Goal: Task Accomplishment & Management: Use online tool/utility

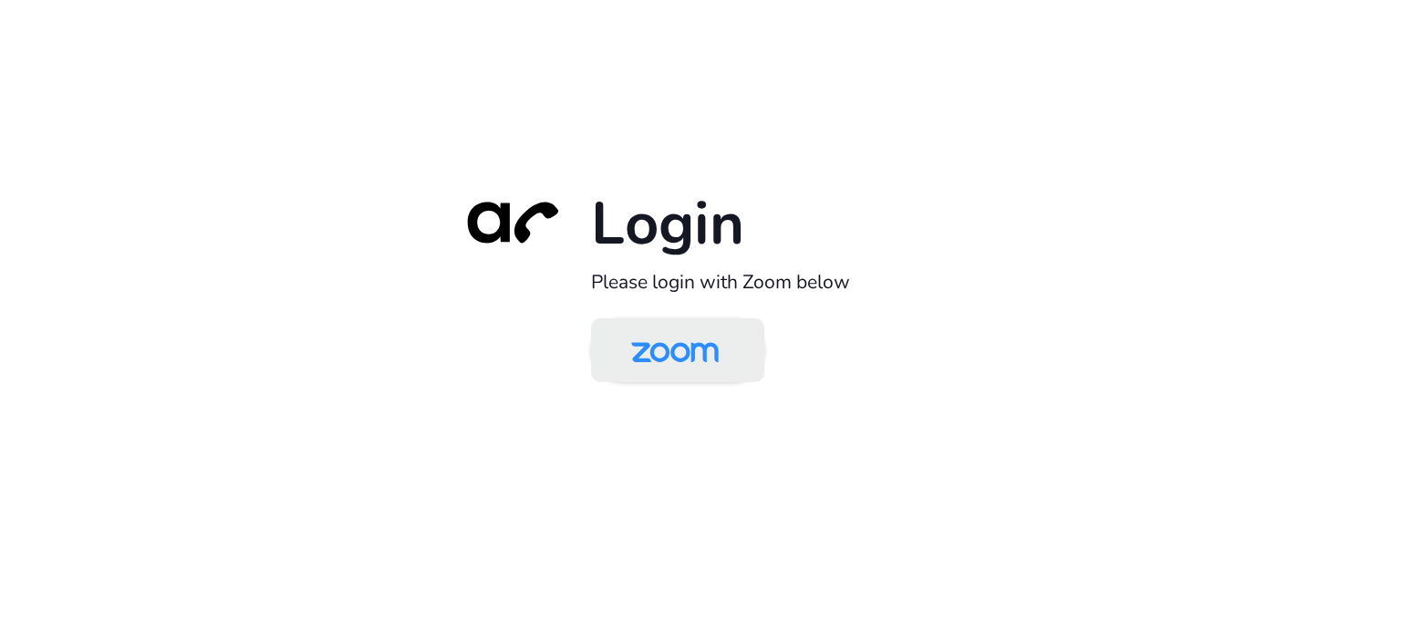
click at [668, 353] on img at bounding box center [675, 351] width 126 height 59
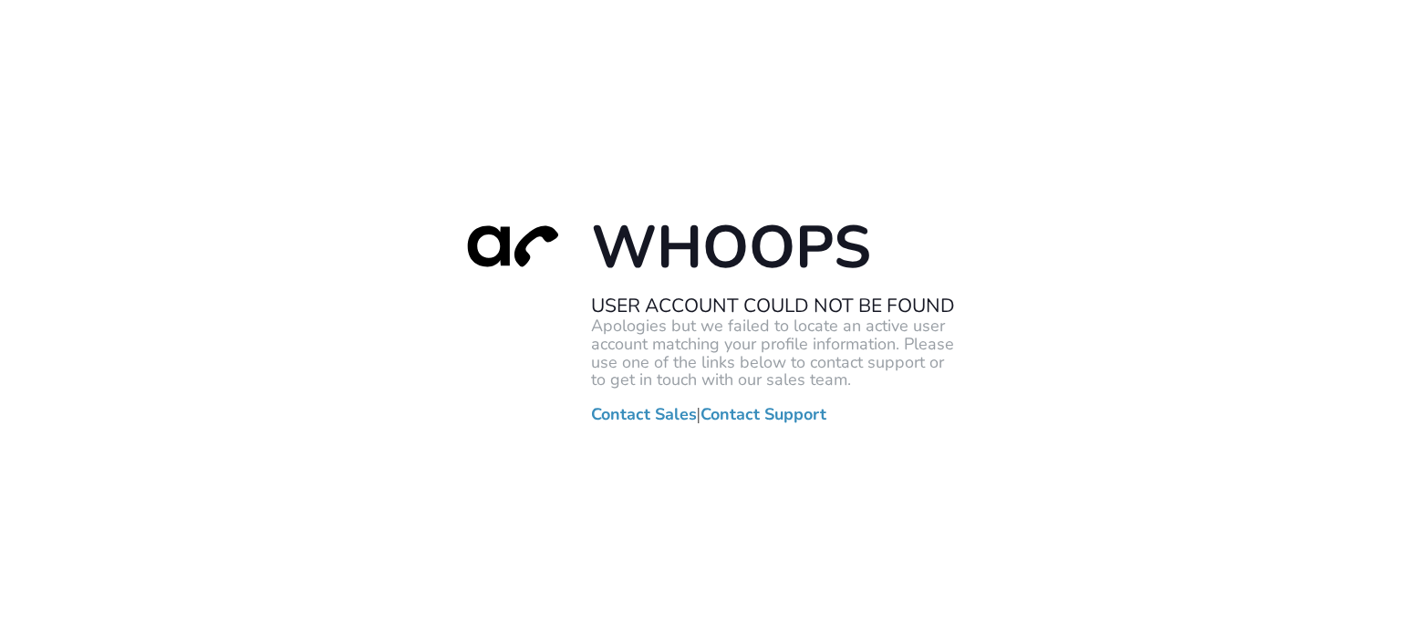
click at [268, 395] on div "Whoops User Account Could Not Be Found Apologies but we failed to locate an act…" at bounding box center [700, 317] width 1401 height 634
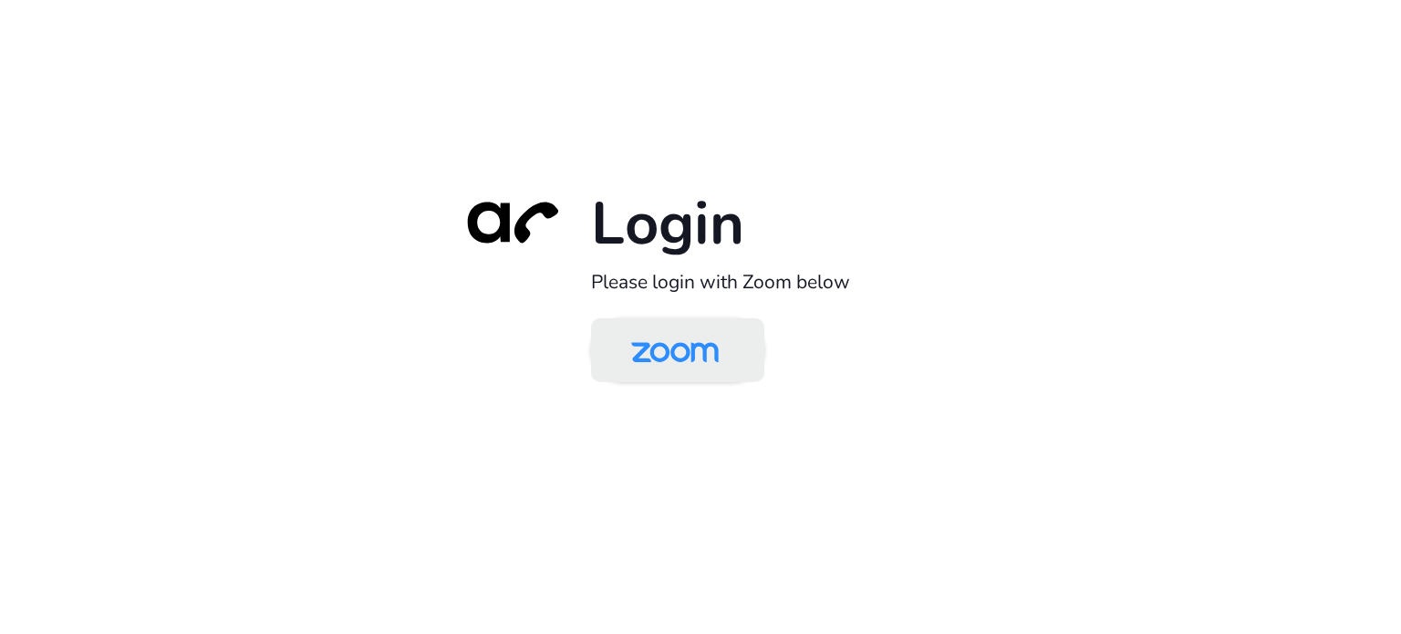
click at [658, 349] on img at bounding box center [675, 351] width 126 height 59
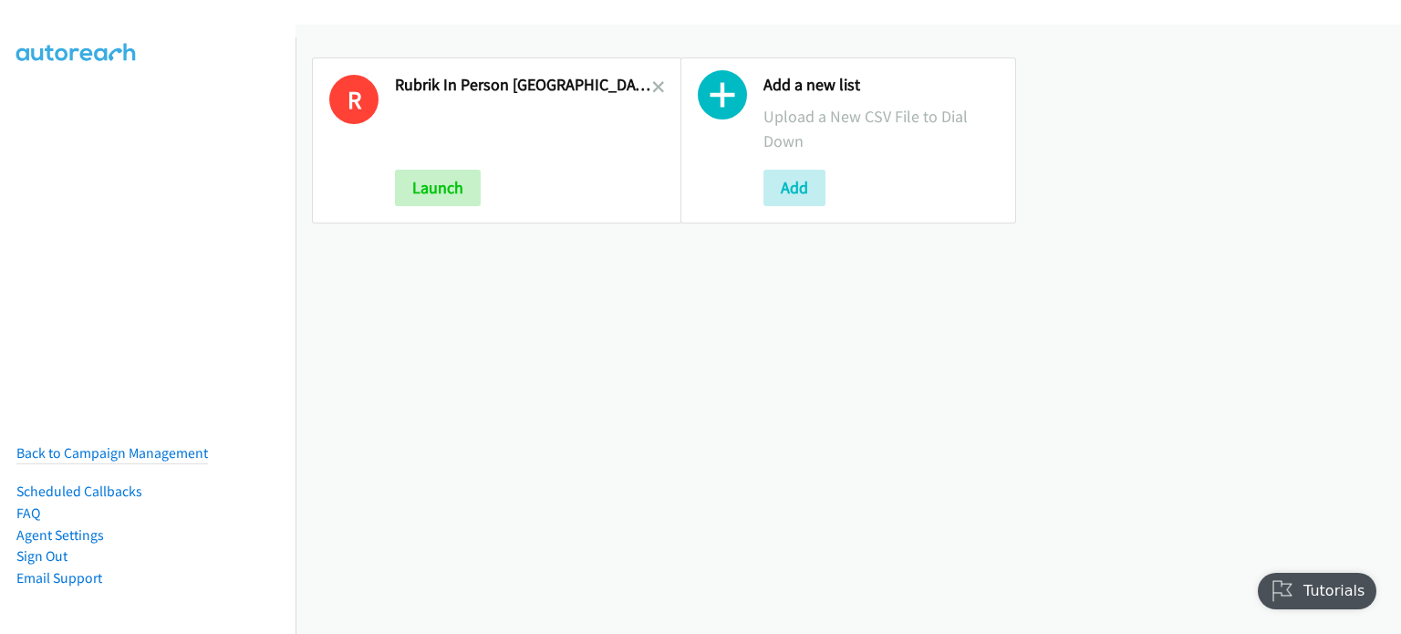
click at [652, 77] on link at bounding box center [658, 87] width 13 height 21
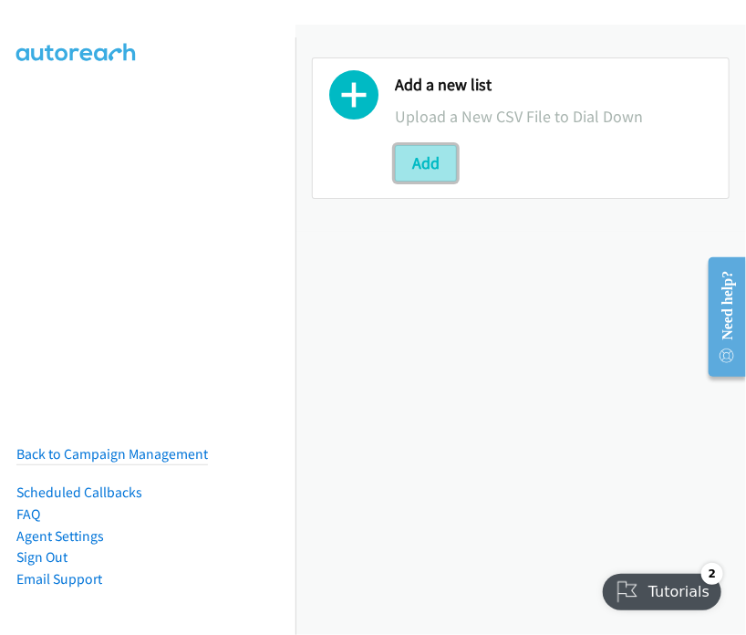
click at [422, 163] on button "Add" at bounding box center [426, 163] width 62 height 36
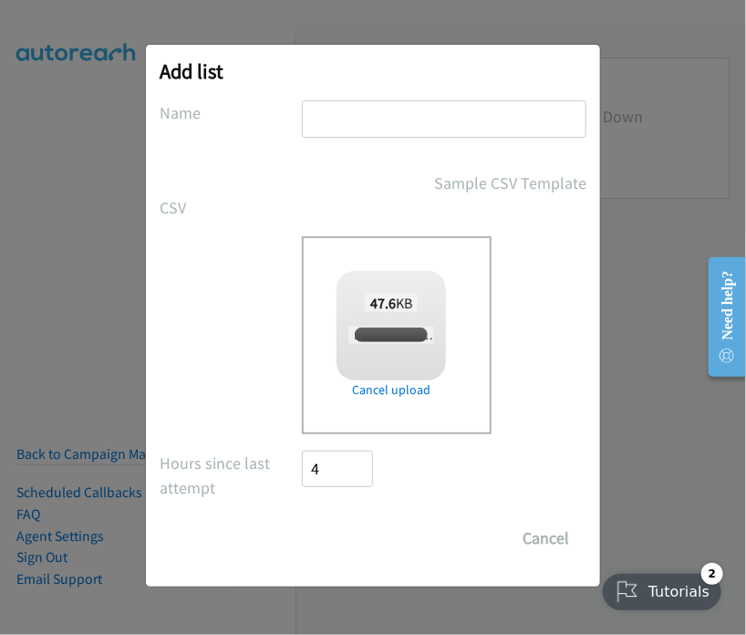
click at [342, 105] on input "text" at bounding box center [444, 118] width 285 height 37
checkbox input "true"
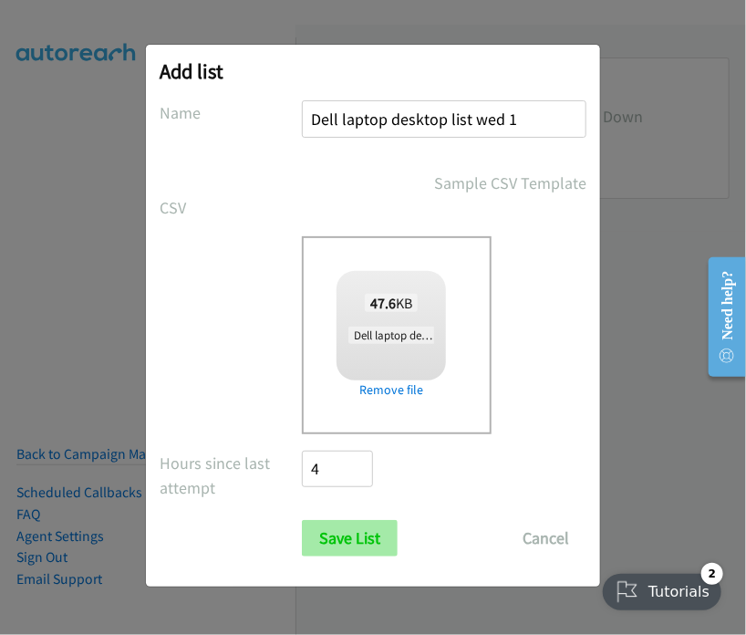
type input "Dell laptop desktop list wed 1"
click at [338, 523] on input "Save List" at bounding box center [350, 538] width 96 height 36
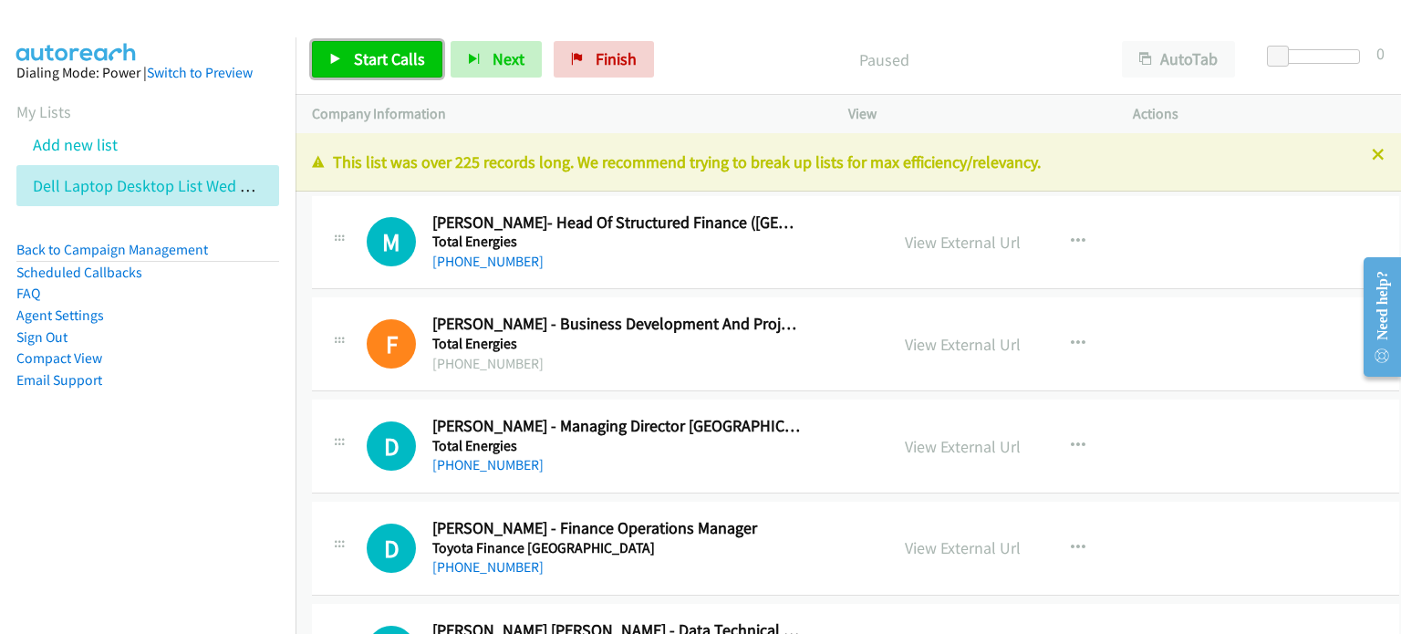
click at [363, 50] on span "Start Calls" at bounding box center [389, 58] width 71 height 21
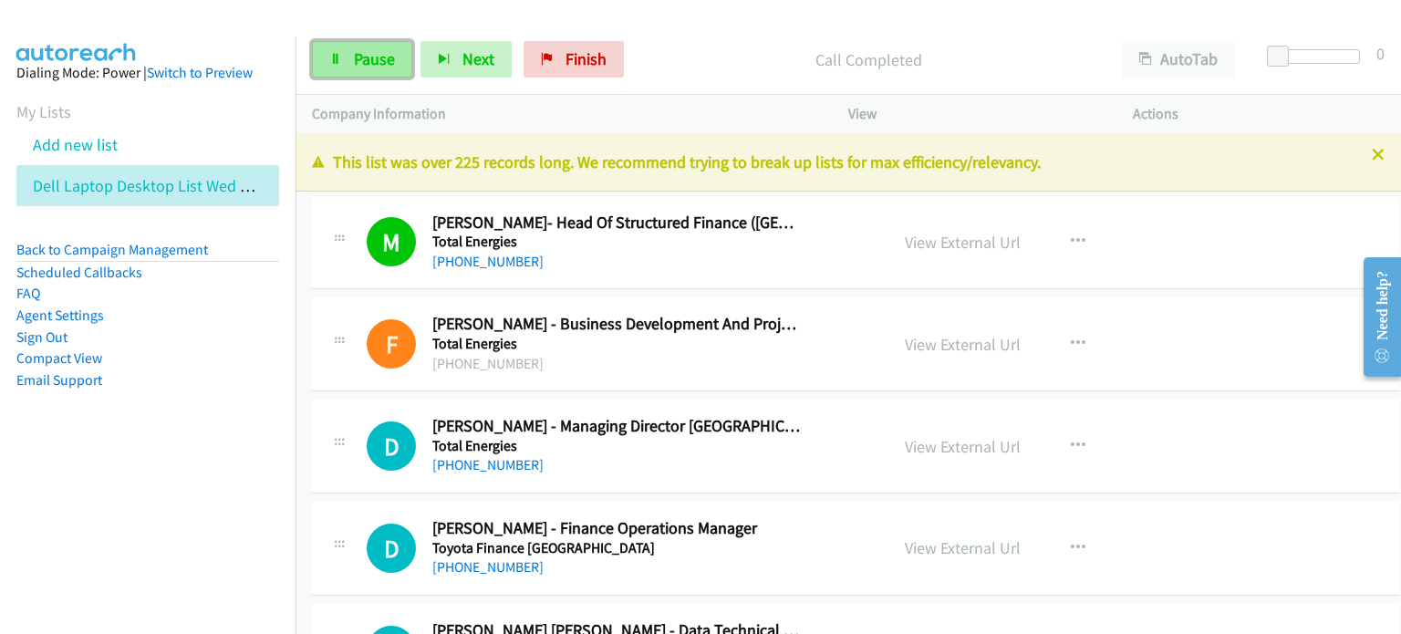
click at [361, 58] on span "Pause" at bounding box center [374, 58] width 41 height 21
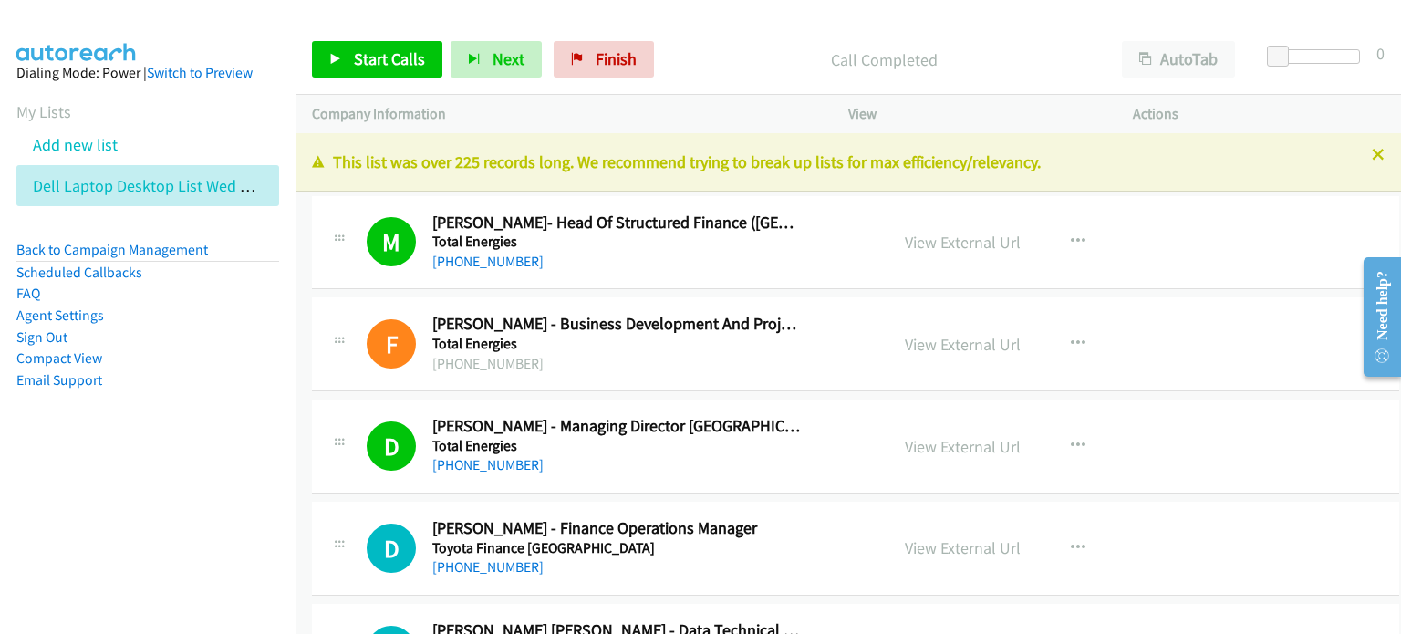
scroll to position [91, 0]
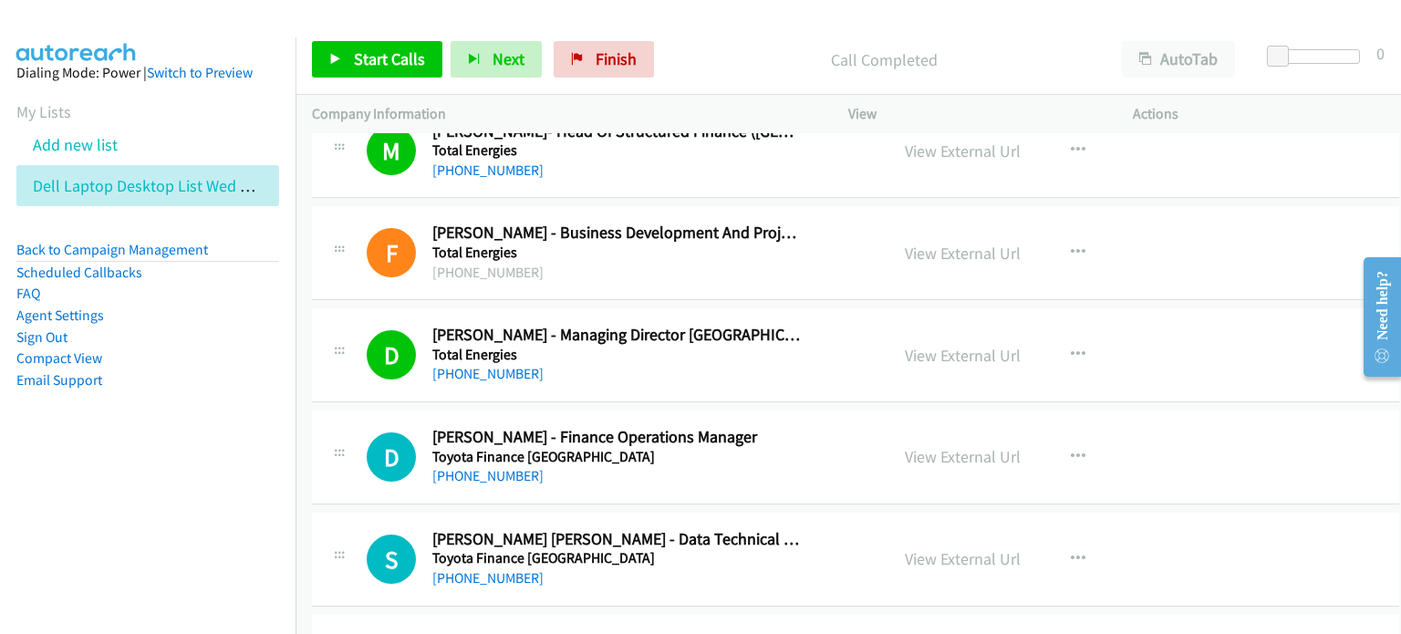
drag, startPoint x: 708, startPoint y: 49, endPoint x: 703, endPoint y: 68, distance: 19.1
click at [703, 68] on p "Call Completed" at bounding box center [884, 59] width 411 height 25
click at [367, 51] on span "Start Calls" at bounding box center [389, 58] width 71 height 21
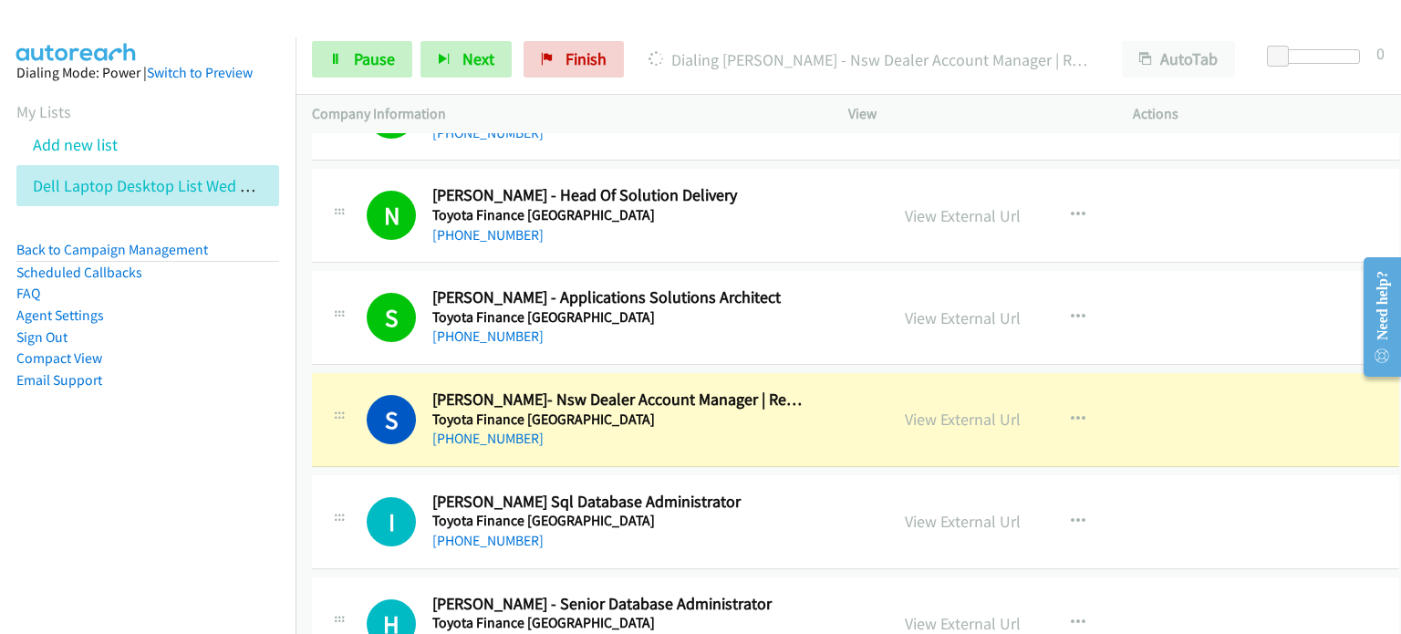
scroll to position [821, 0]
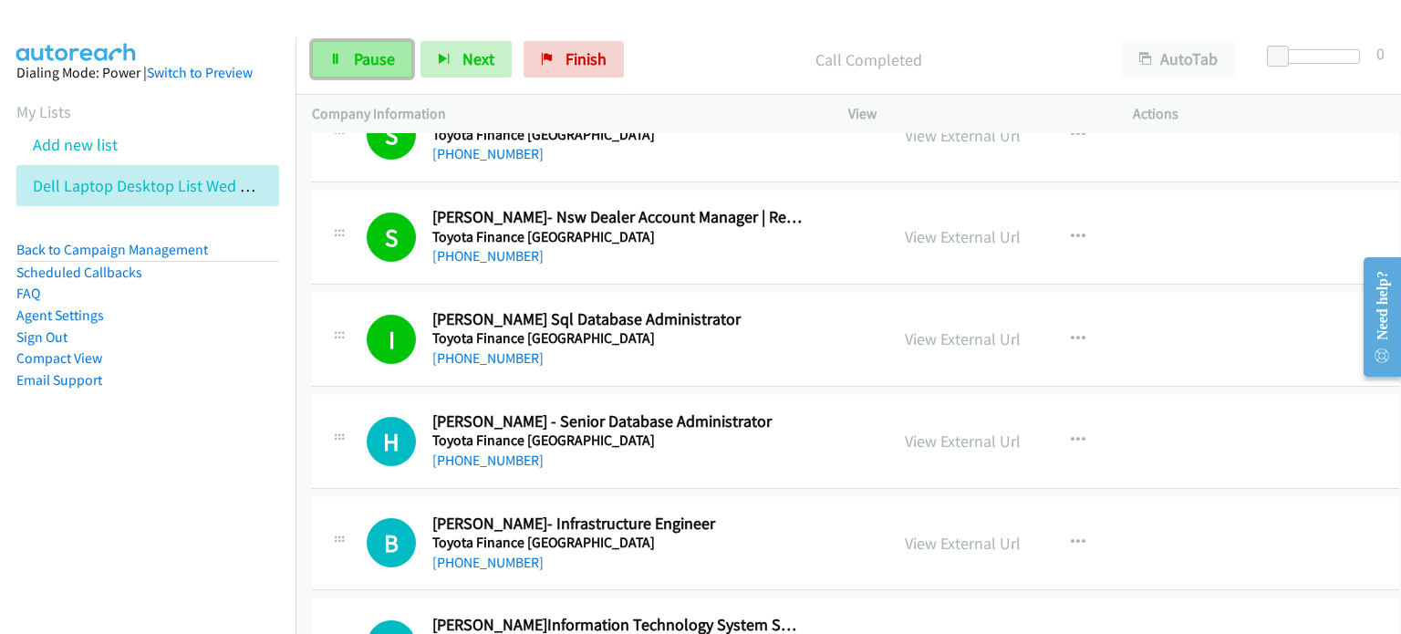
click at [376, 63] on span "Pause" at bounding box center [374, 58] width 41 height 21
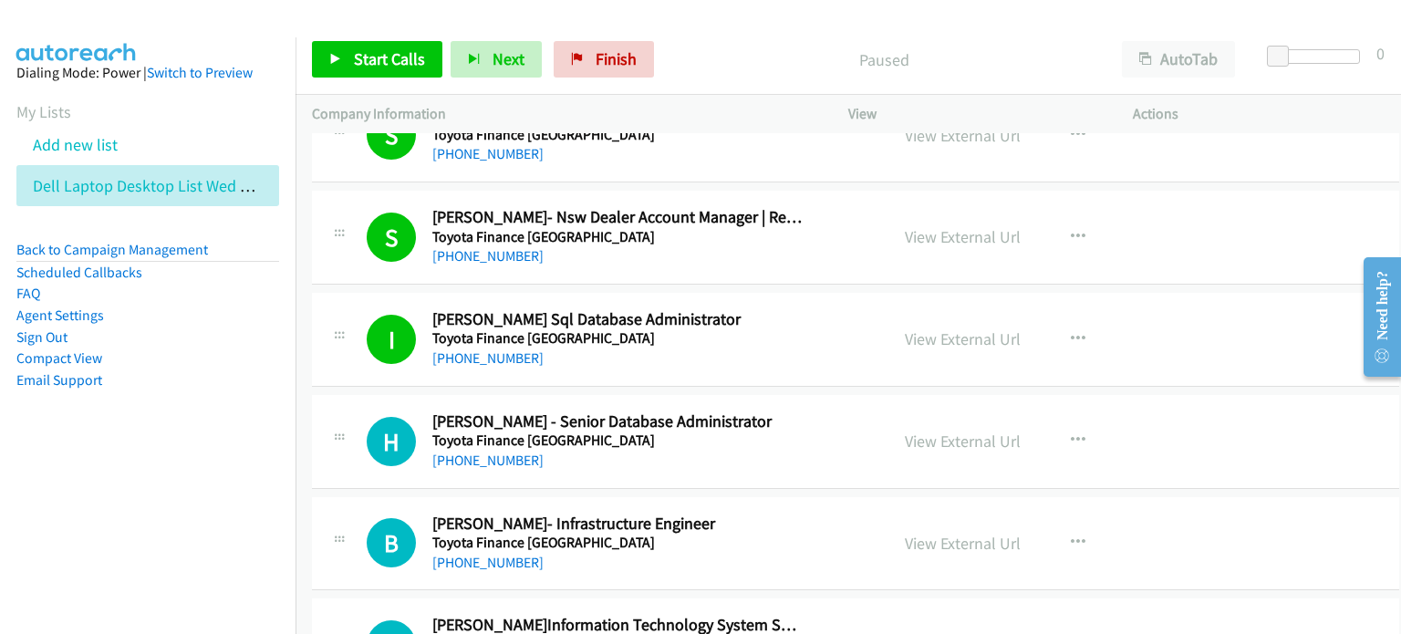
click at [745, 60] on p "Paused" at bounding box center [884, 59] width 411 height 25
click at [339, 54] on icon at bounding box center [335, 60] width 13 height 13
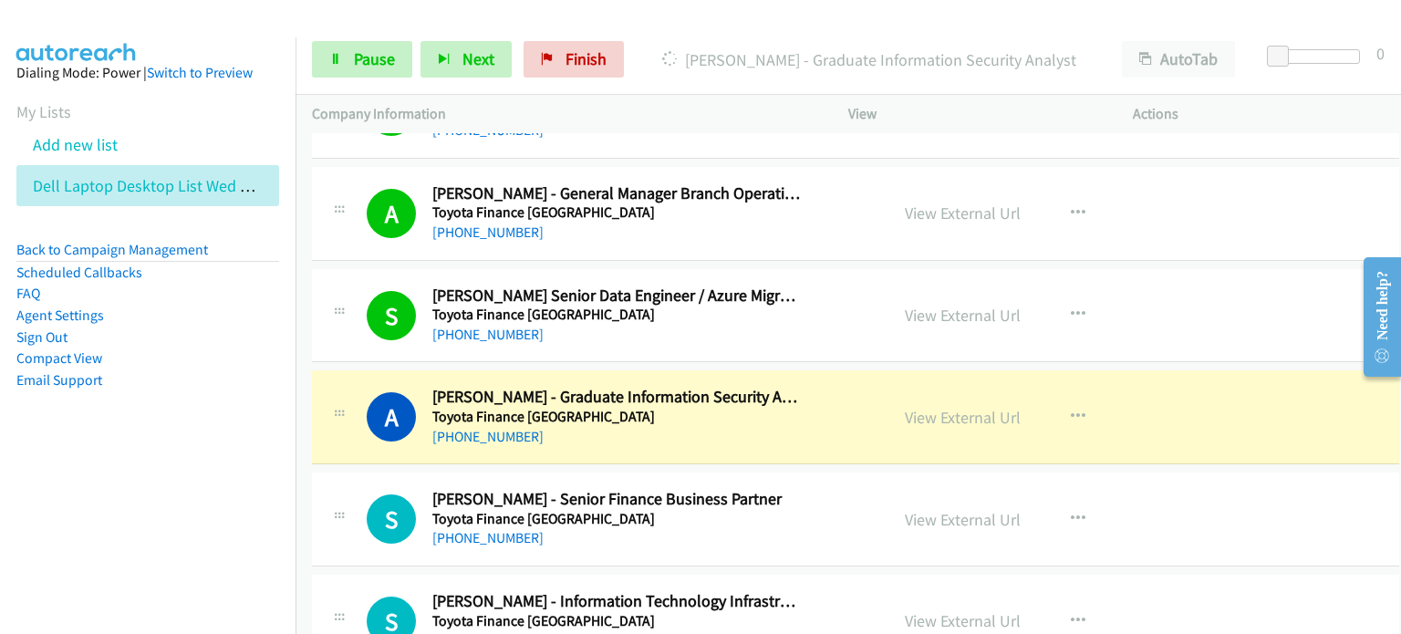
scroll to position [2099, 0]
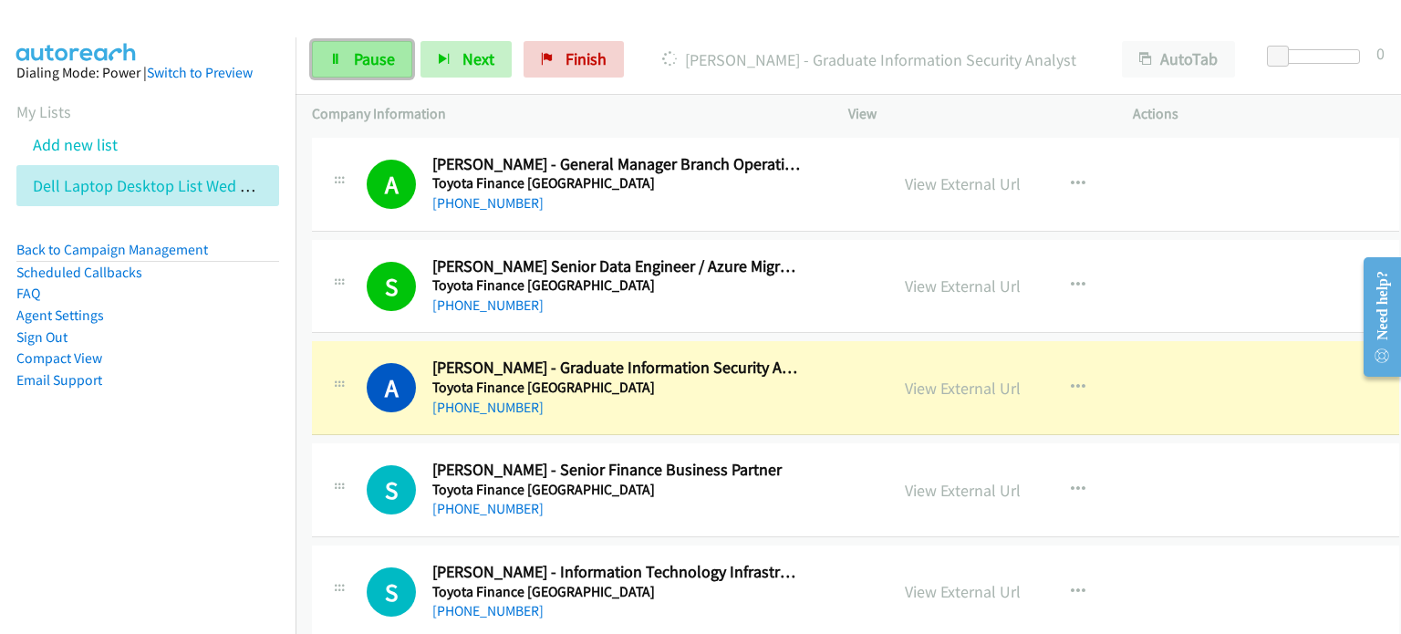
click at [348, 56] on link "Pause" at bounding box center [362, 59] width 100 height 36
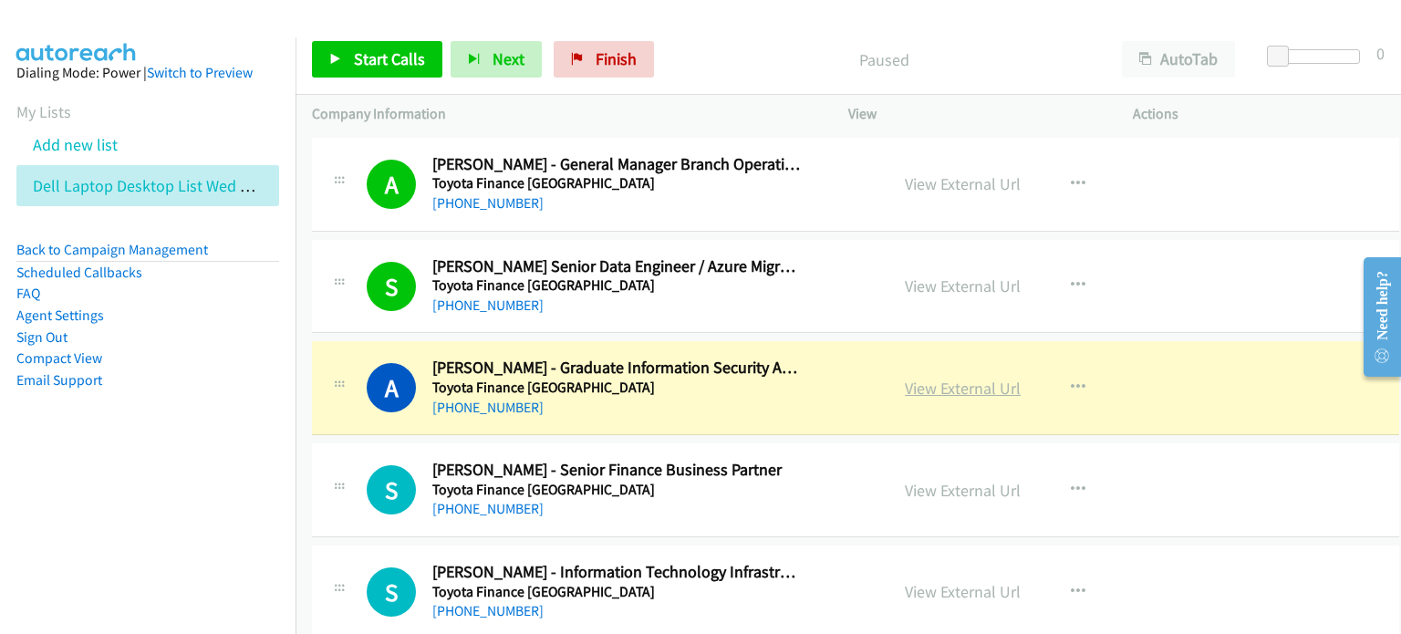
click at [745, 386] on link "View External Url" at bounding box center [963, 388] width 116 height 21
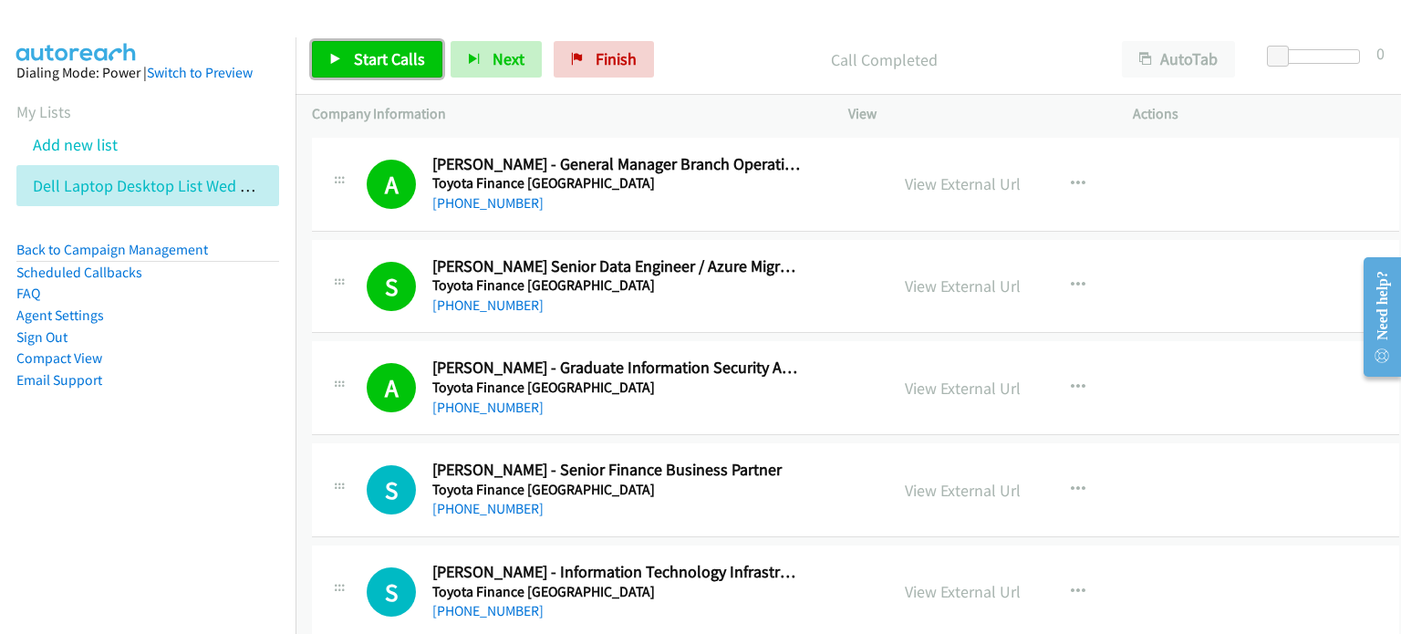
click at [384, 52] on span "Start Calls" at bounding box center [389, 58] width 71 height 21
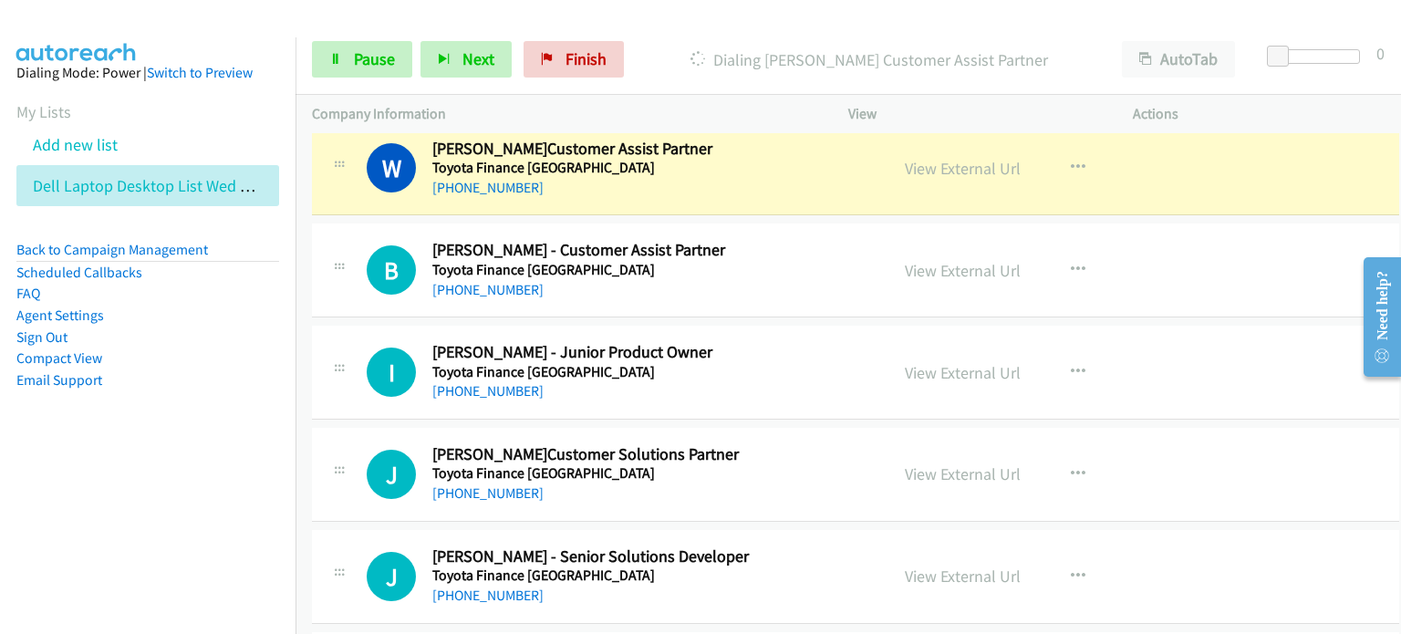
scroll to position [2737, 0]
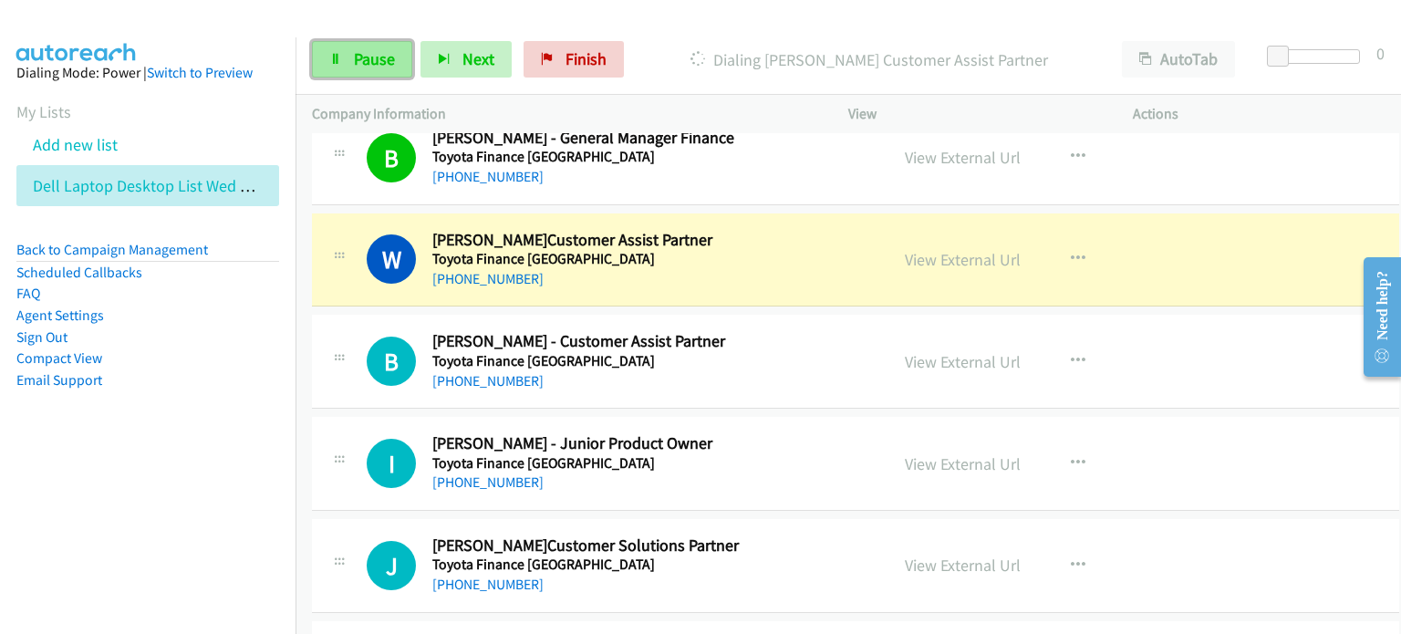
click at [373, 61] on span "Pause" at bounding box center [374, 58] width 41 height 21
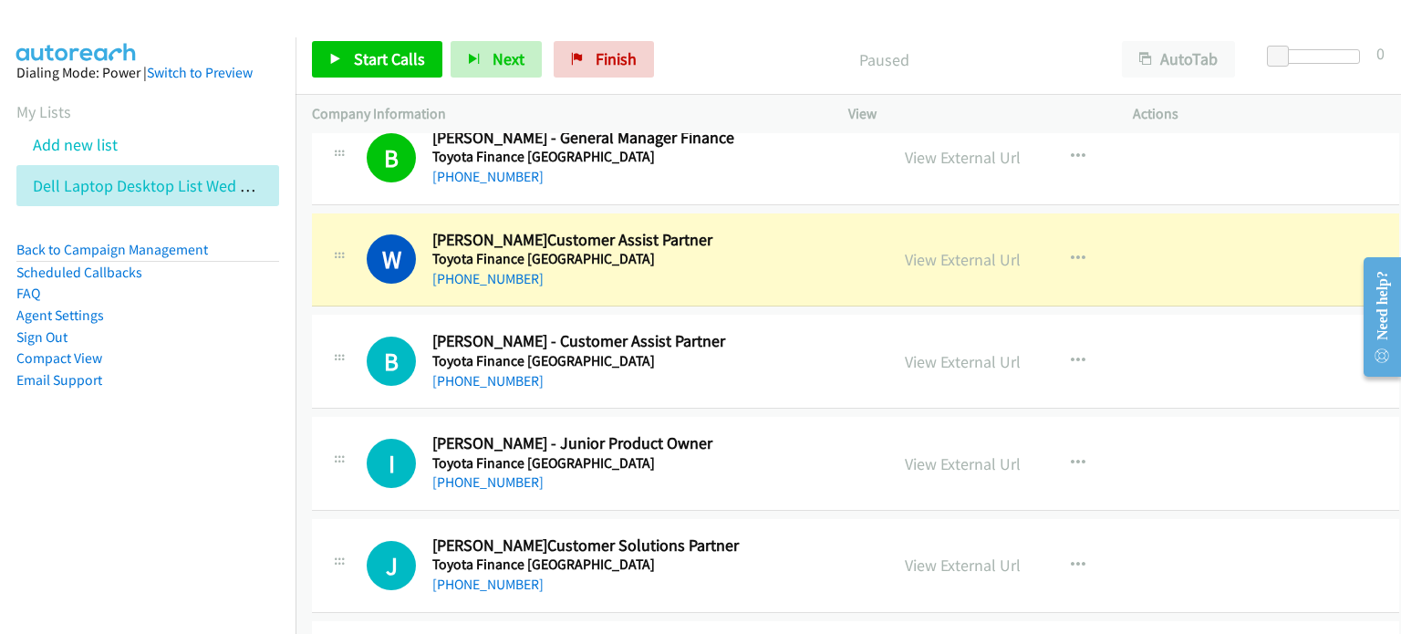
drag, startPoint x: 913, startPoint y: 252, endPoint x: 786, endPoint y: 287, distance: 132.6
click at [745, 256] on link "View External Url" at bounding box center [963, 259] width 116 height 21
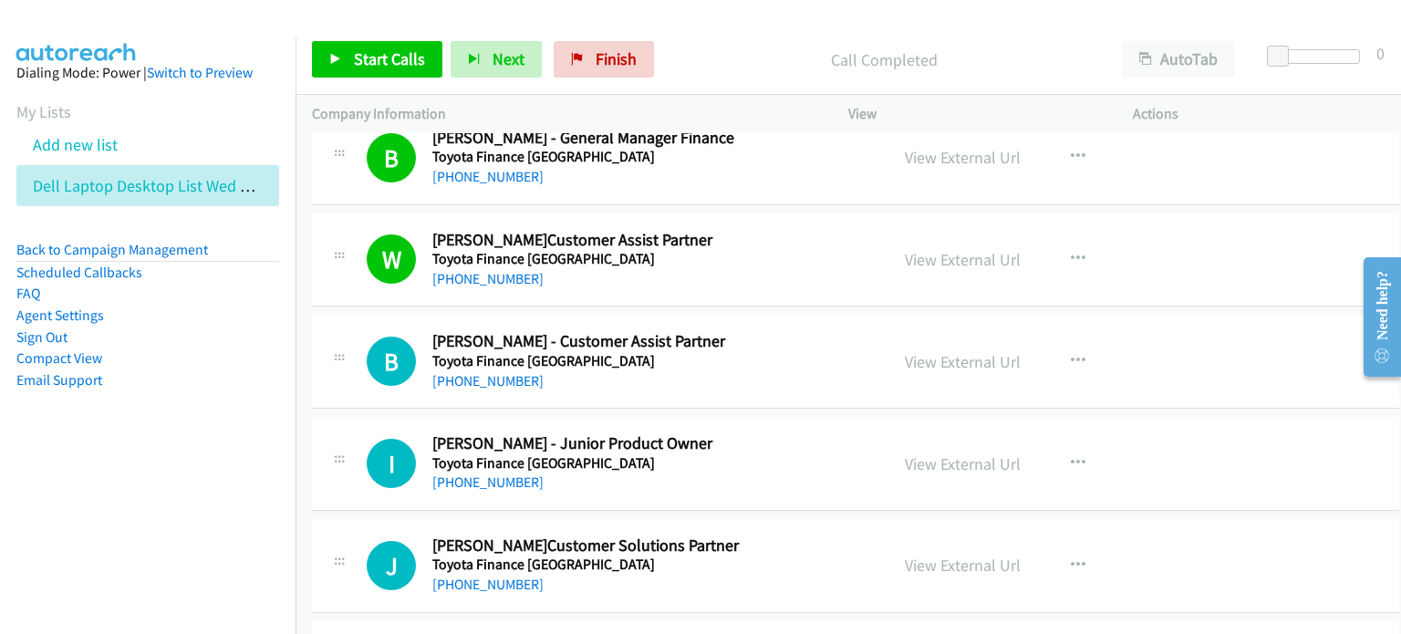
click at [732, 34] on div "Start Calls Pause Next Finish Call Completed AutoTab AutoTab 0" at bounding box center [849, 60] width 1106 height 70
click at [745, 357] on link "View External Url" at bounding box center [963, 361] width 116 height 21
click at [745, 459] on link "View External Url" at bounding box center [963, 463] width 116 height 21
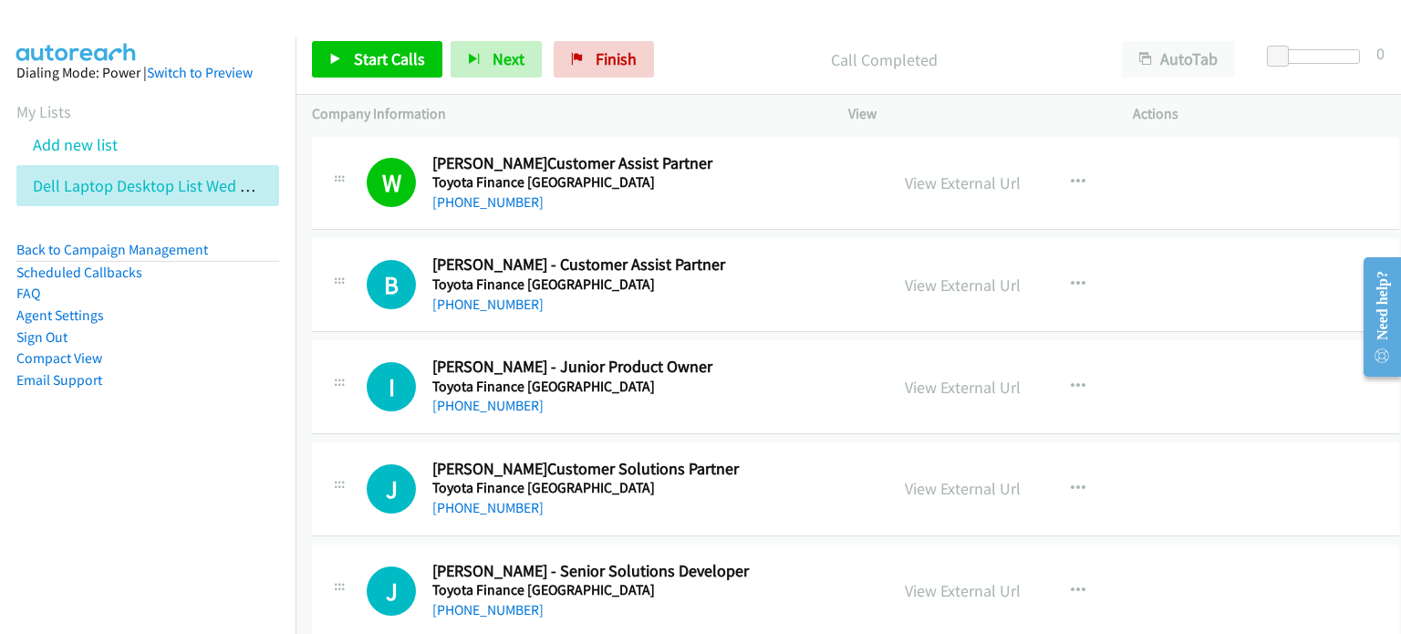
scroll to position [2920, 0]
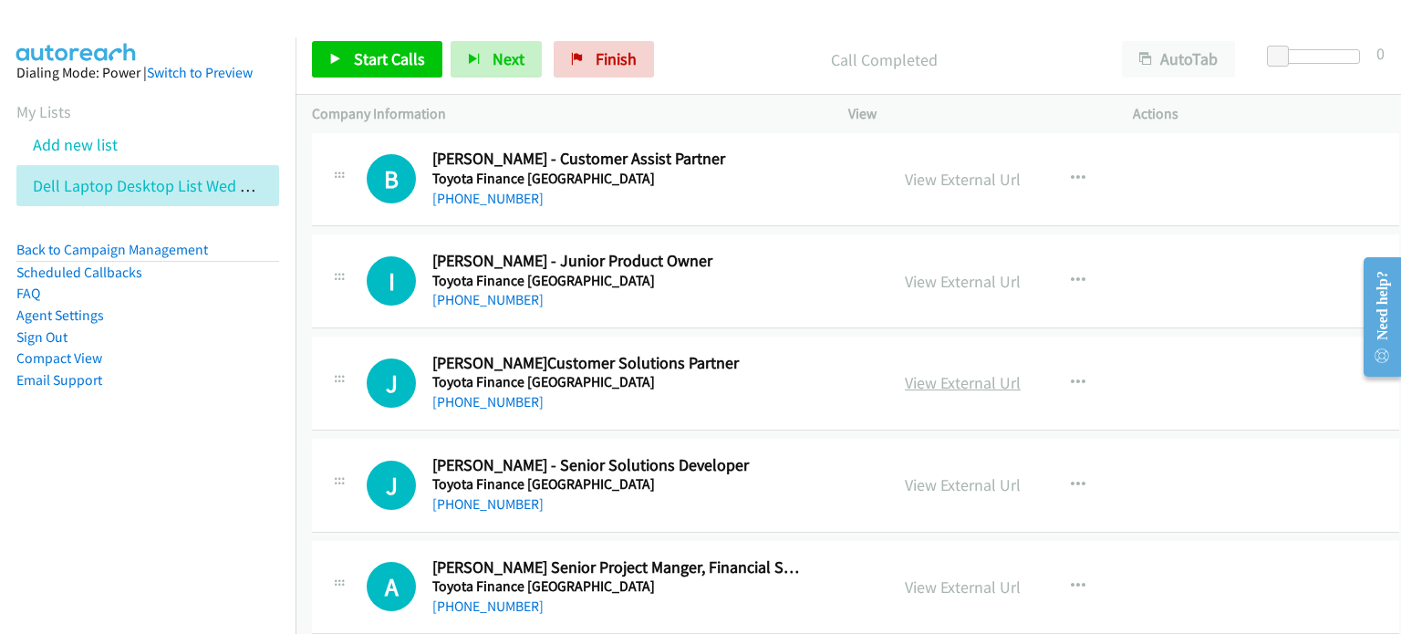
click at [745, 380] on link "View External Url" at bounding box center [963, 382] width 116 height 21
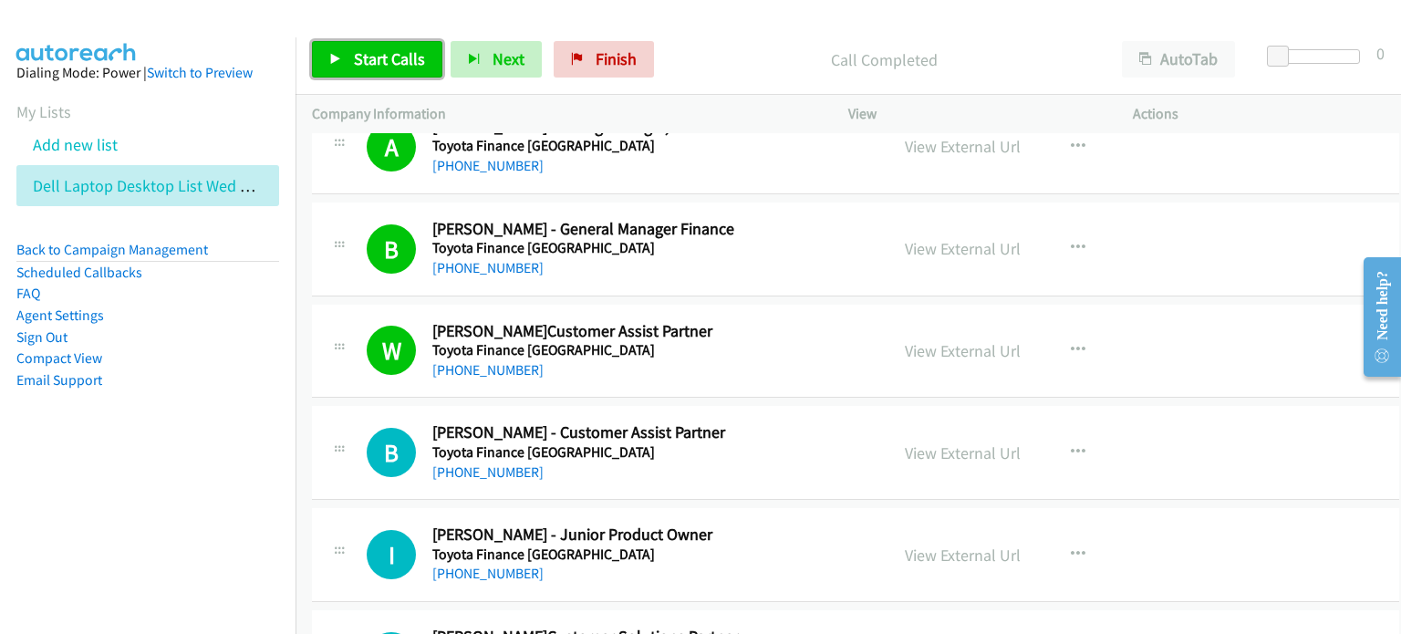
click at [354, 52] on span "Start Calls" at bounding box center [389, 58] width 71 height 21
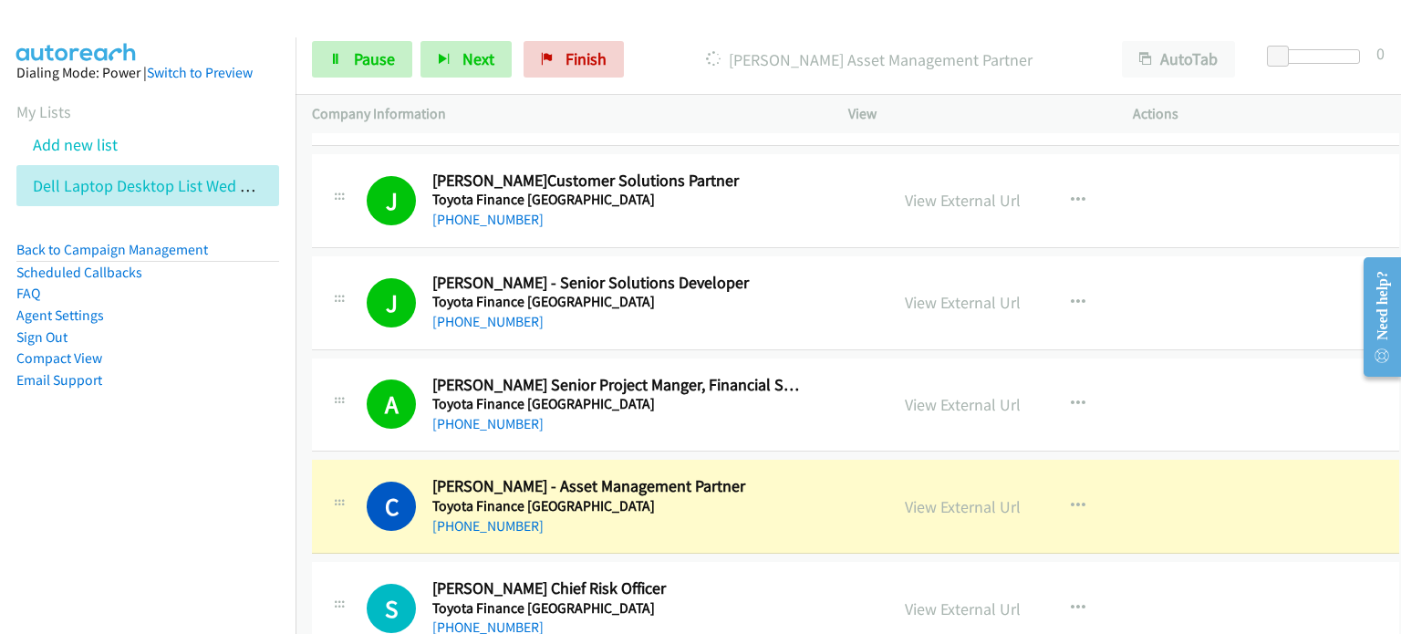
scroll to position [3193, 0]
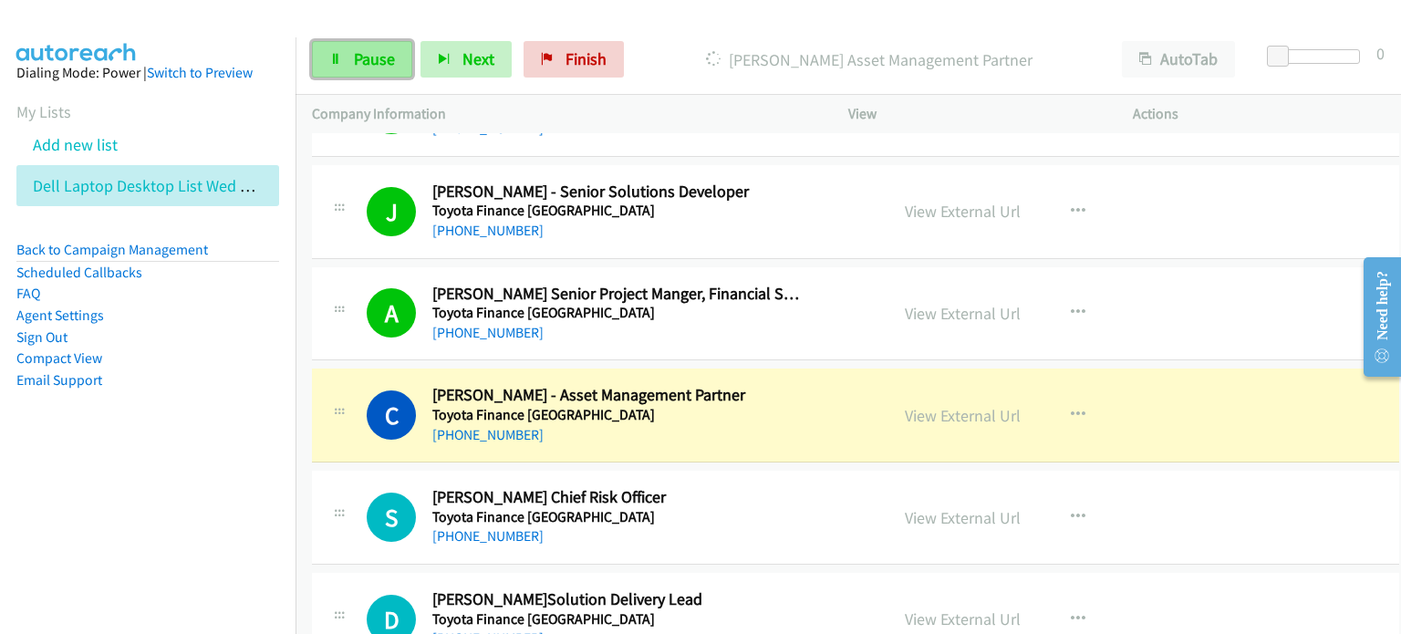
click at [356, 53] on span "Pause" at bounding box center [374, 58] width 41 height 21
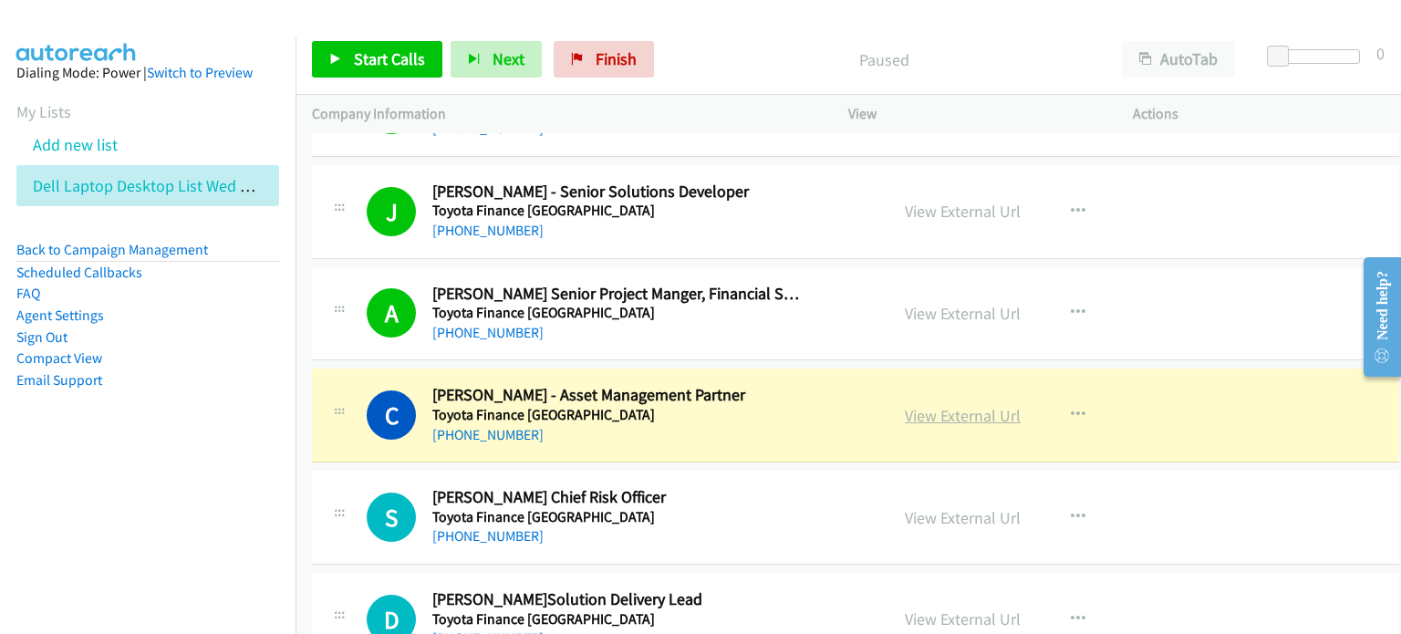
click at [745, 407] on link "View External Url" at bounding box center [963, 415] width 116 height 21
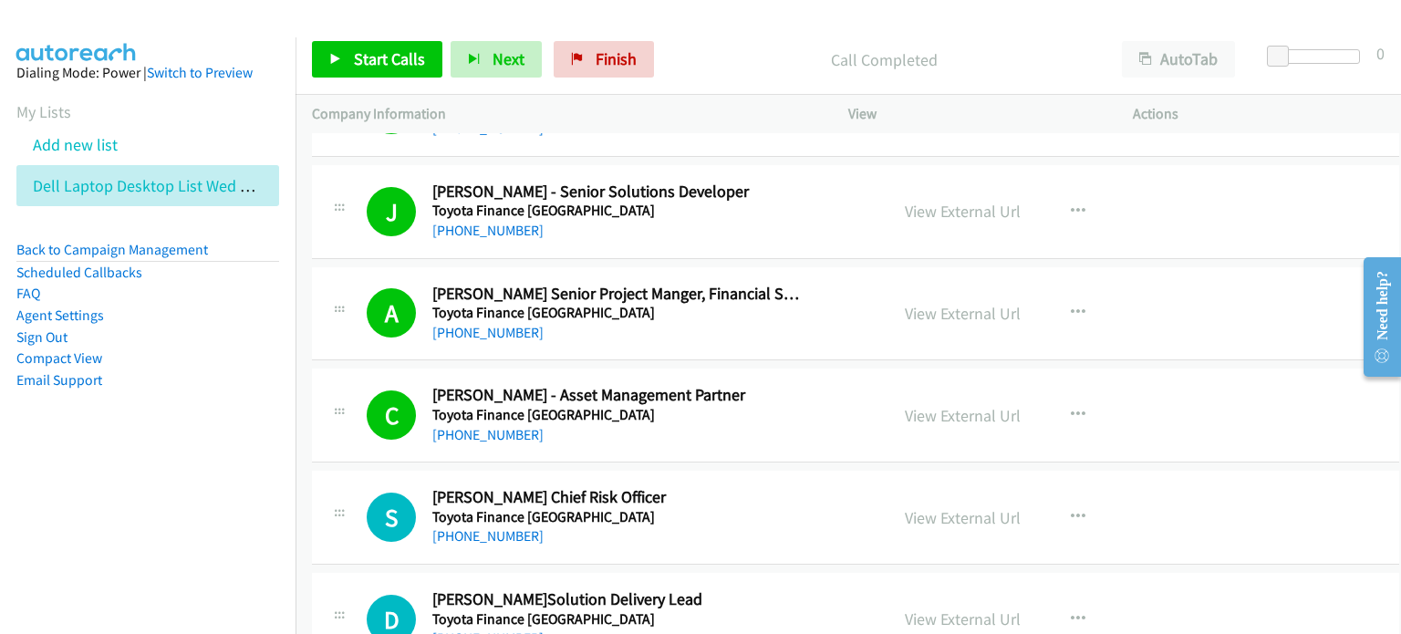
click at [730, 57] on p "Call Completed" at bounding box center [884, 59] width 411 height 25
drag, startPoint x: 378, startPoint y: 54, endPoint x: 624, endPoint y: 94, distance: 249.6
click at [378, 54] on span "Start Calls" at bounding box center [389, 58] width 71 height 21
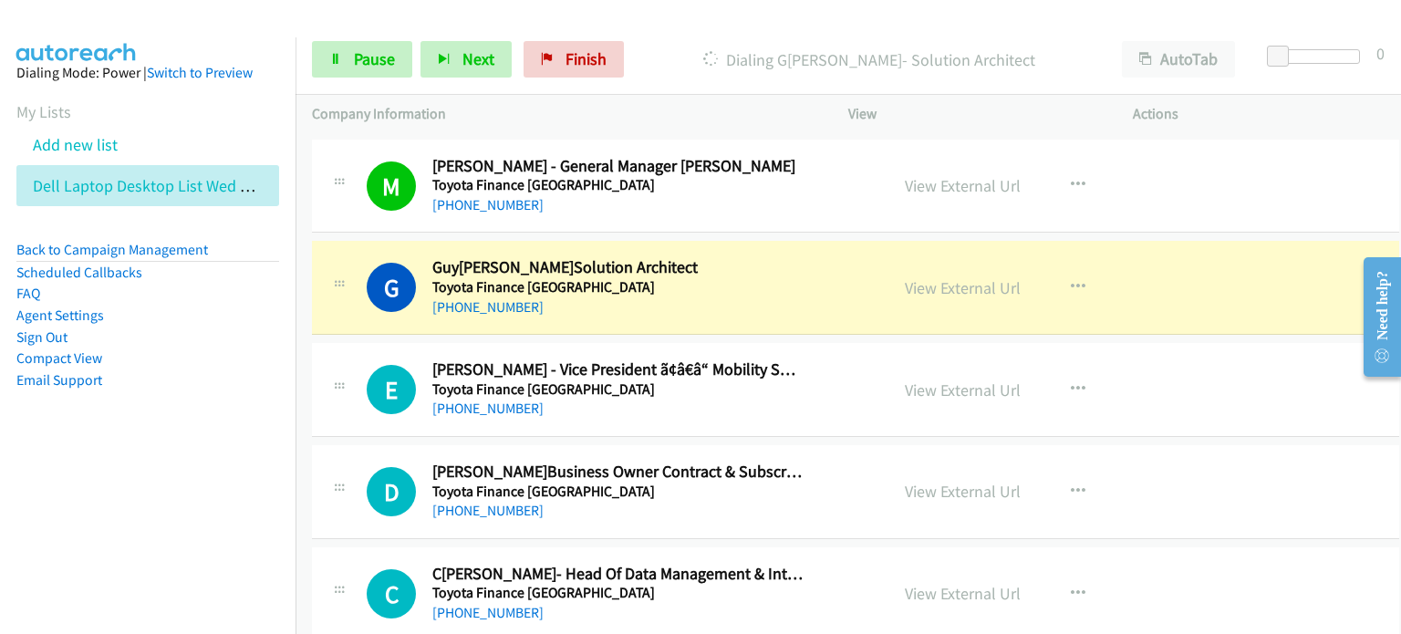
scroll to position [3832, 0]
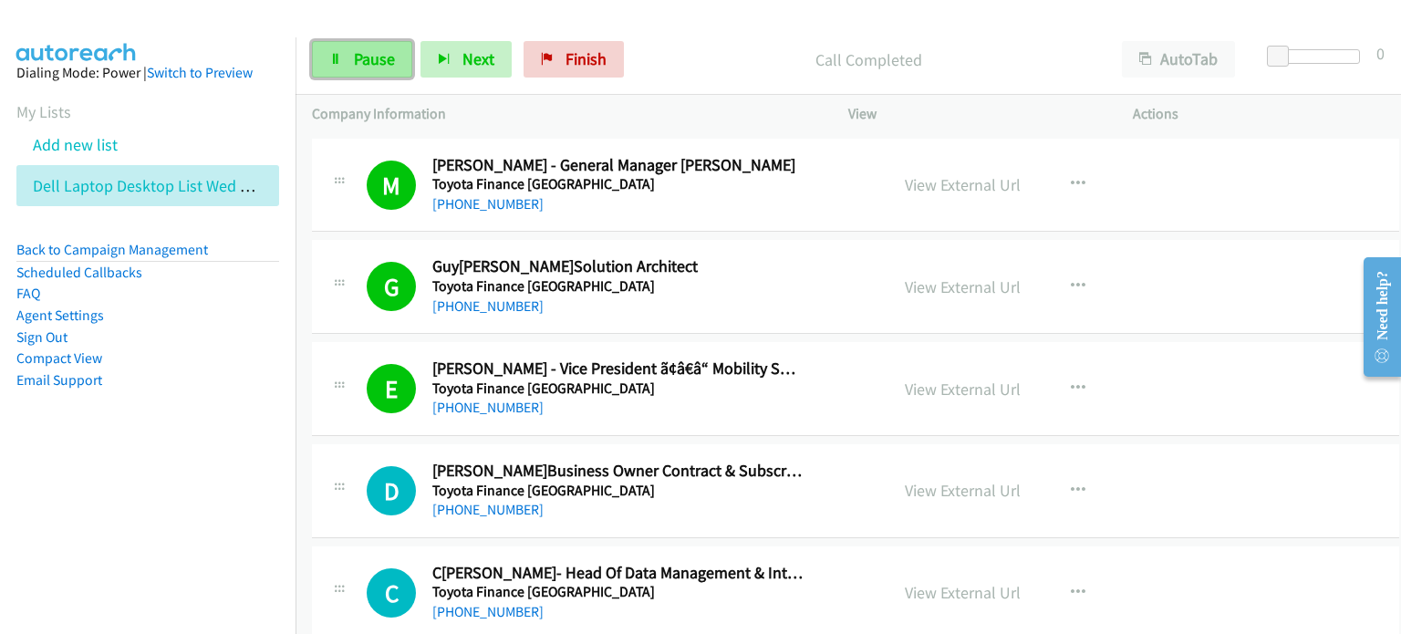
click at [367, 58] on span "Pause" at bounding box center [374, 58] width 41 height 21
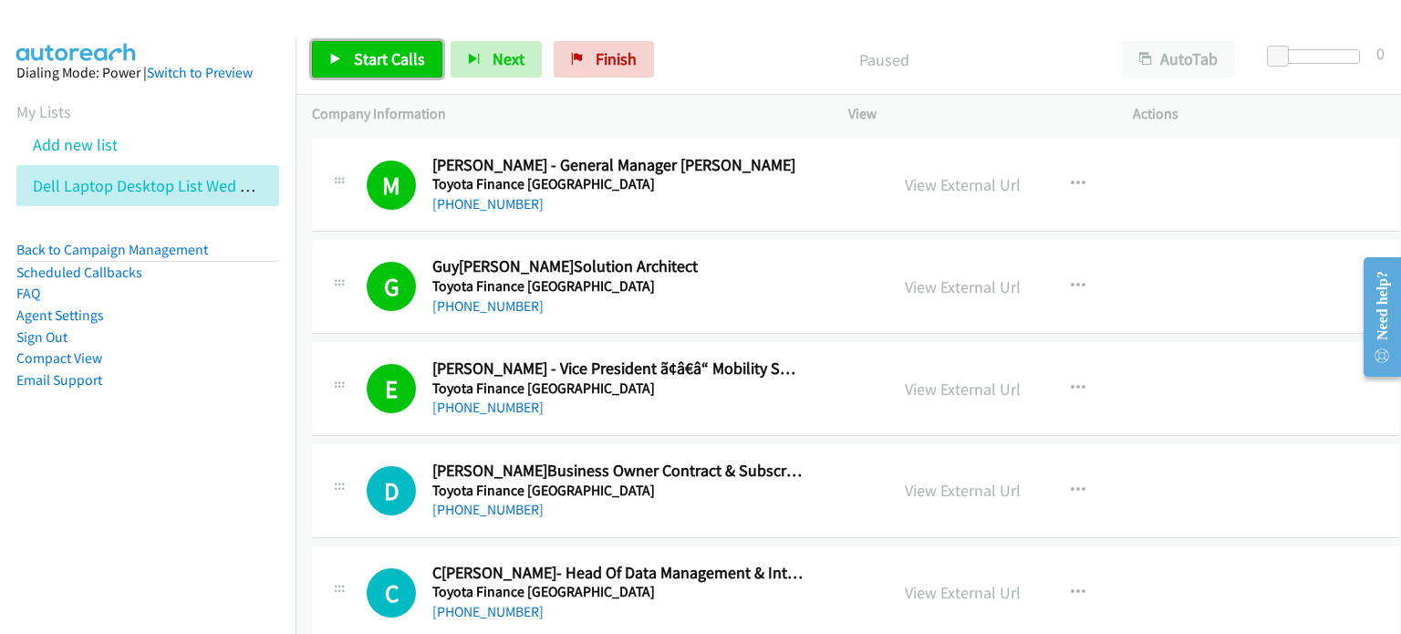
click at [388, 54] on span "Start Calls" at bounding box center [389, 58] width 71 height 21
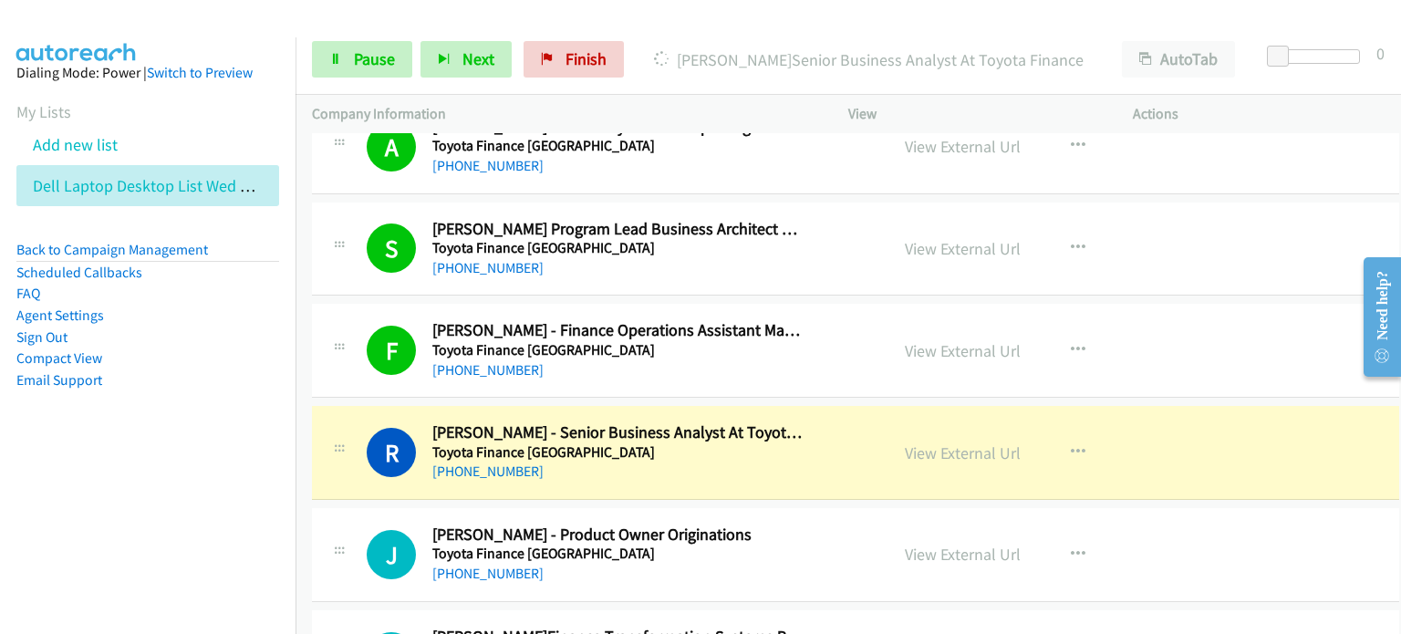
scroll to position [4562, 0]
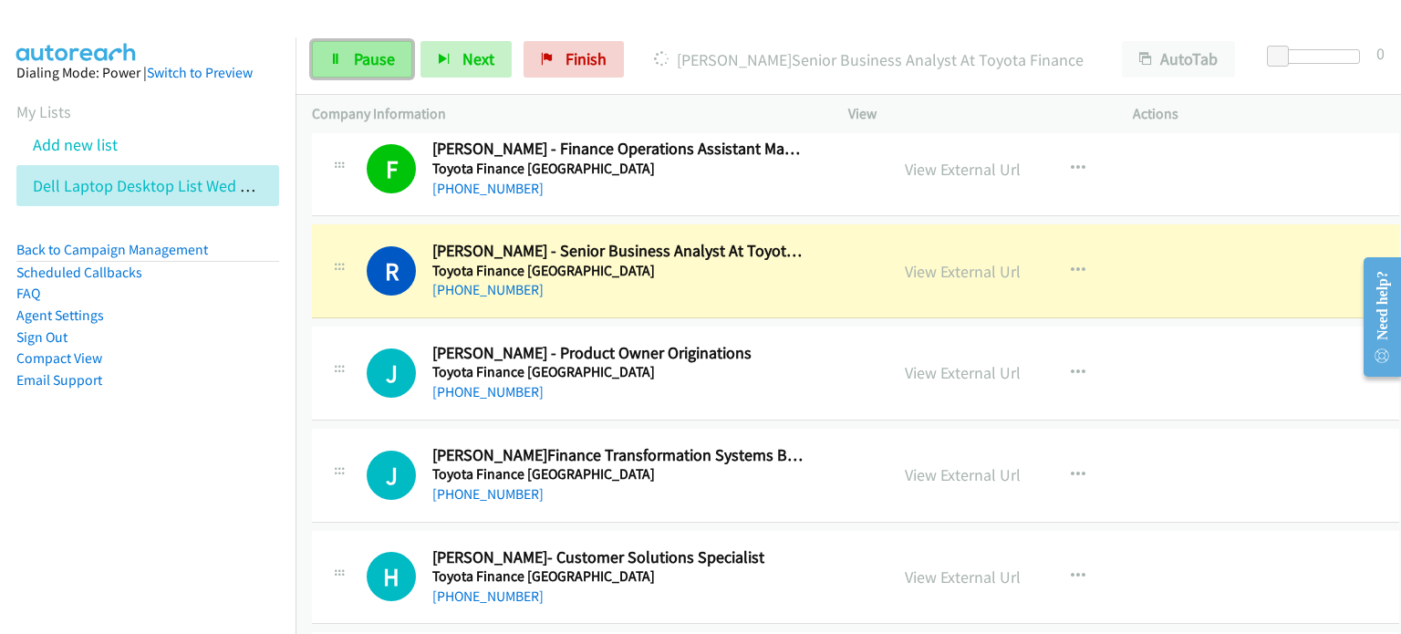
click at [365, 54] on span "Pause" at bounding box center [374, 58] width 41 height 21
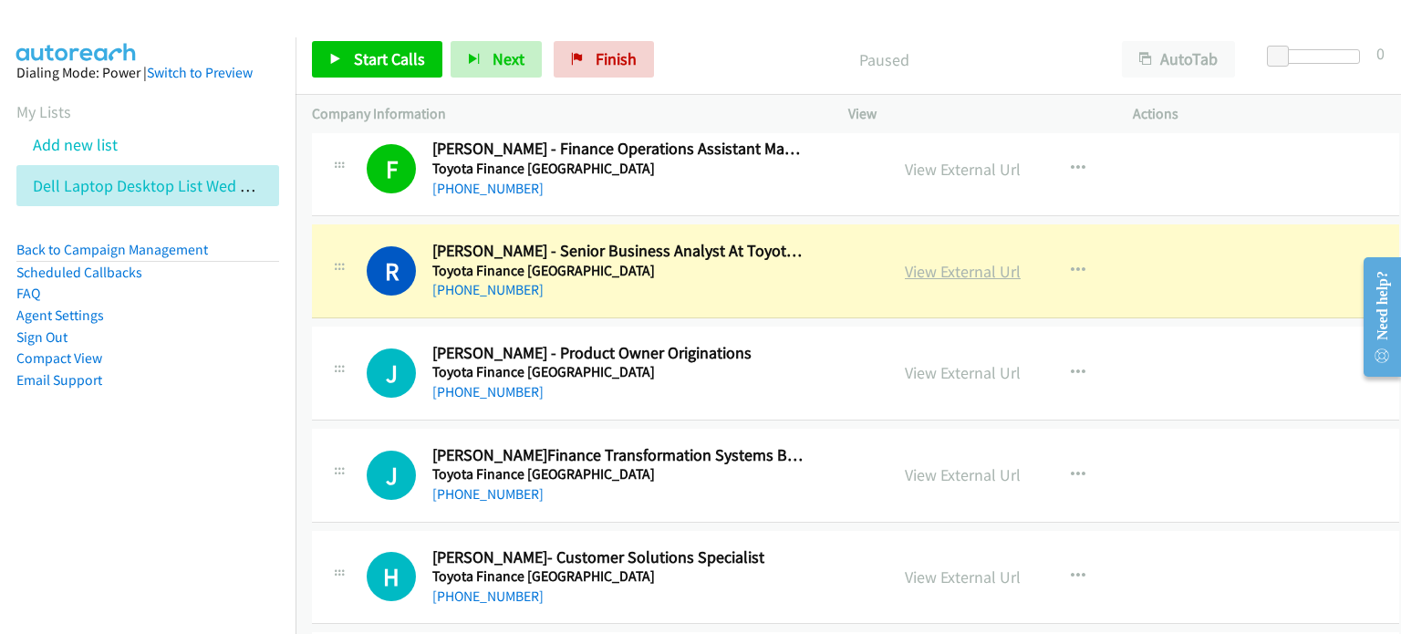
click at [745, 266] on link "View External Url" at bounding box center [963, 271] width 116 height 21
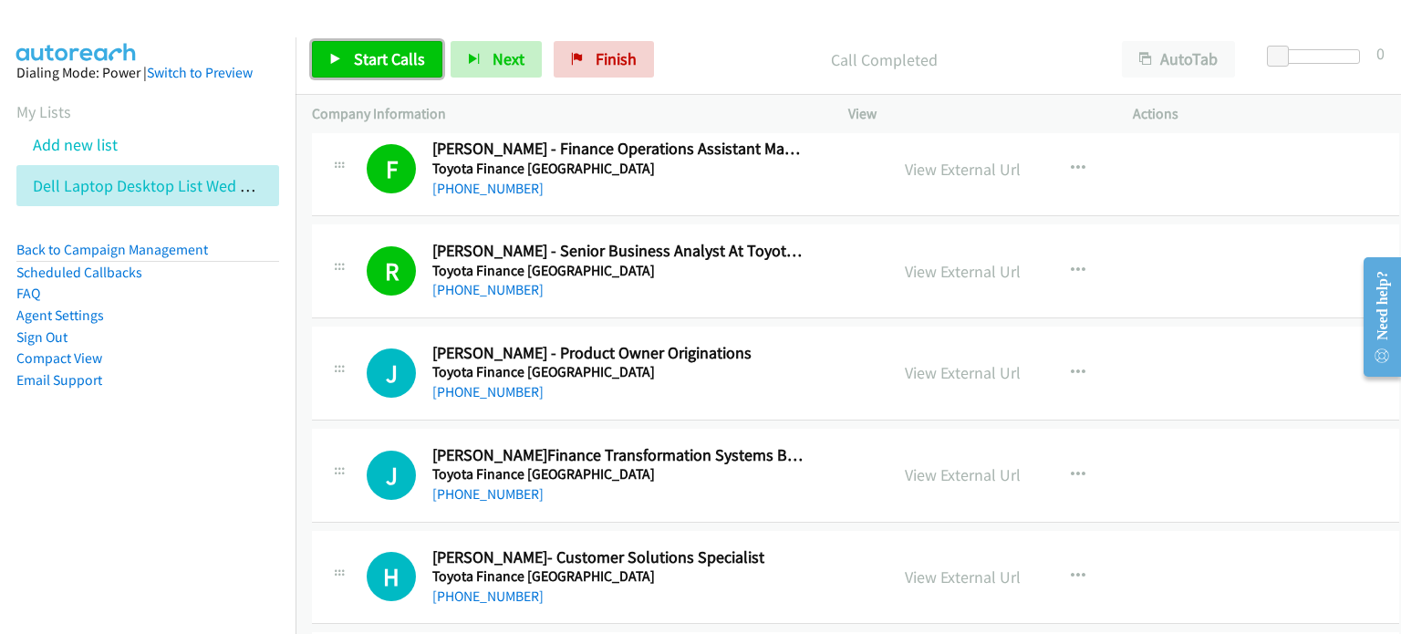
click at [378, 50] on span "Start Calls" at bounding box center [389, 58] width 71 height 21
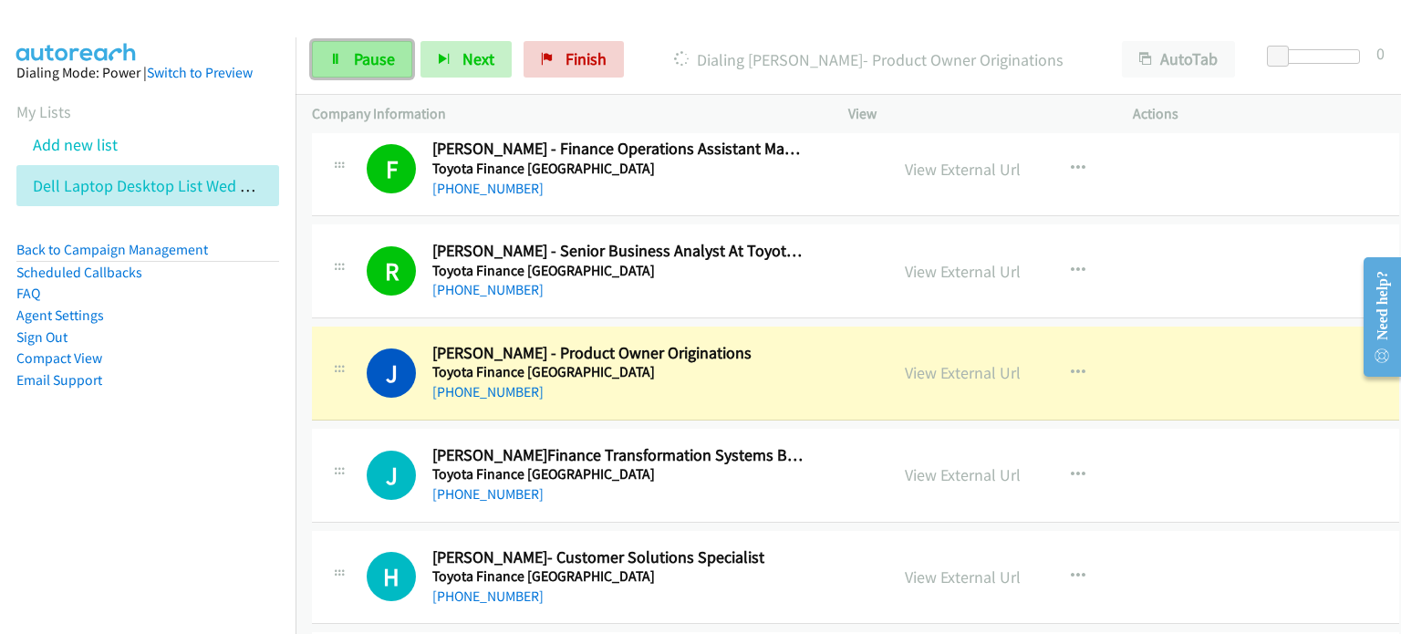
click at [336, 57] on icon at bounding box center [335, 60] width 13 height 13
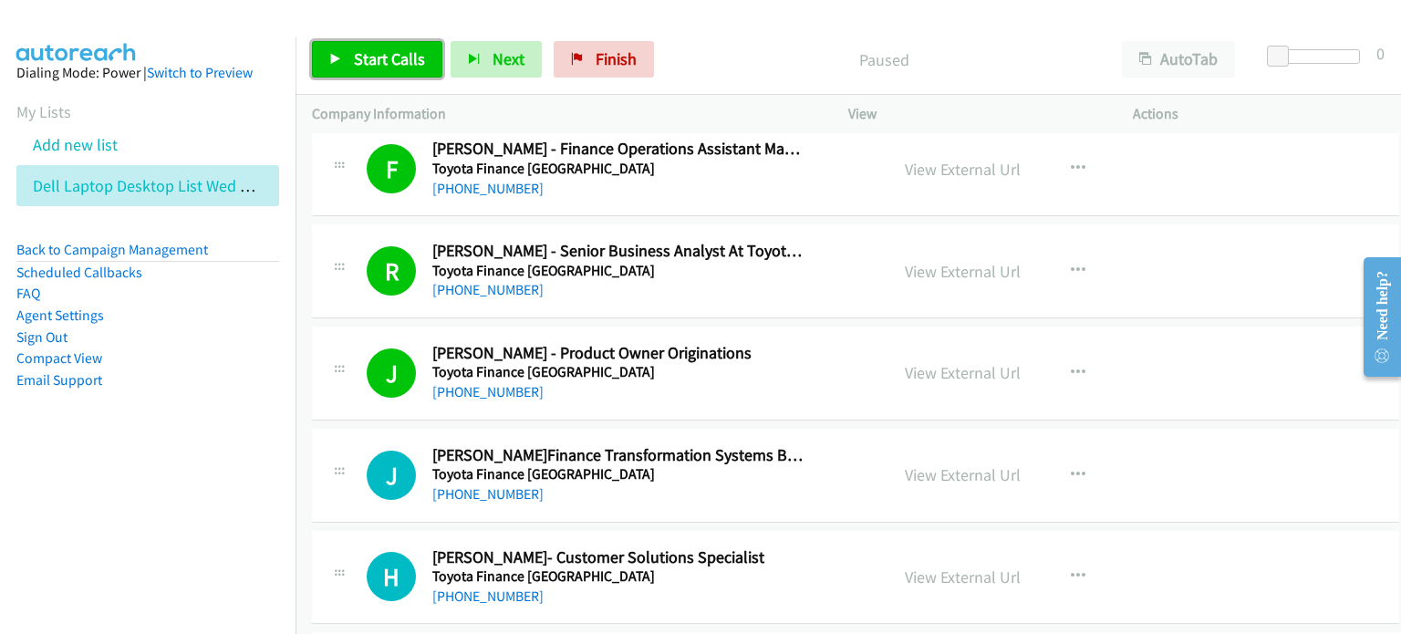
click at [377, 55] on span "Start Calls" at bounding box center [389, 58] width 71 height 21
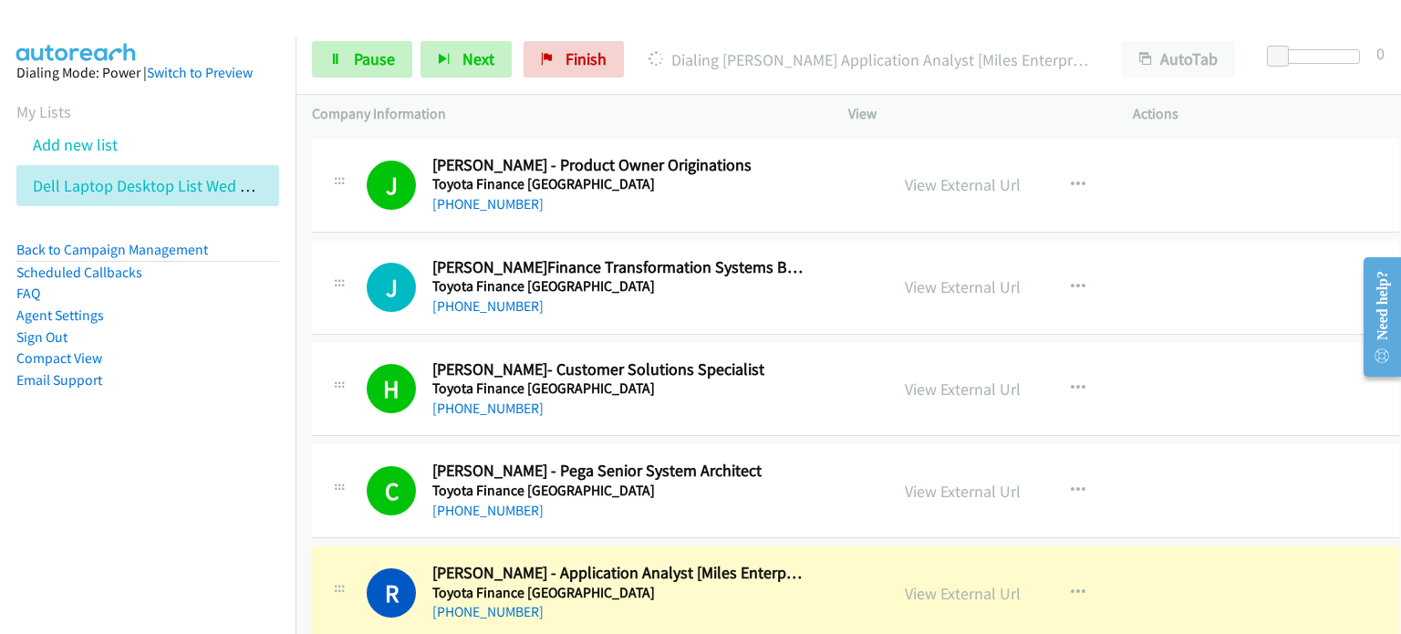
scroll to position [4927, 0]
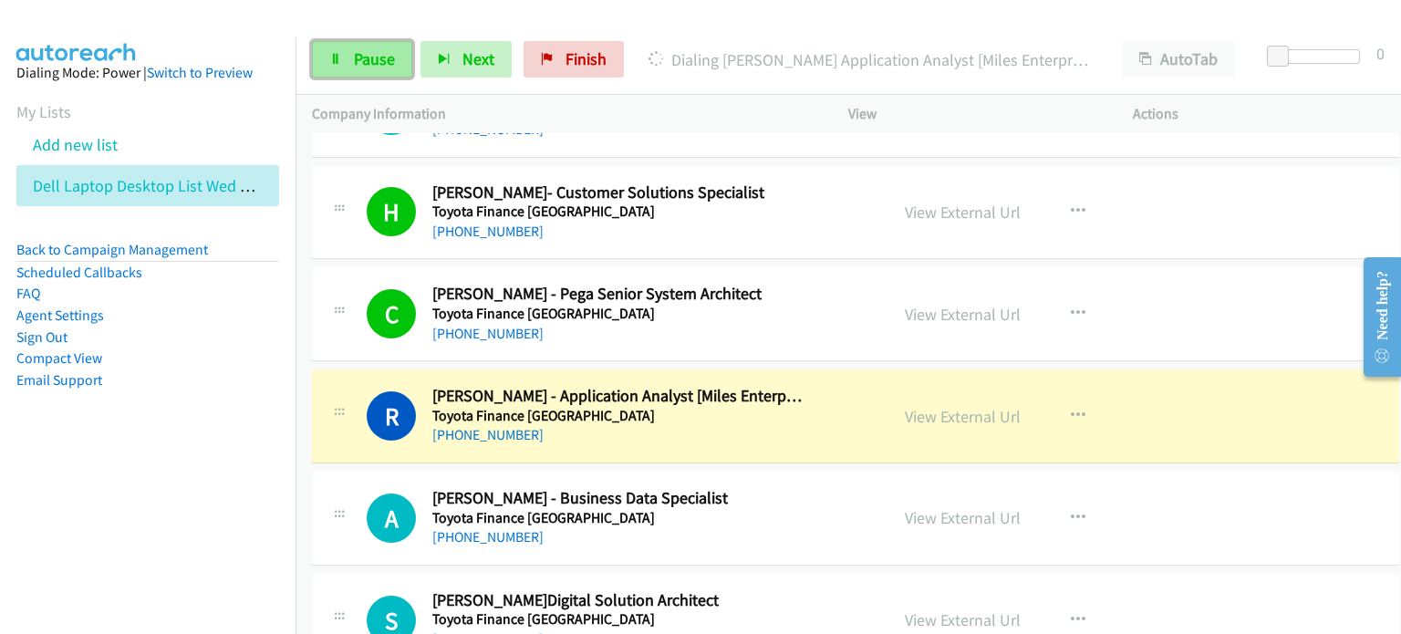
click at [343, 58] on link "Pause" at bounding box center [362, 59] width 100 height 36
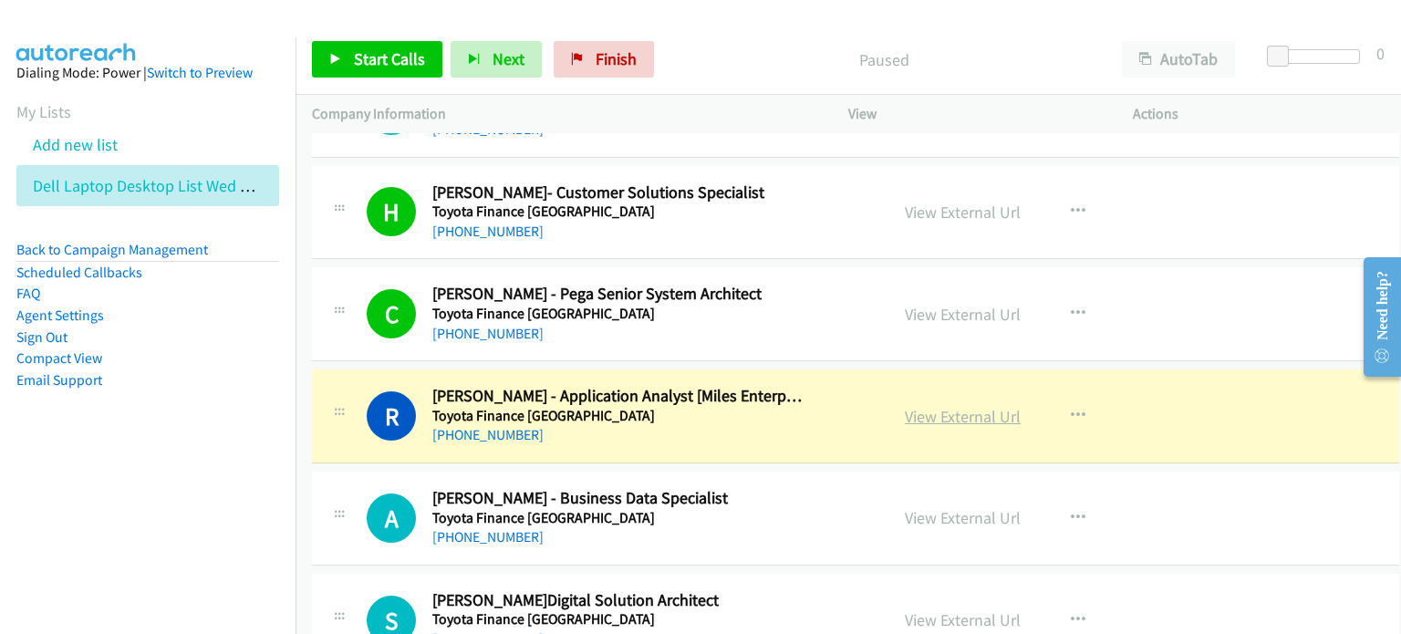
click at [745, 406] on link "View External Url" at bounding box center [963, 416] width 116 height 21
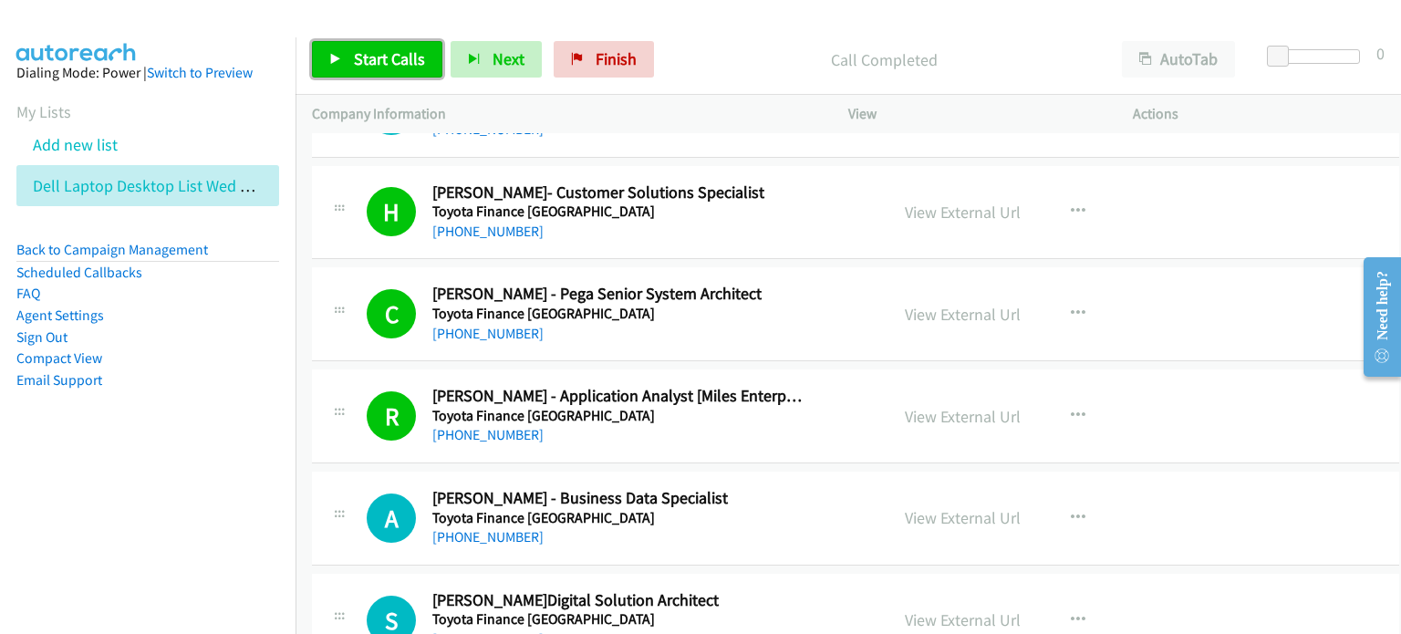
drag, startPoint x: 380, startPoint y: 54, endPoint x: 487, endPoint y: 112, distance: 121.7
click at [380, 55] on span "Start Calls" at bounding box center [389, 58] width 71 height 21
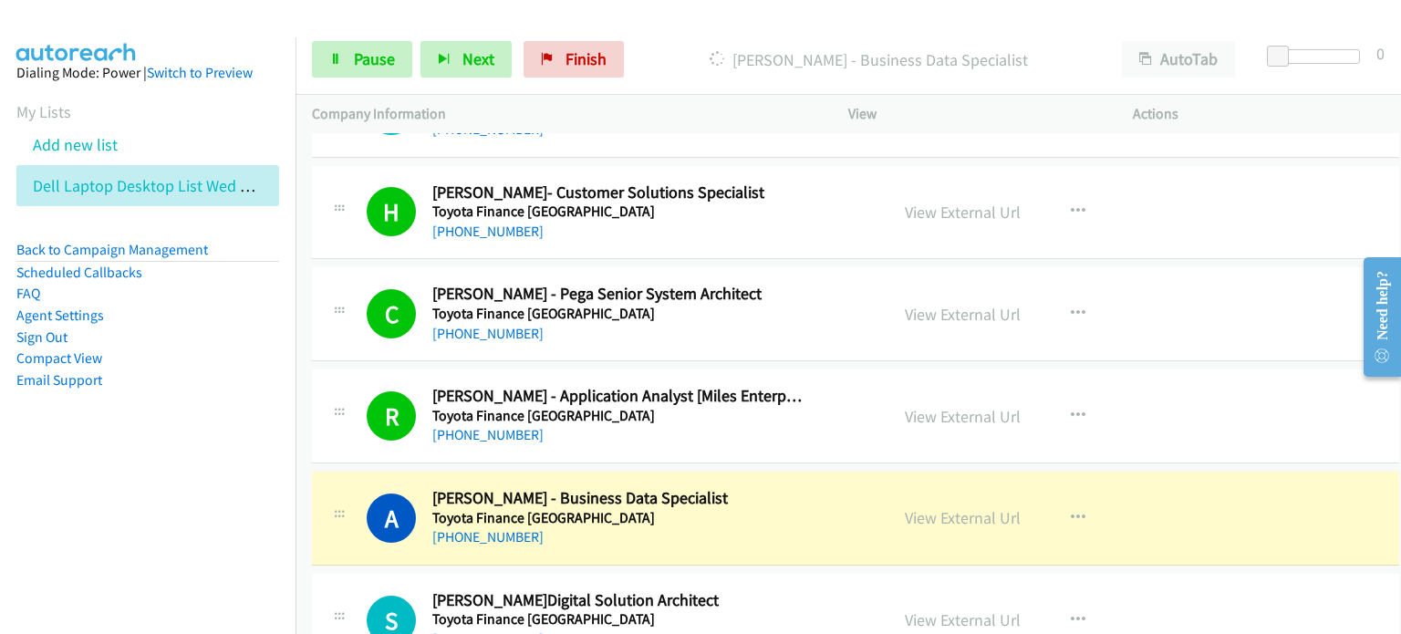
scroll to position [5201, 0]
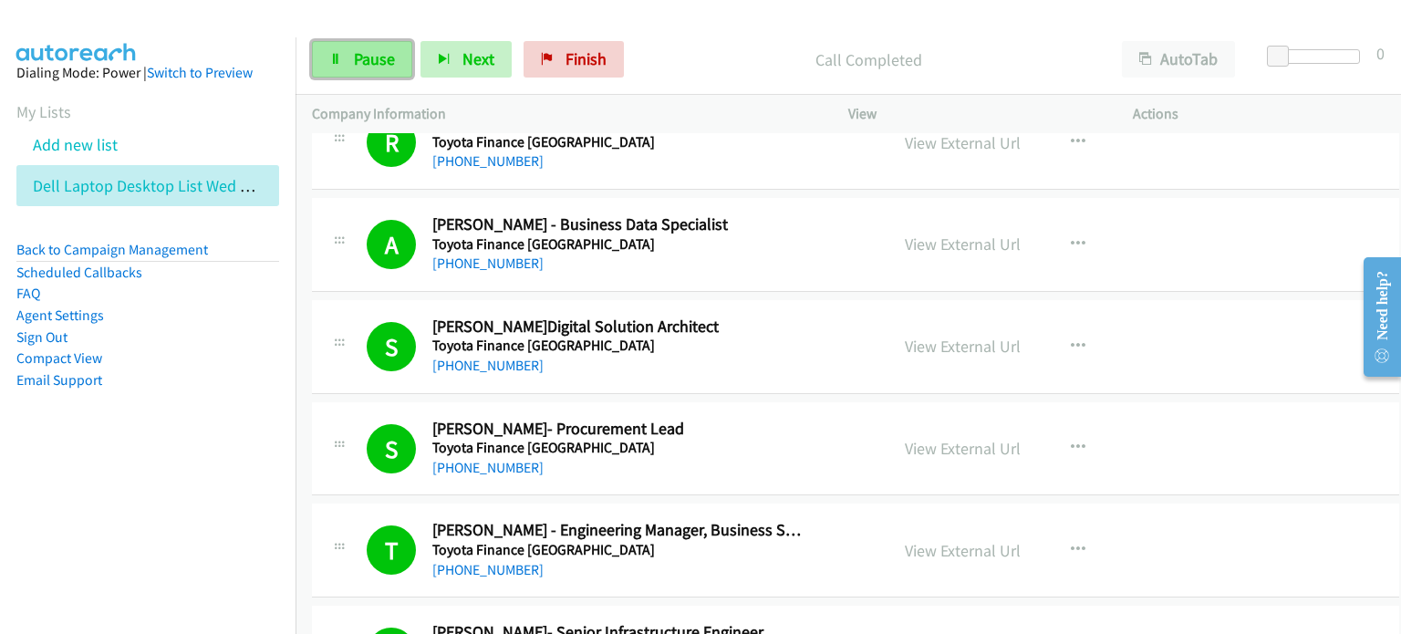
click at [377, 50] on span "Pause" at bounding box center [374, 58] width 41 height 21
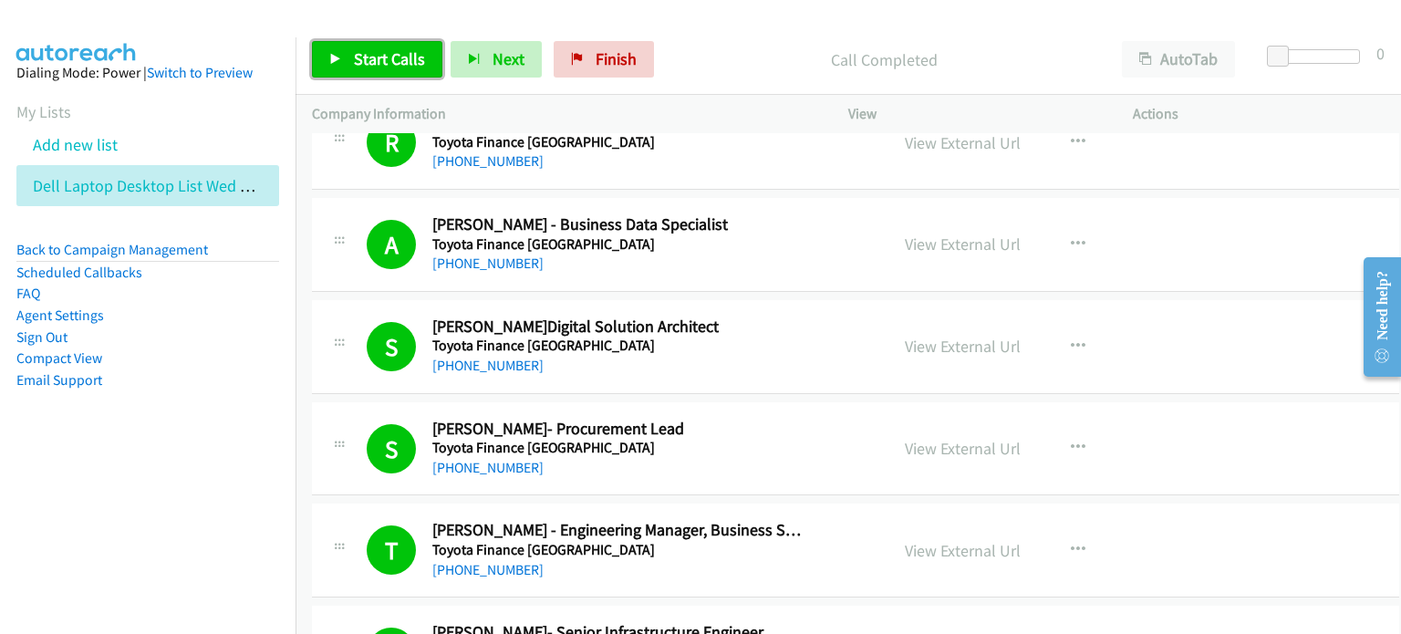
click at [351, 62] on link "Start Calls" at bounding box center [377, 59] width 130 height 36
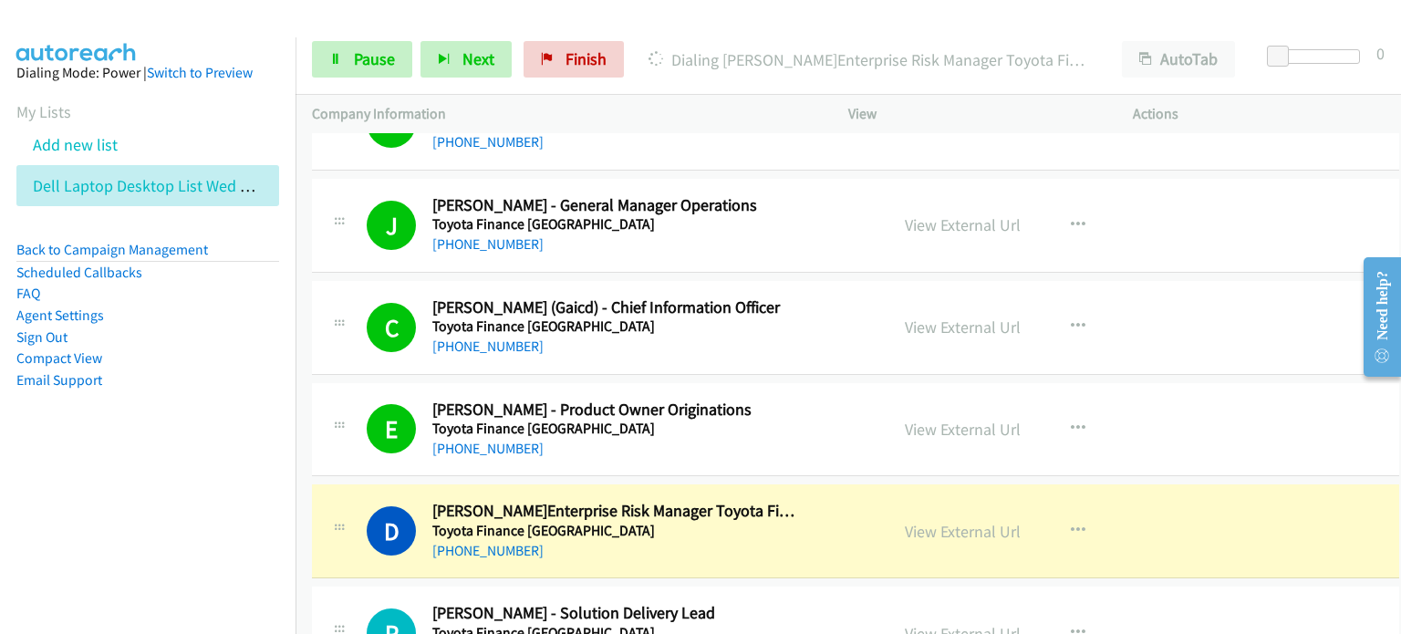
scroll to position [5931, 0]
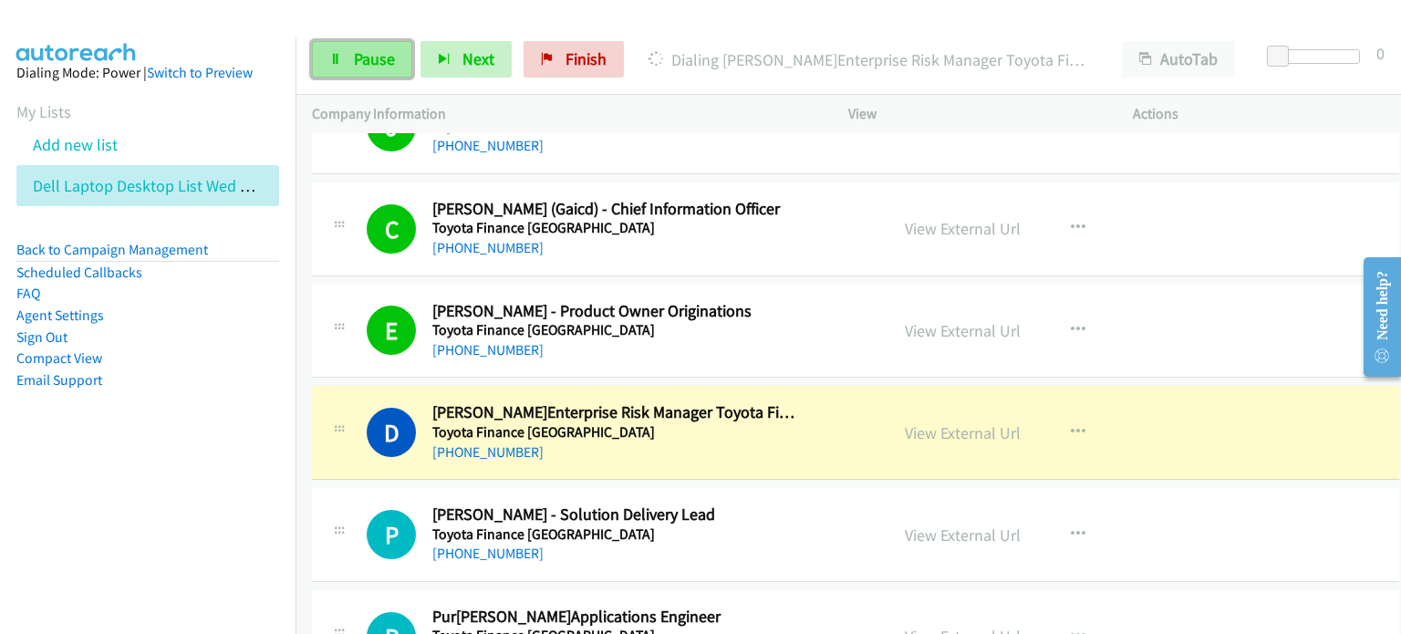
click at [373, 47] on link "Pause" at bounding box center [362, 59] width 100 height 36
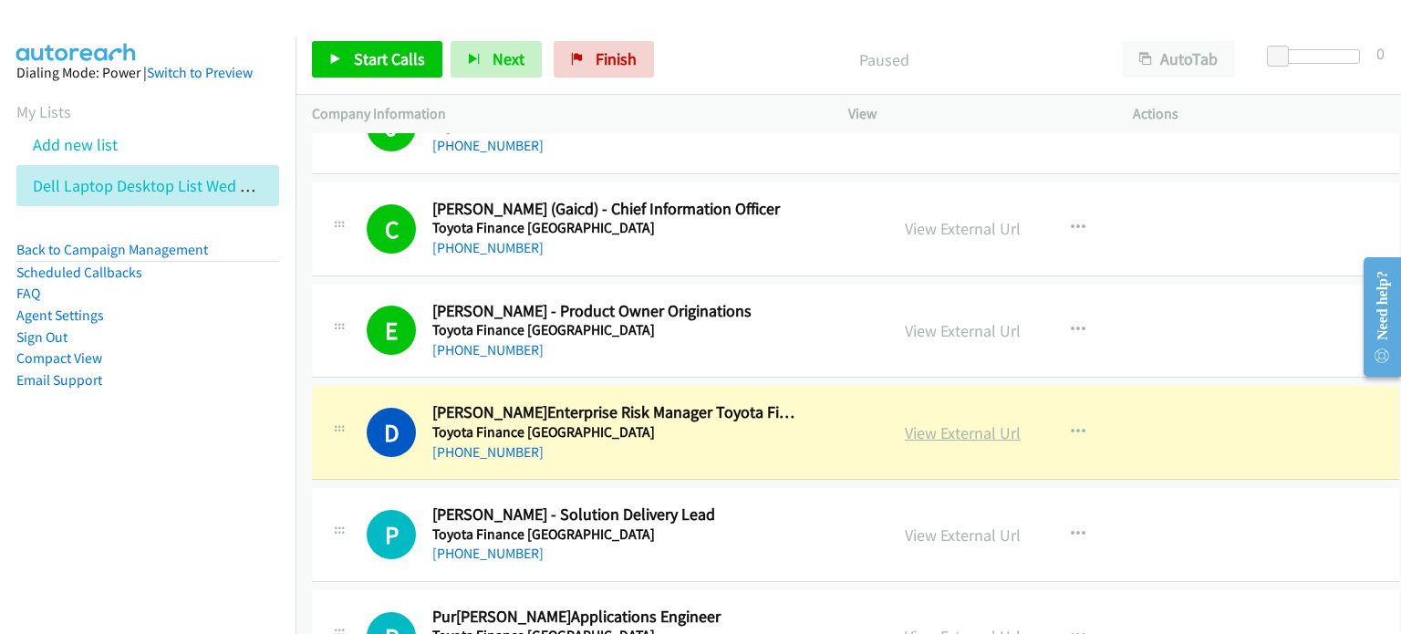
click at [745, 422] on link "View External Url" at bounding box center [963, 432] width 116 height 21
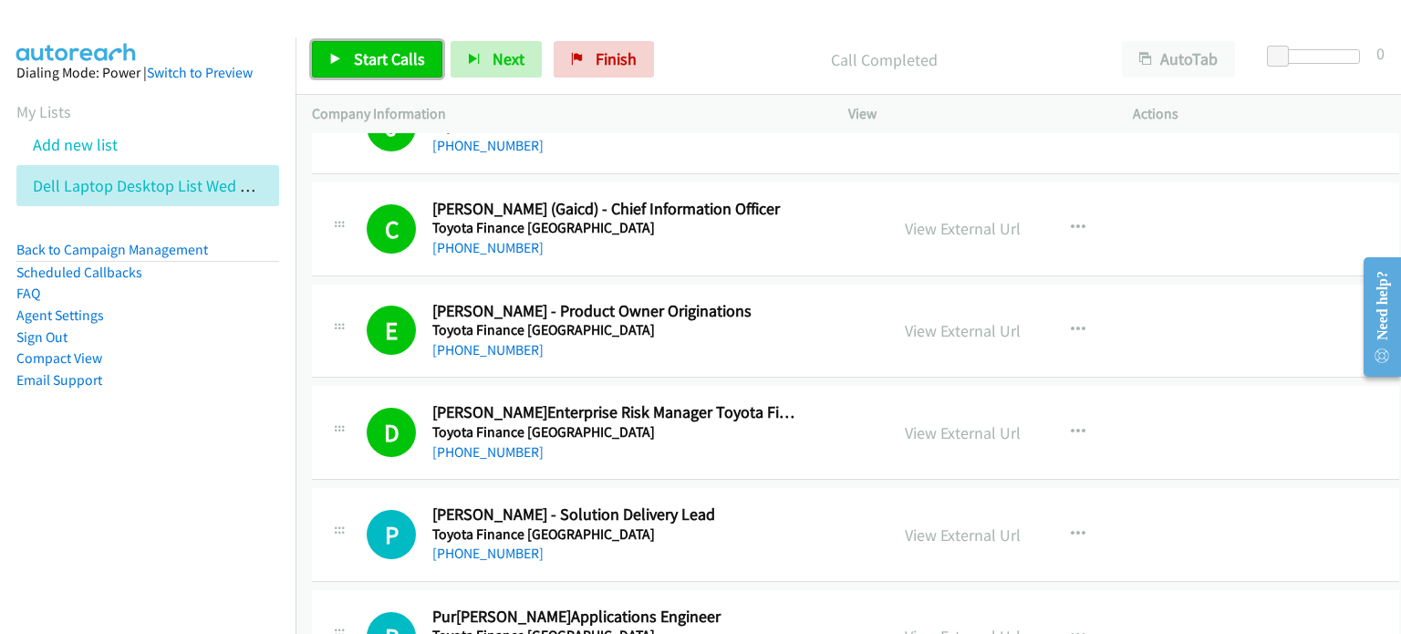
click at [381, 57] on span "Start Calls" at bounding box center [389, 58] width 71 height 21
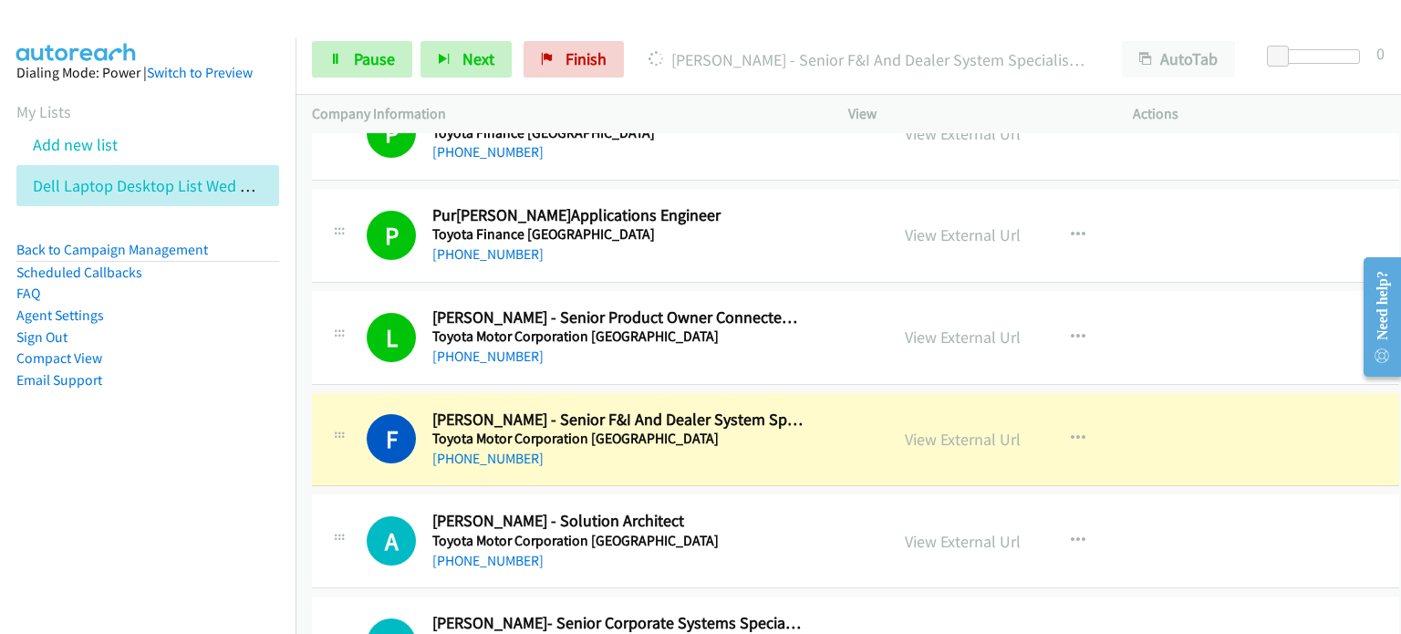
scroll to position [6387, 0]
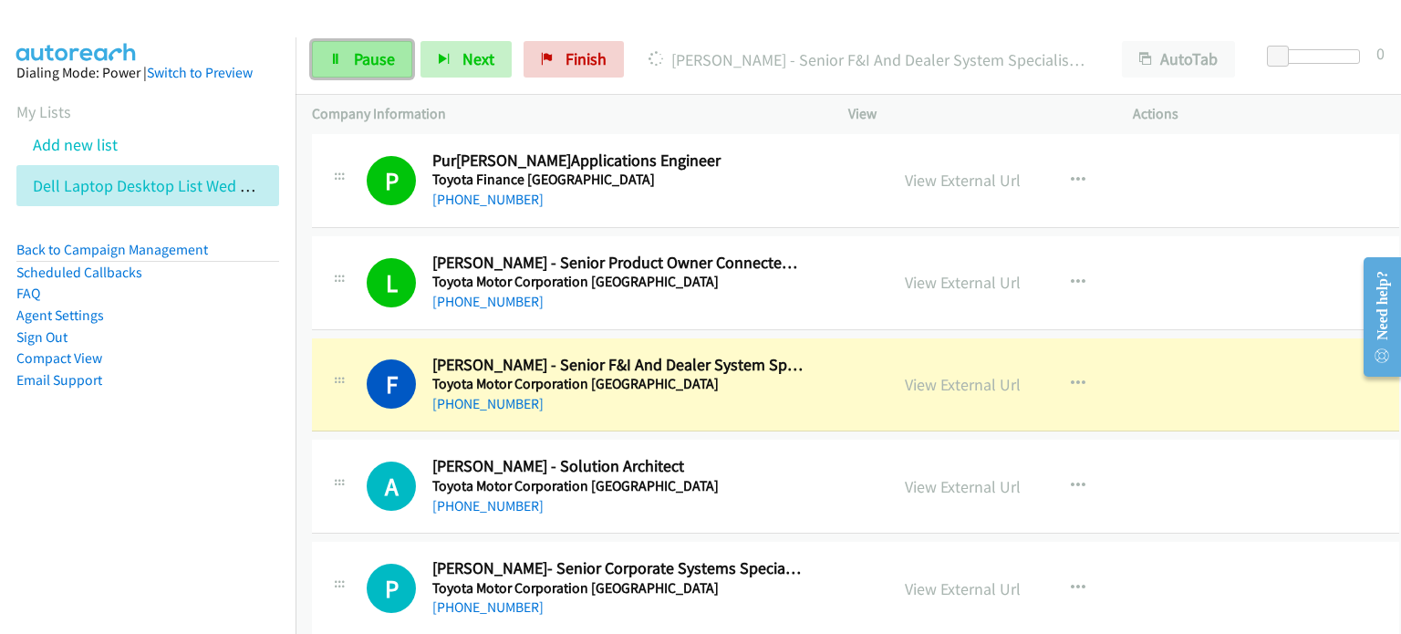
click at [363, 57] on span "Pause" at bounding box center [374, 58] width 41 height 21
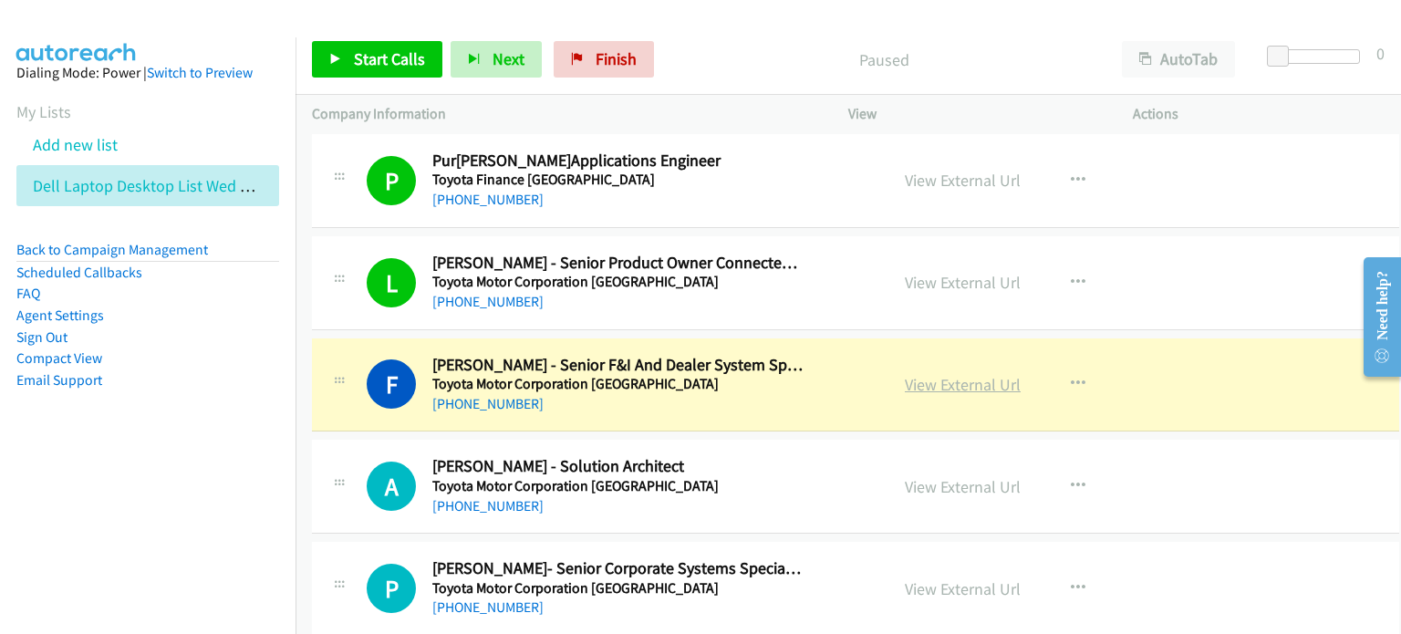
click at [745, 376] on link "View External Url" at bounding box center [963, 384] width 116 height 21
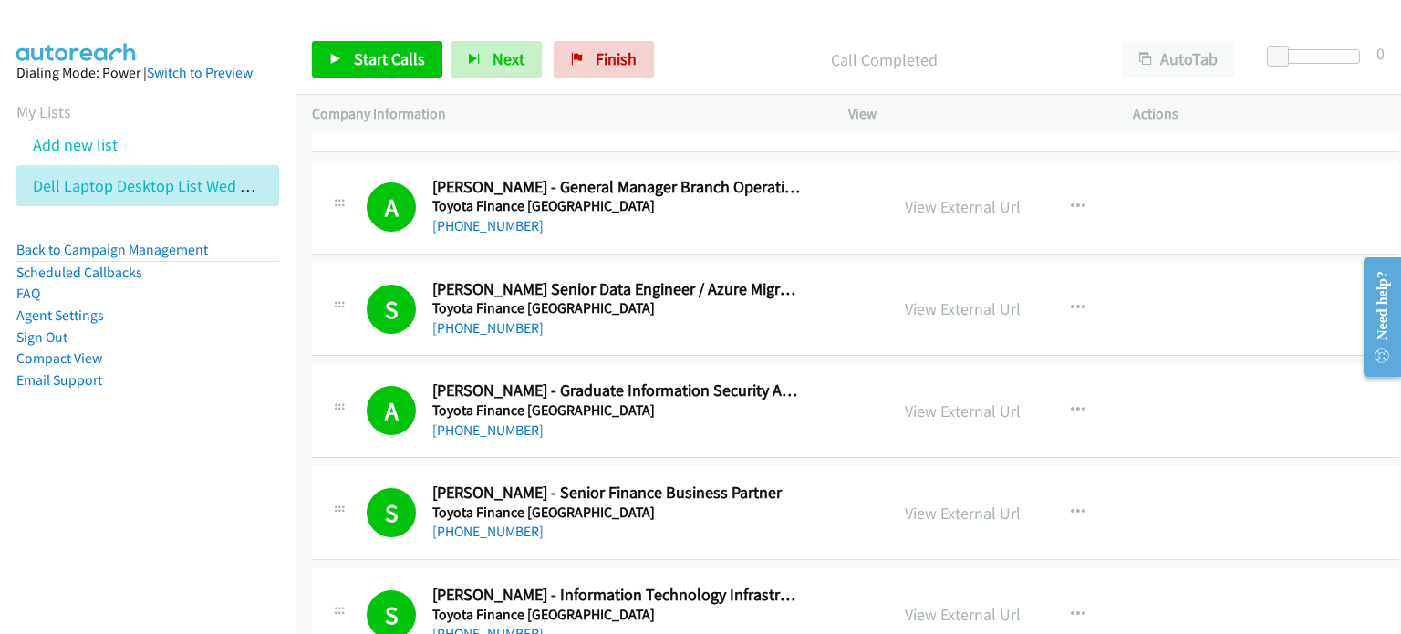
scroll to position [0, 0]
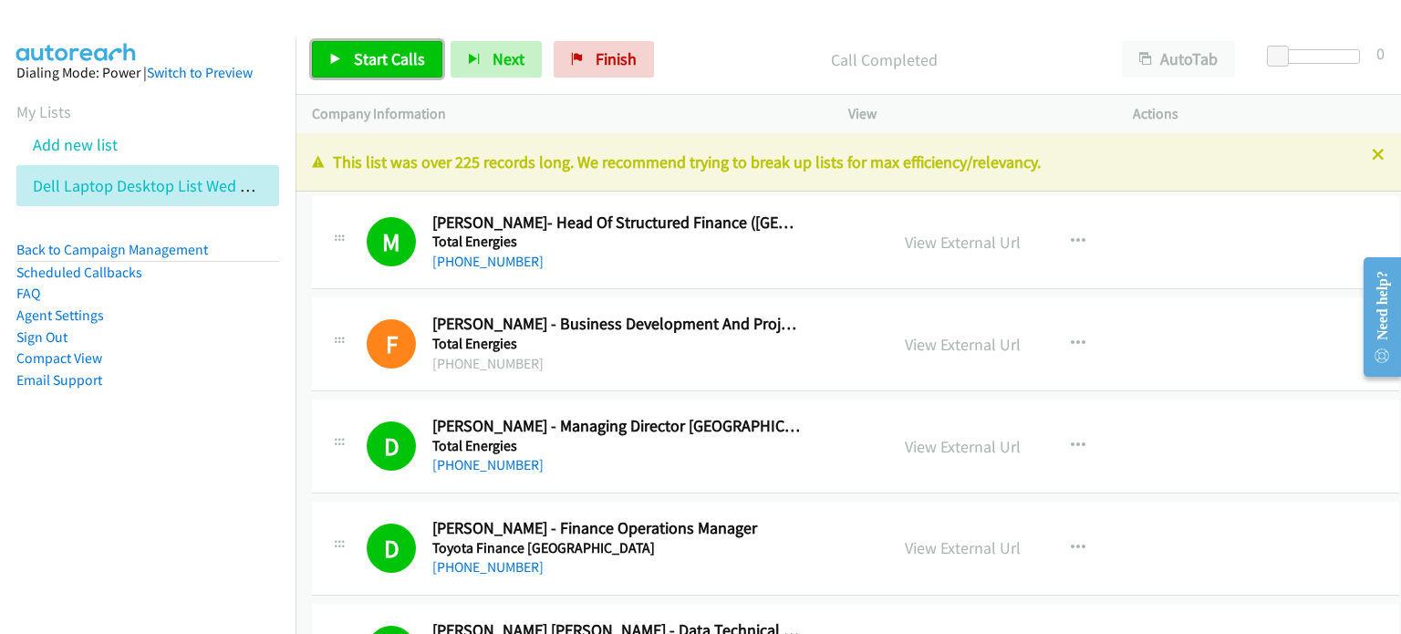
click at [380, 57] on span "Start Calls" at bounding box center [389, 58] width 71 height 21
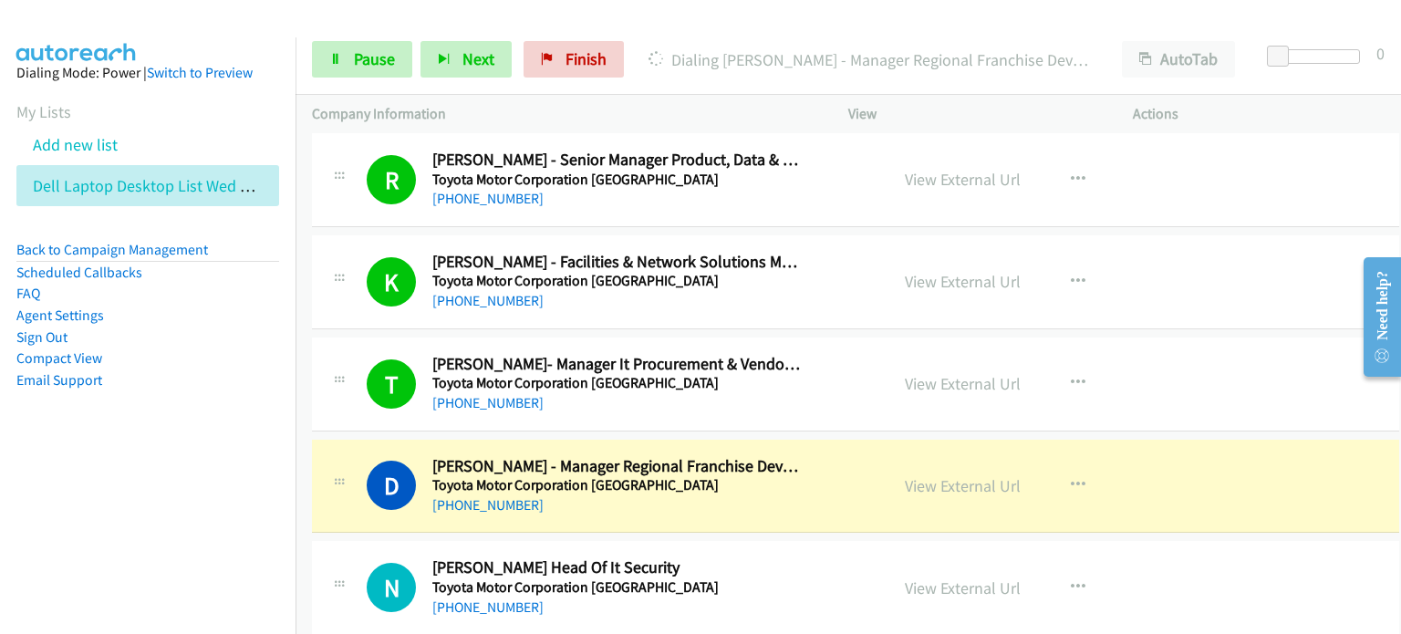
scroll to position [7664, 0]
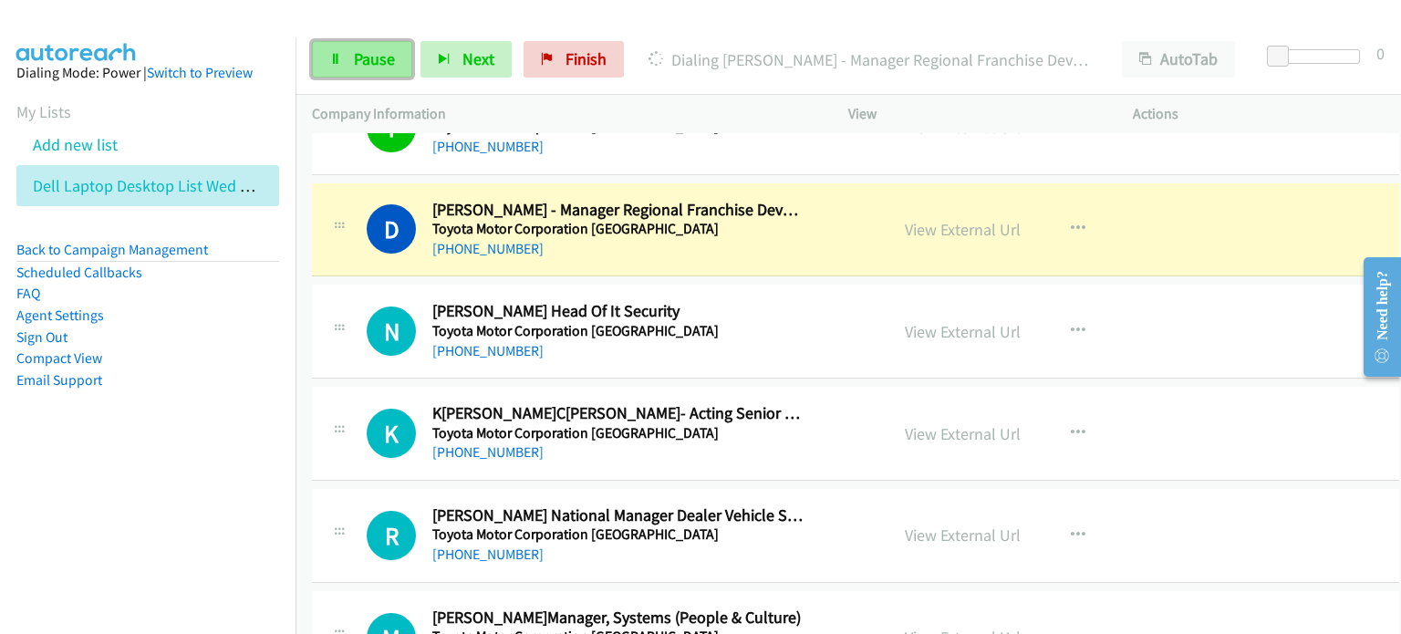
click at [359, 52] on span "Pause" at bounding box center [374, 58] width 41 height 21
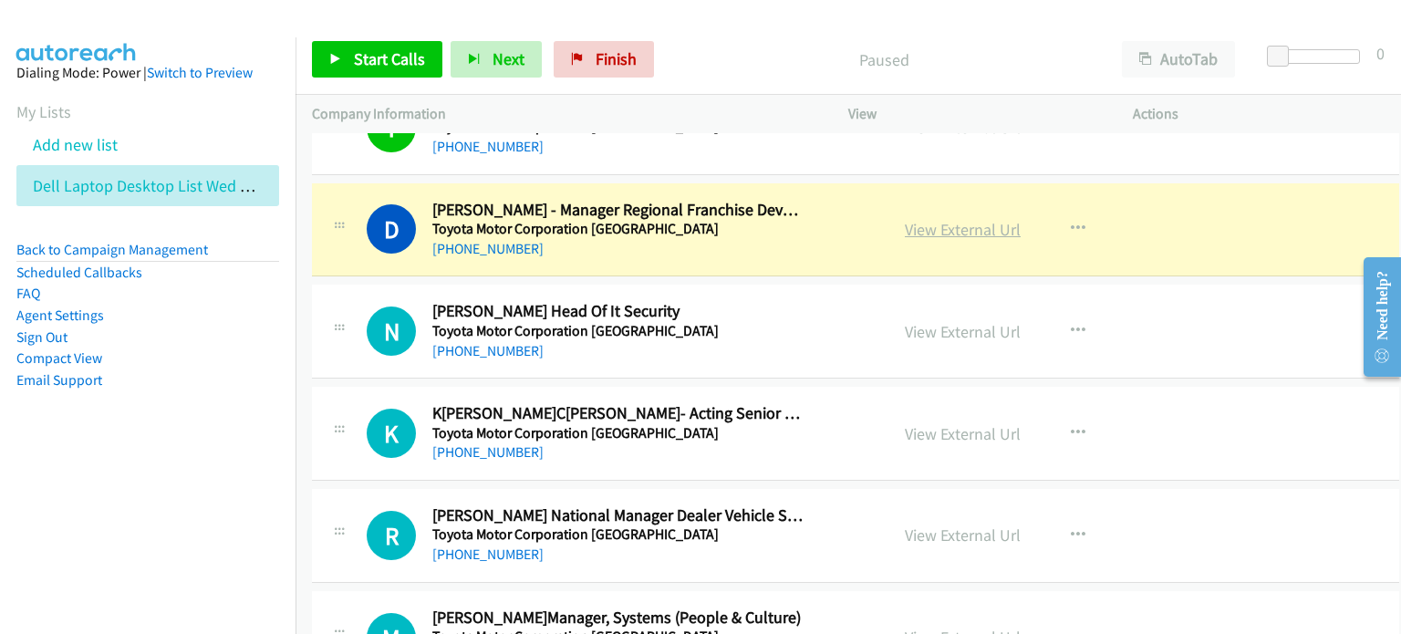
click at [745, 219] on link "View External Url" at bounding box center [963, 229] width 116 height 21
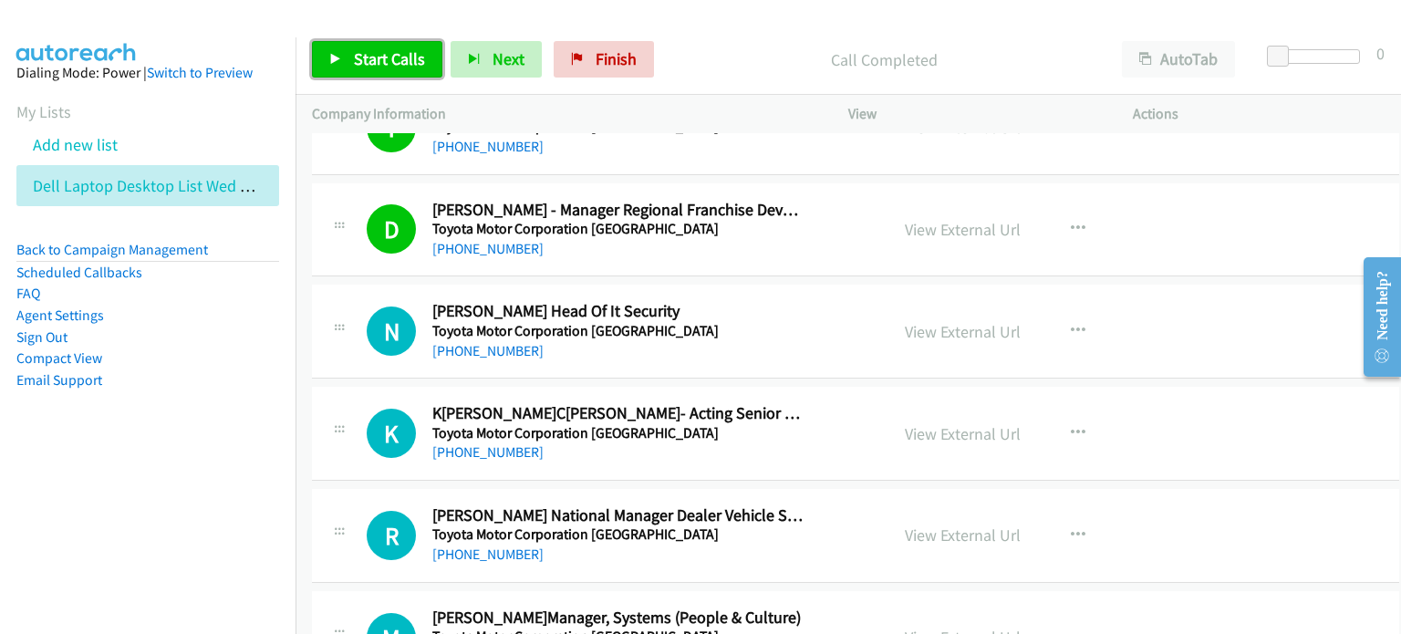
drag, startPoint x: 390, startPoint y: 53, endPoint x: 411, endPoint y: 53, distance: 21.0
click at [390, 53] on span "Start Calls" at bounding box center [389, 58] width 71 height 21
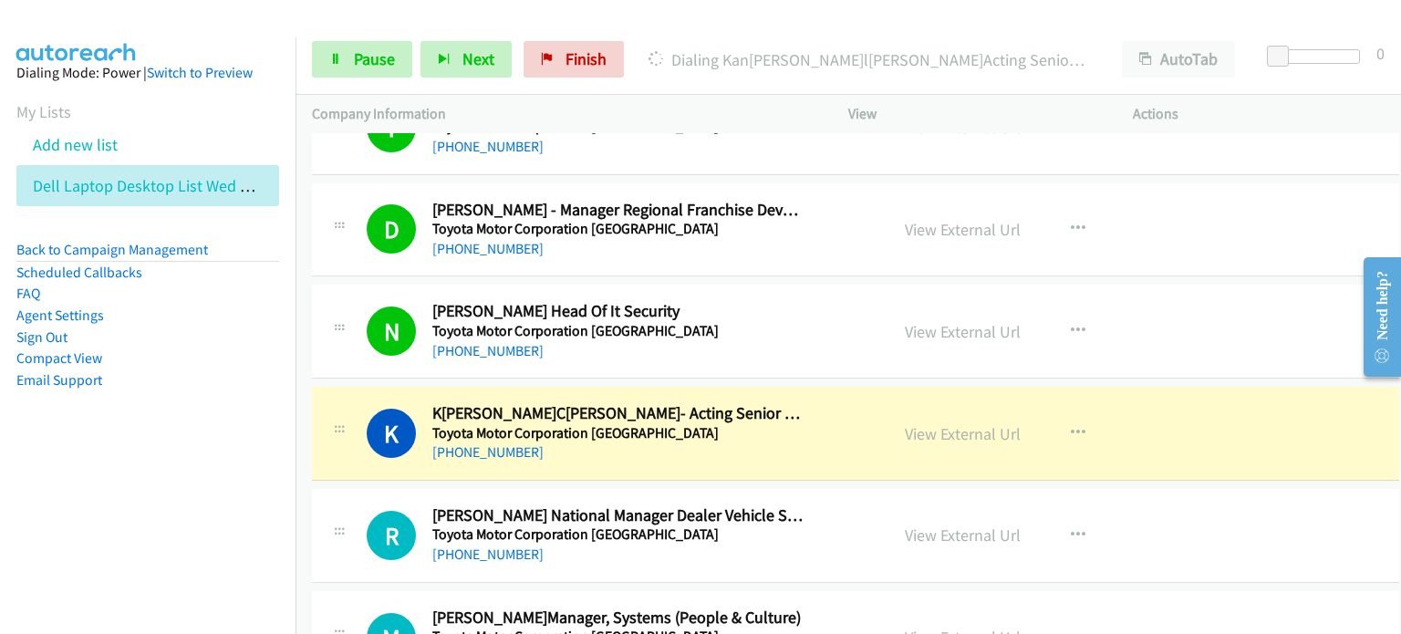
scroll to position [7847, 0]
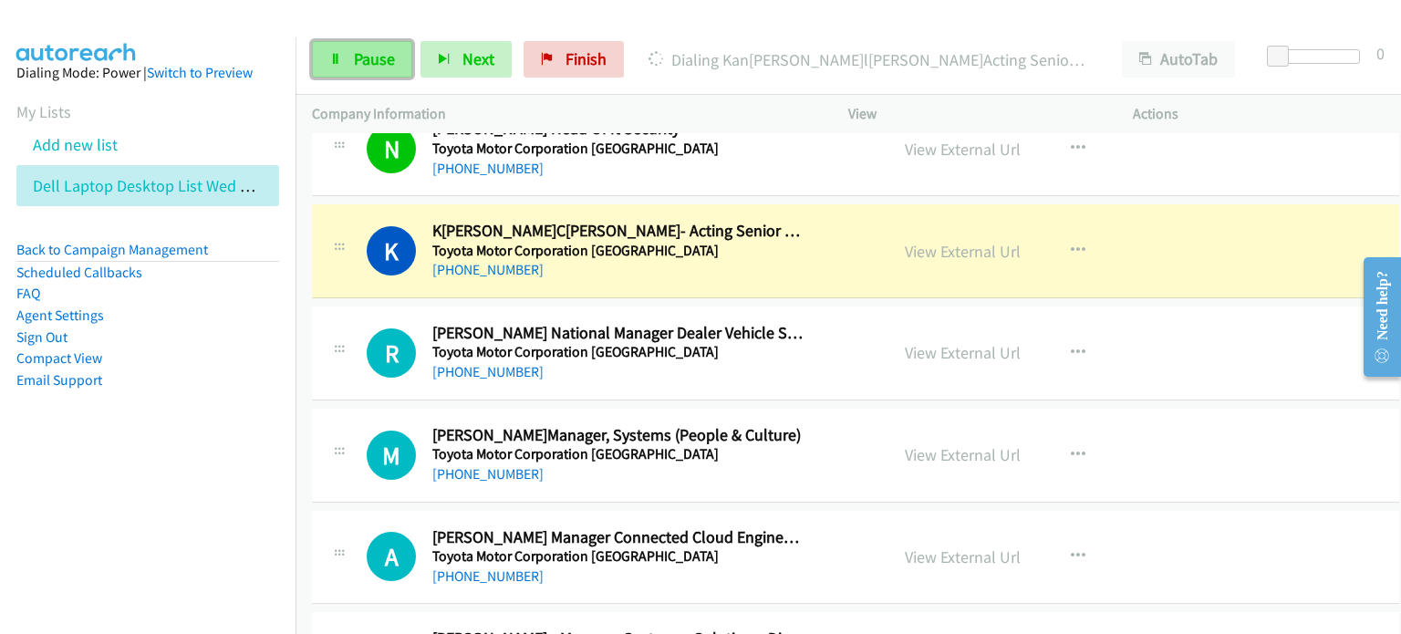
click at [347, 43] on link "Pause" at bounding box center [362, 59] width 100 height 36
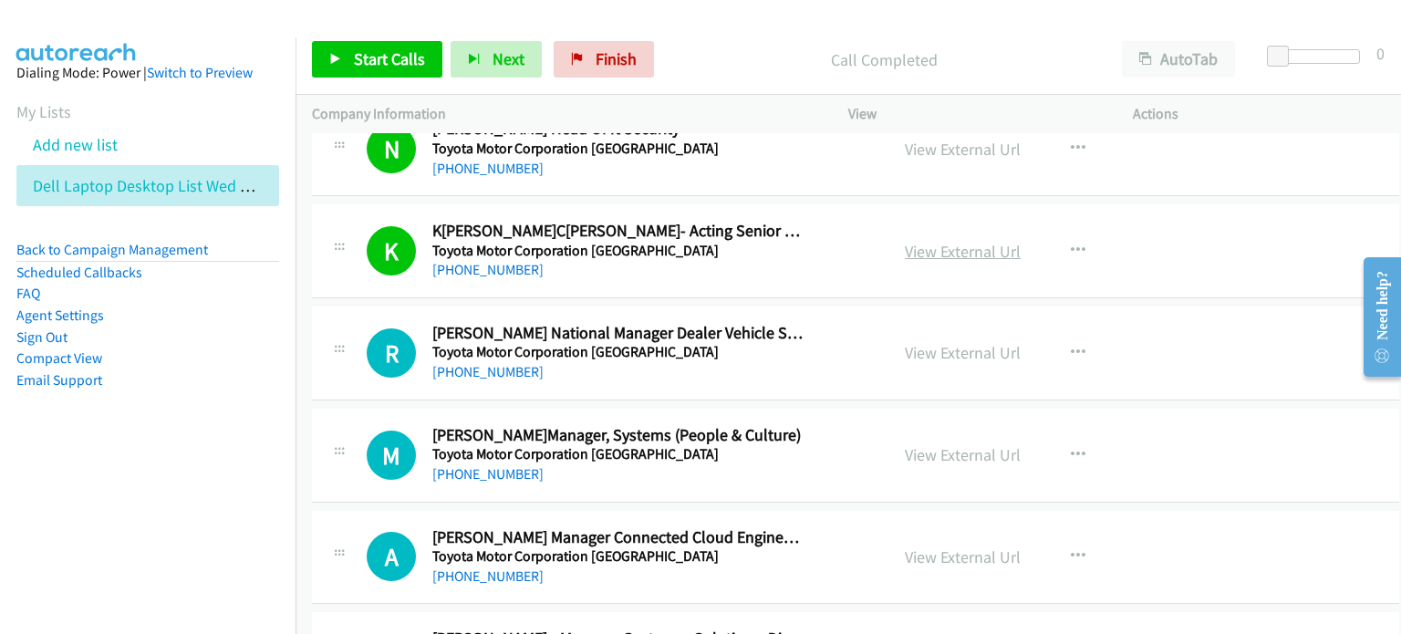
click at [745, 241] on link "View External Url" at bounding box center [963, 251] width 116 height 21
drag, startPoint x: 377, startPoint y: 58, endPoint x: 429, endPoint y: 58, distance: 52.0
click at [377, 58] on span "Start Calls" at bounding box center [389, 58] width 71 height 21
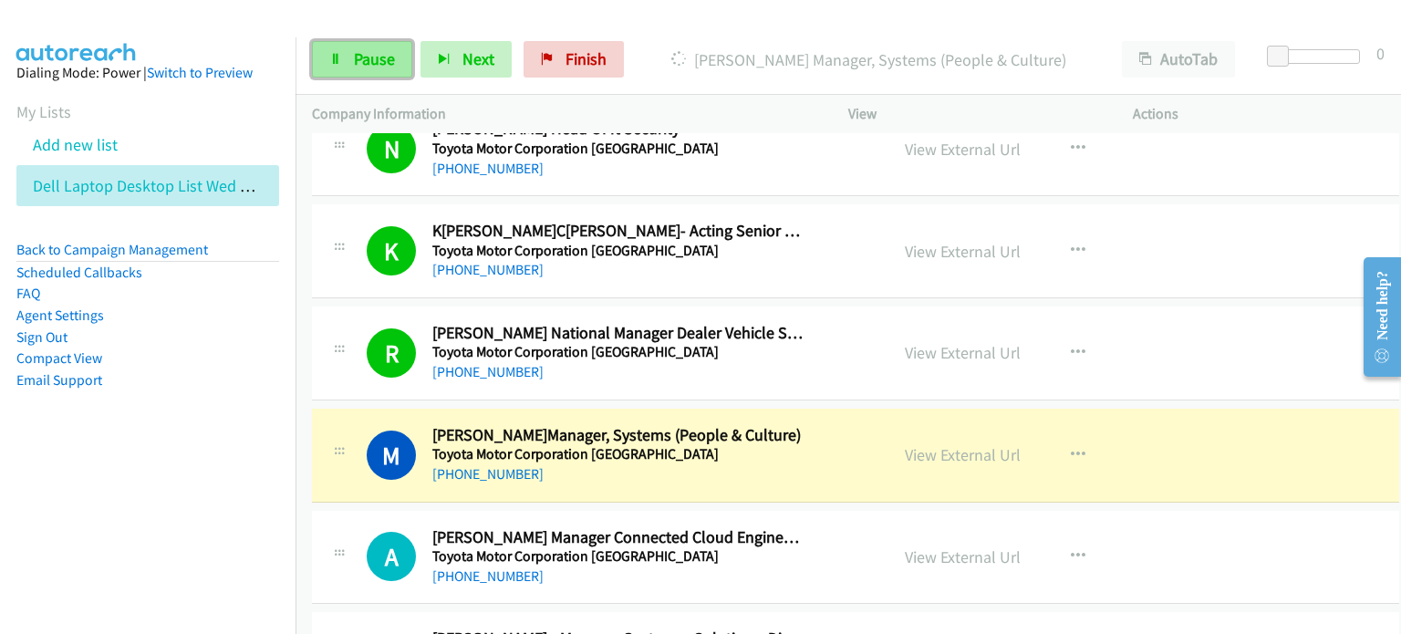
click at [372, 56] on span "Pause" at bounding box center [374, 58] width 41 height 21
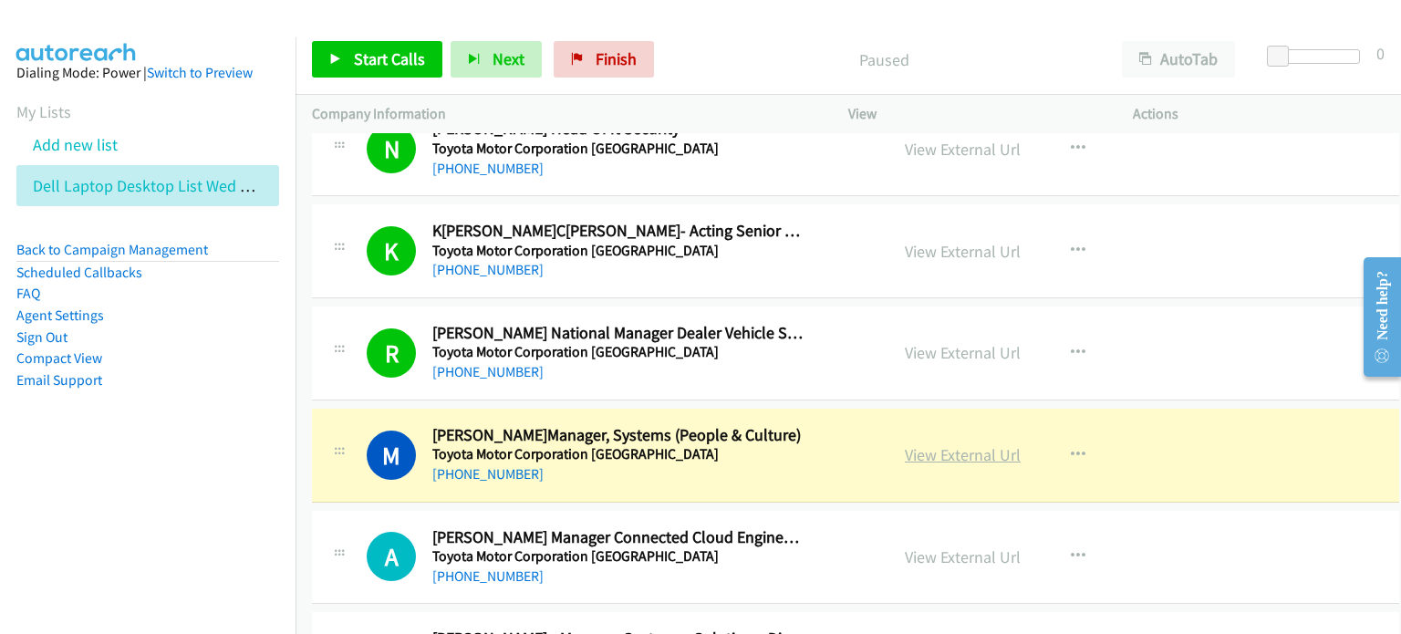
click at [745, 444] on link "View External Url" at bounding box center [963, 454] width 116 height 21
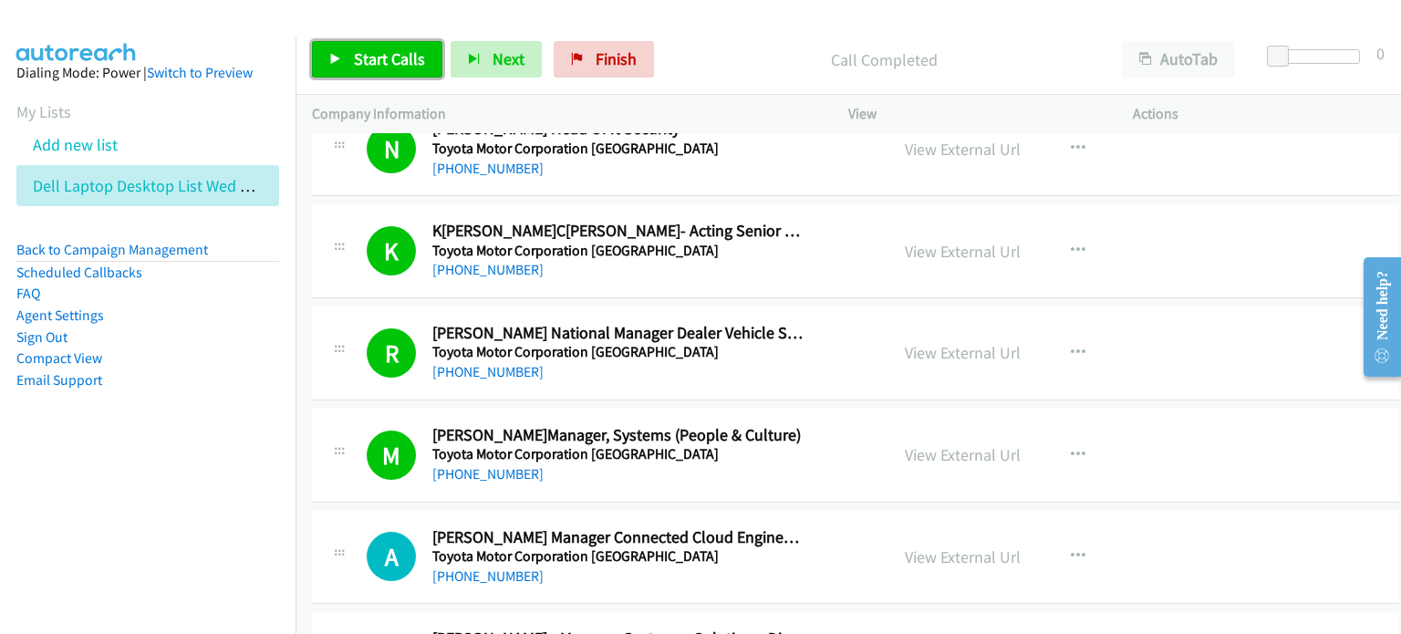
click at [380, 56] on span "Start Calls" at bounding box center [389, 58] width 71 height 21
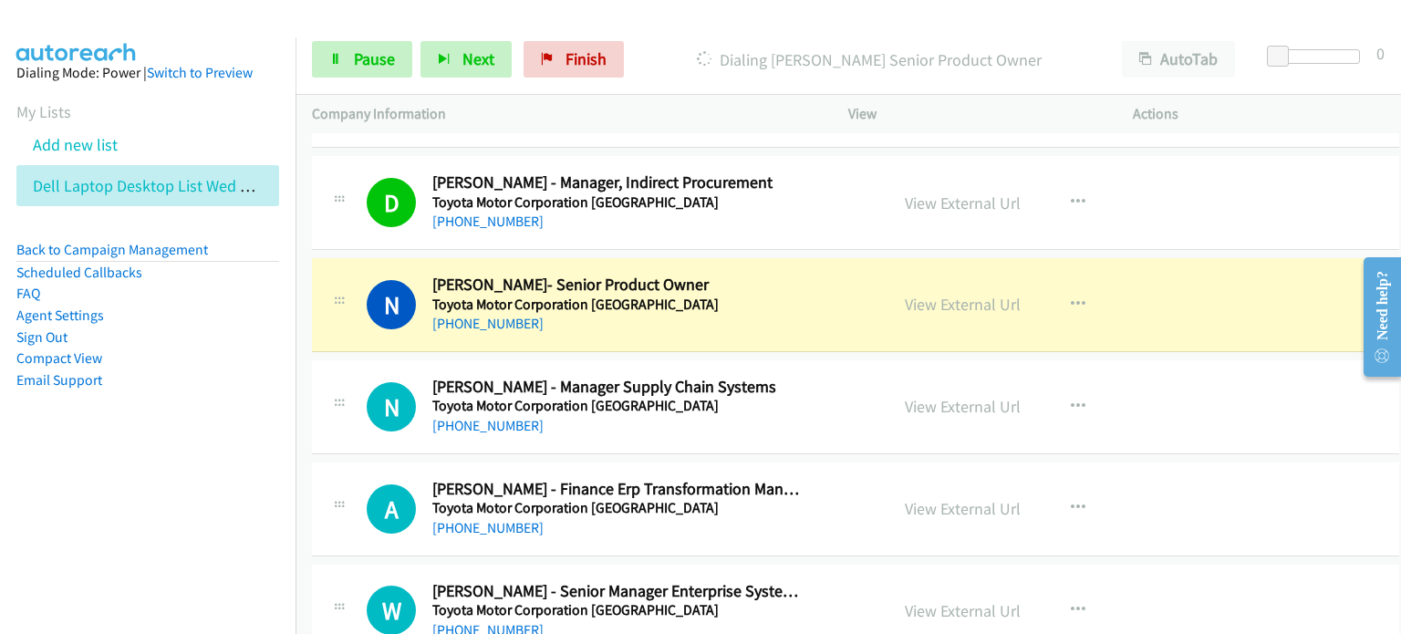
scroll to position [9033, 0]
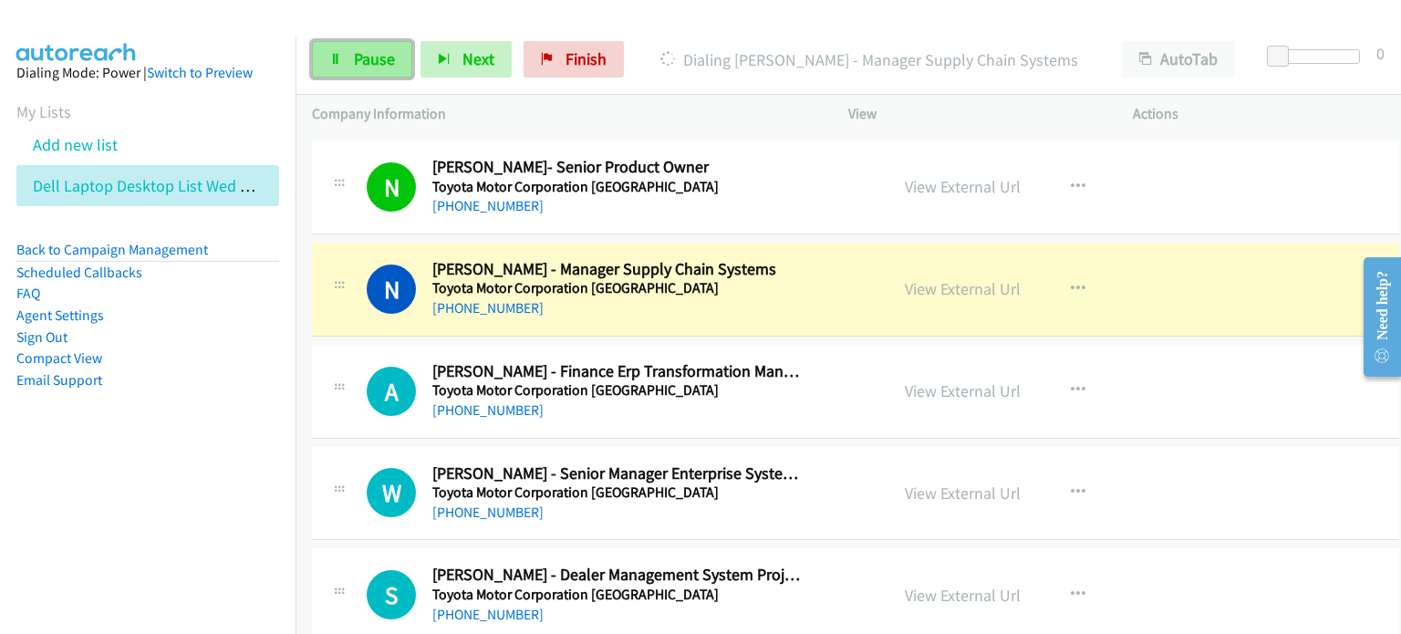
click at [359, 54] on span "Pause" at bounding box center [374, 58] width 41 height 21
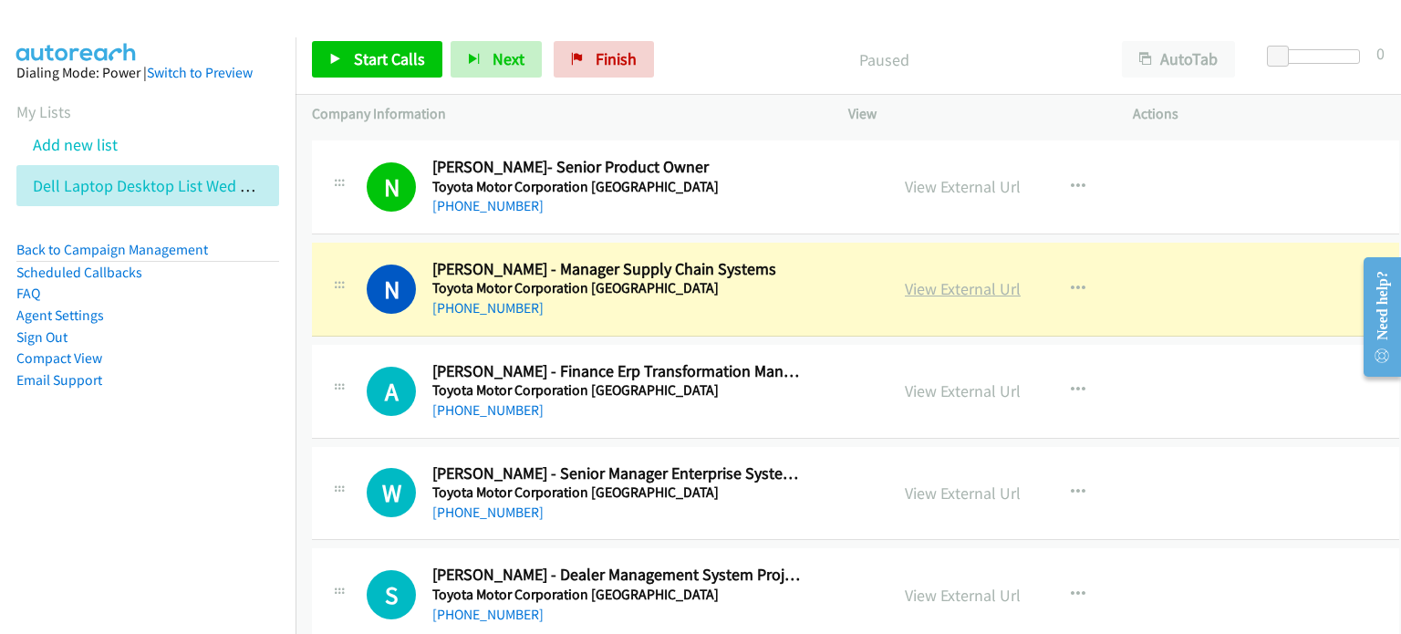
click at [745, 278] on link "View External Url" at bounding box center [963, 288] width 116 height 21
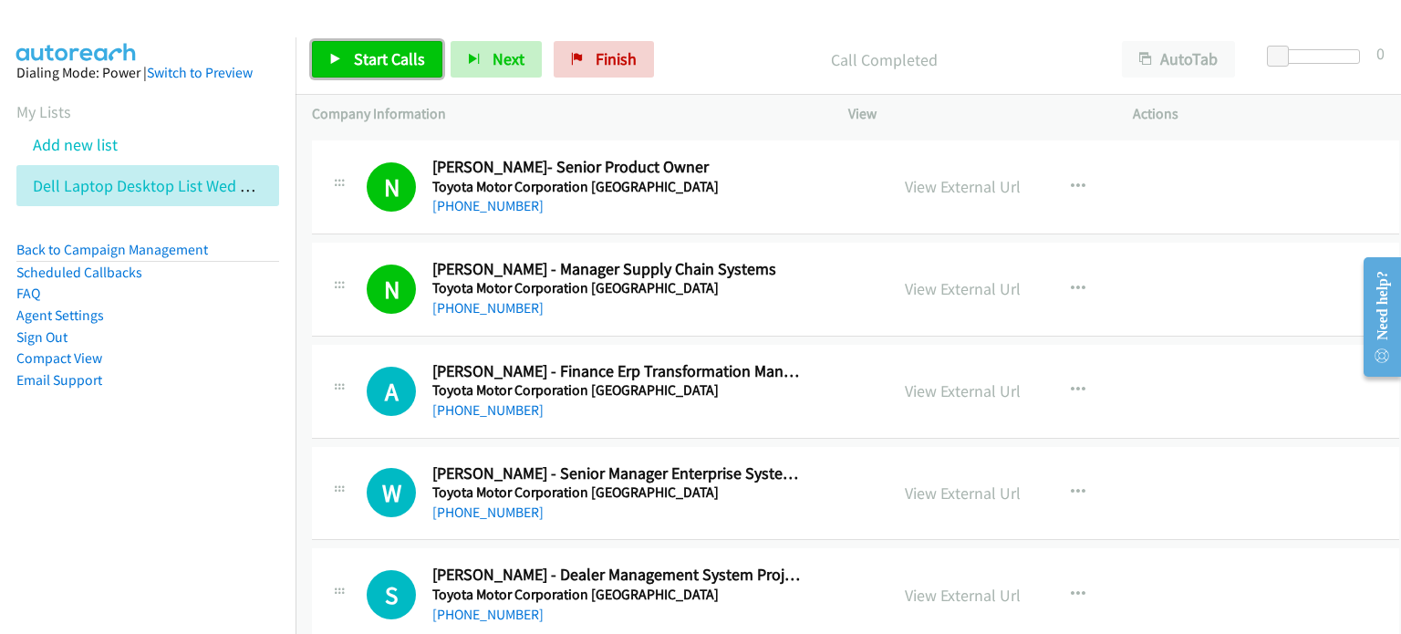
click at [381, 54] on span "Start Calls" at bounding box center [389, 58] width 71 height 21
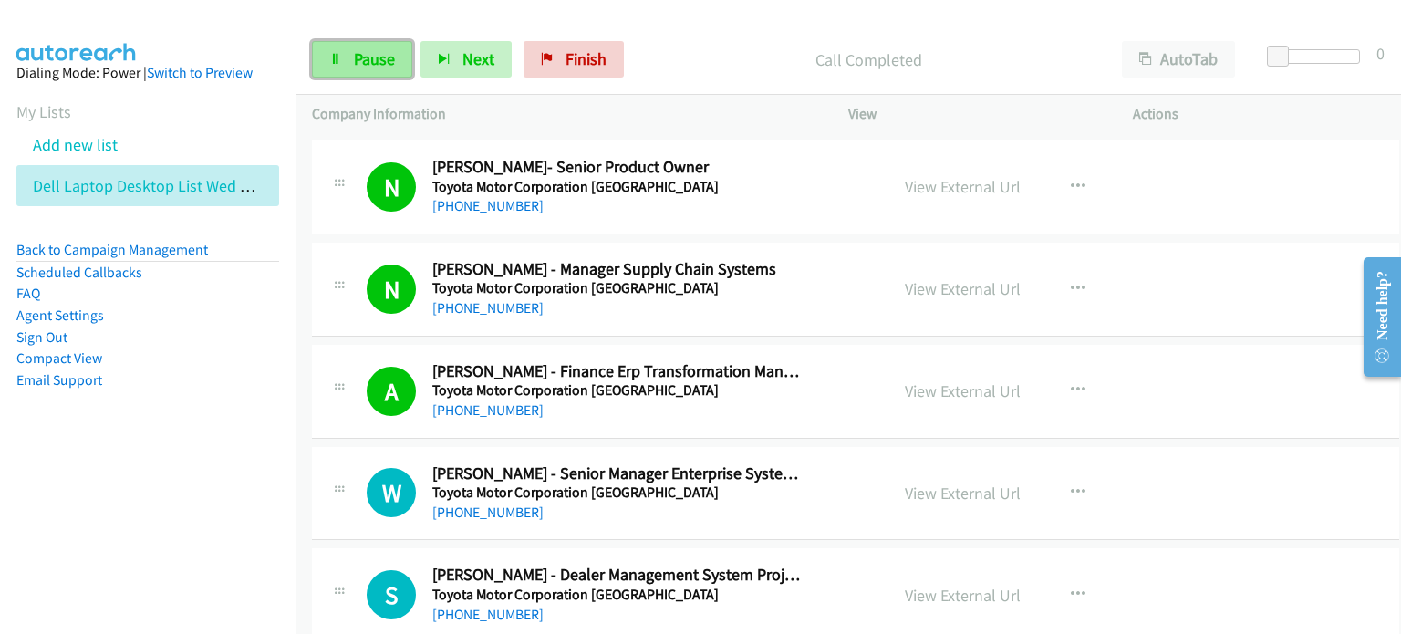
click at [351, 61] on link "Pause" at bounding box center [362, 59] width 100 height 36
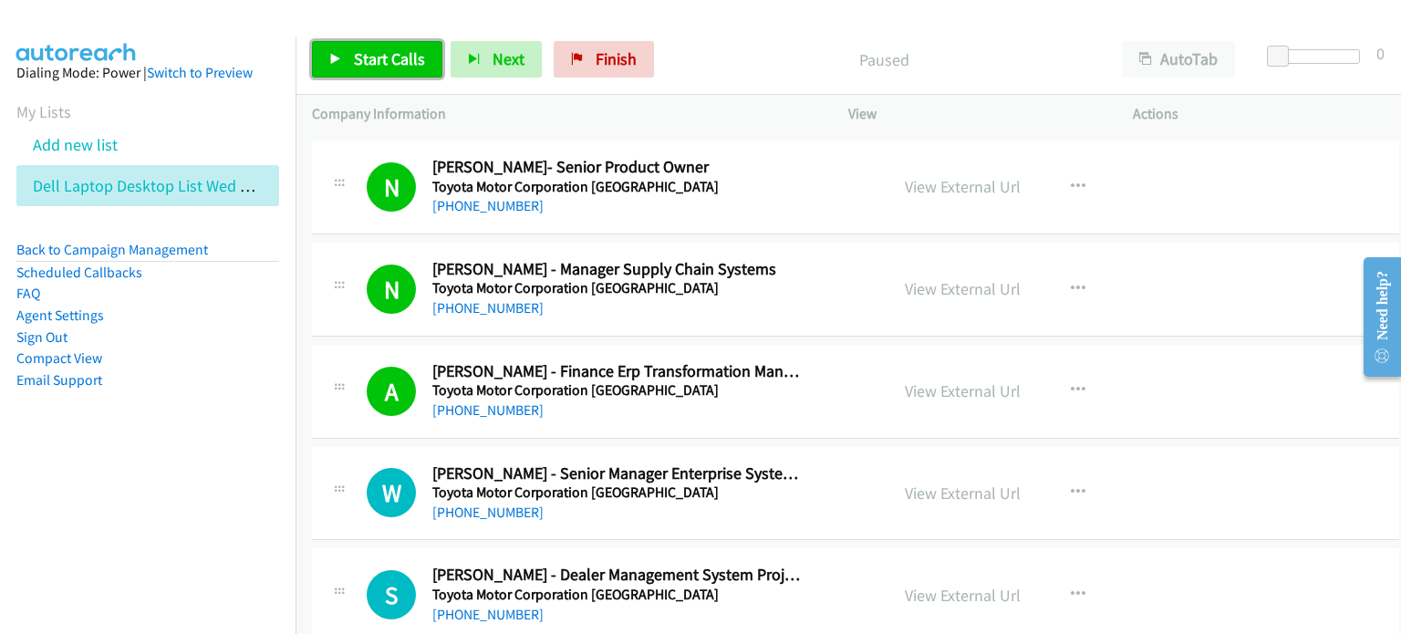
click at [359, 59] on span "Start Calls" at bounding box center [389, 58] width 71 height 21
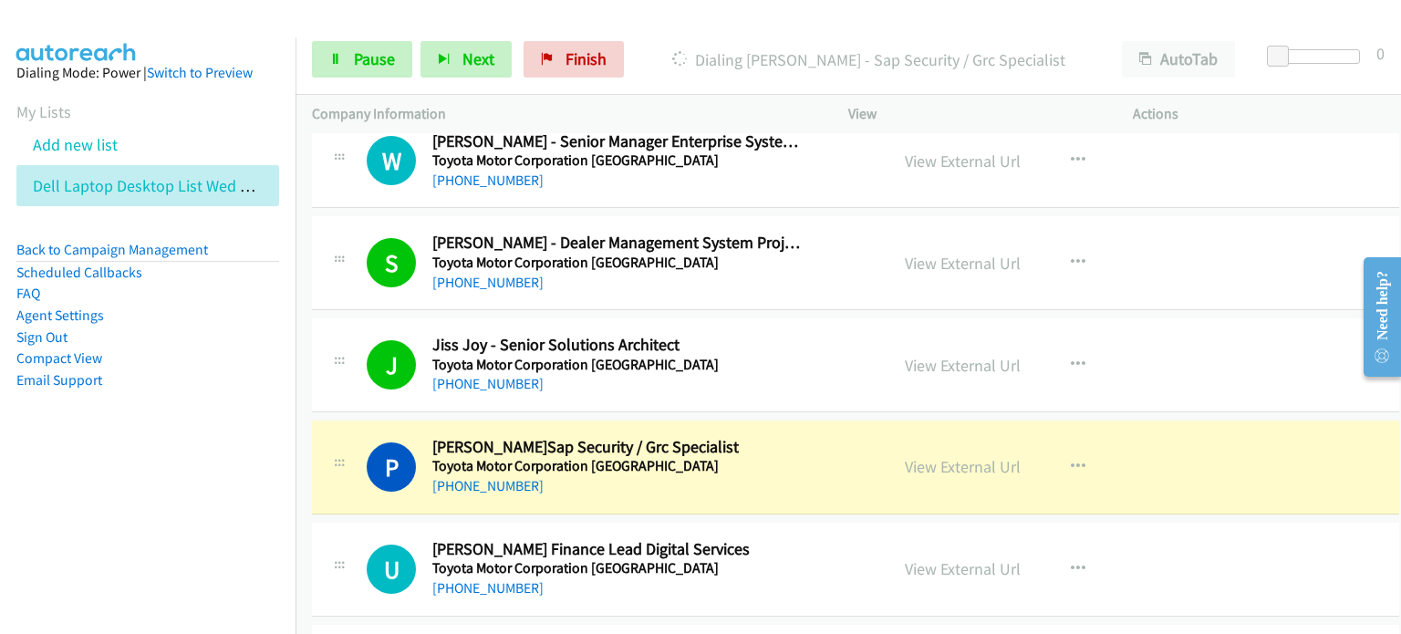
scroll to position [9398, 0]
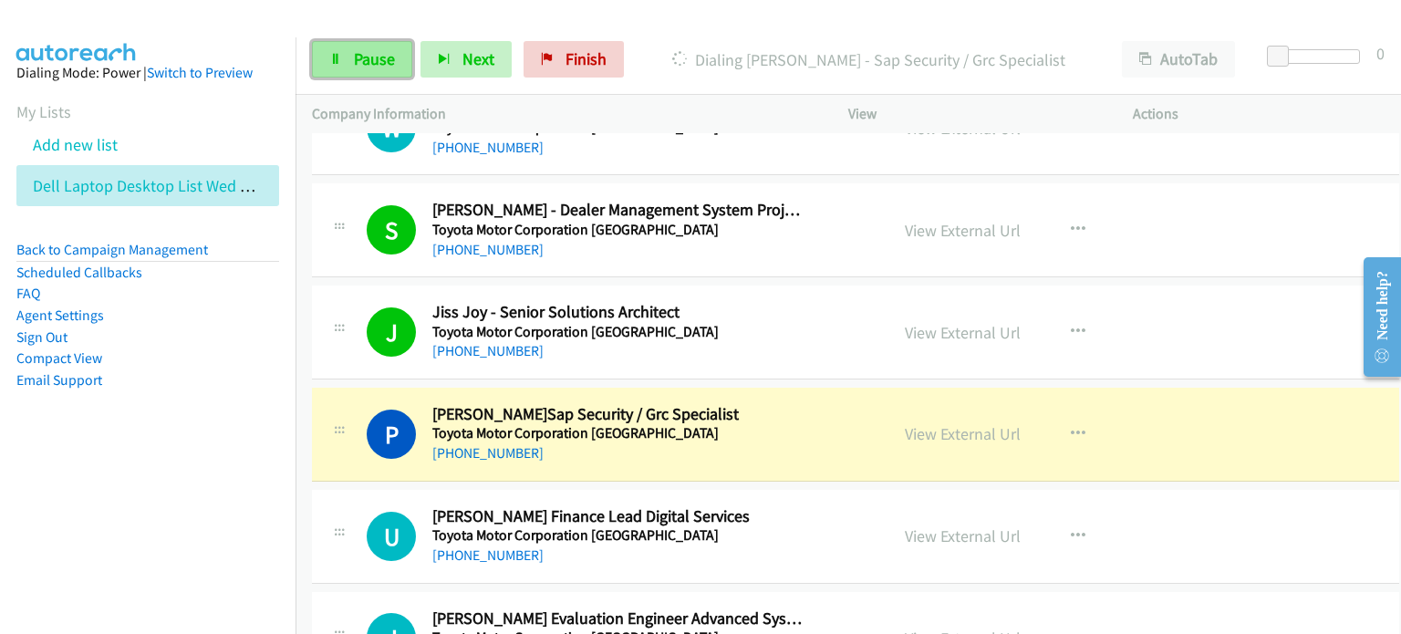
click at [372, 46] on link "Pause" at bounding box center [362, 59] width 100 height 36
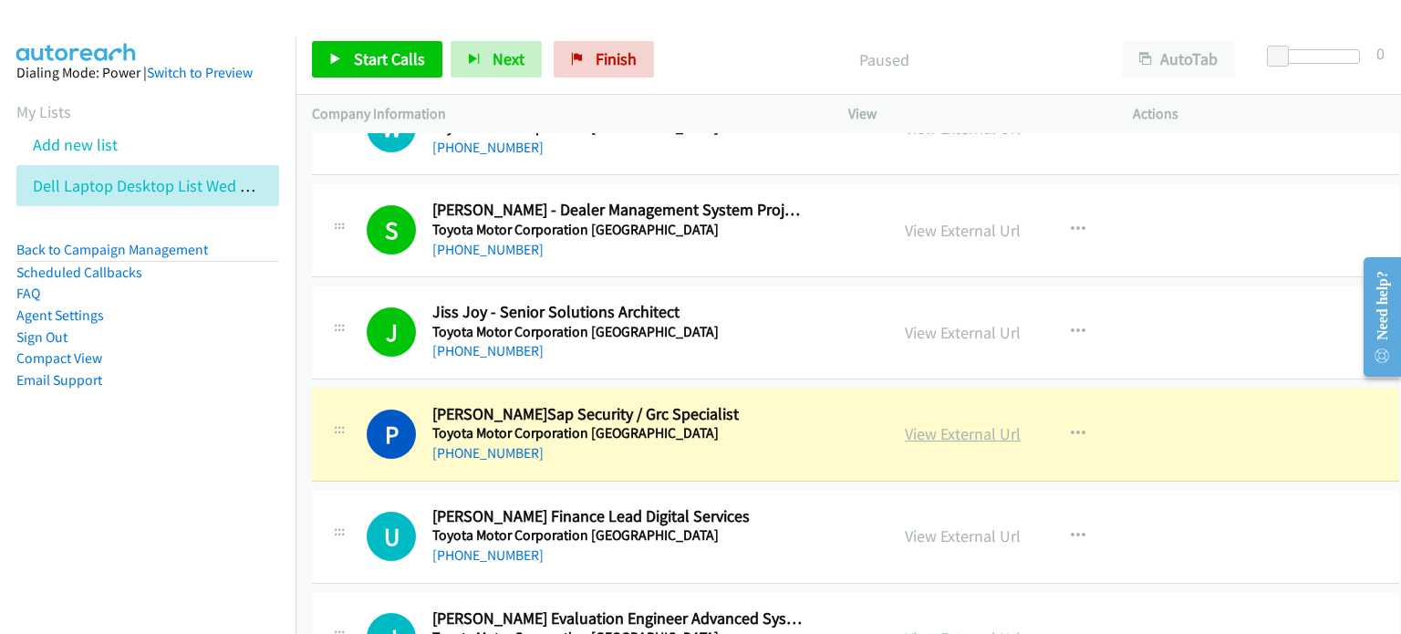
click at [745, 423] on link "View External Url" at bounding box center [963, 433] width 116 height 21
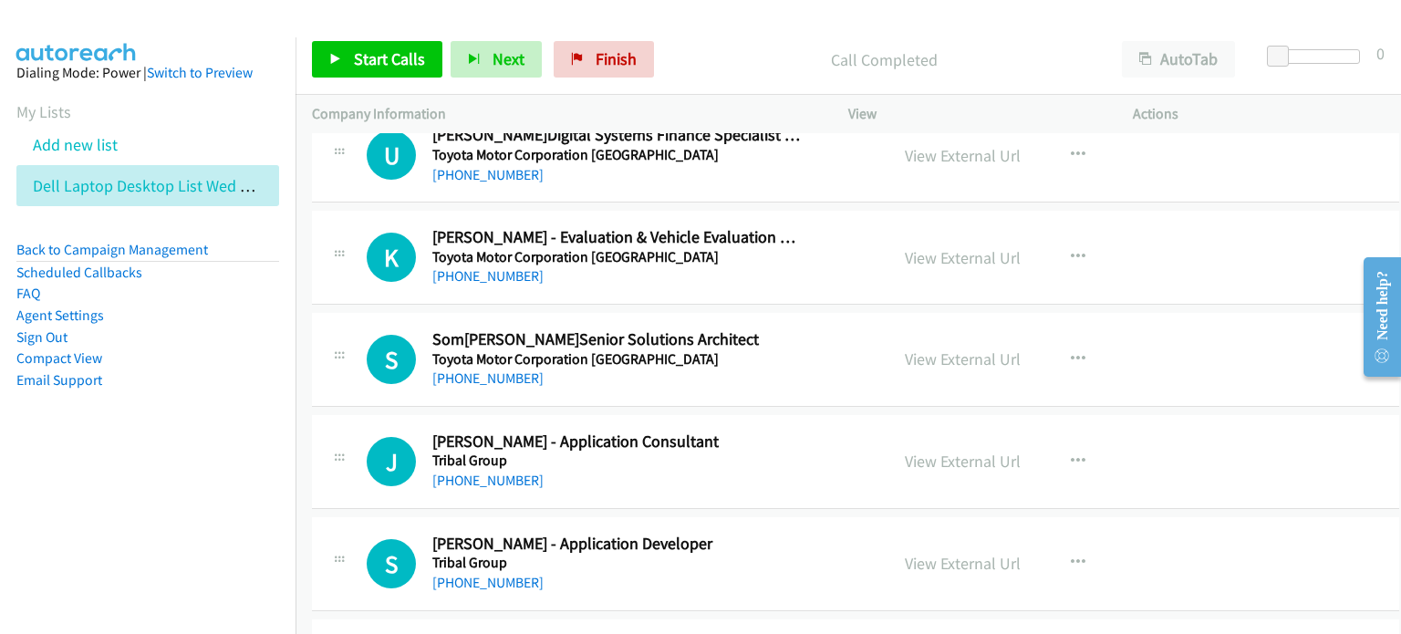
scroll to position [10310, 0]
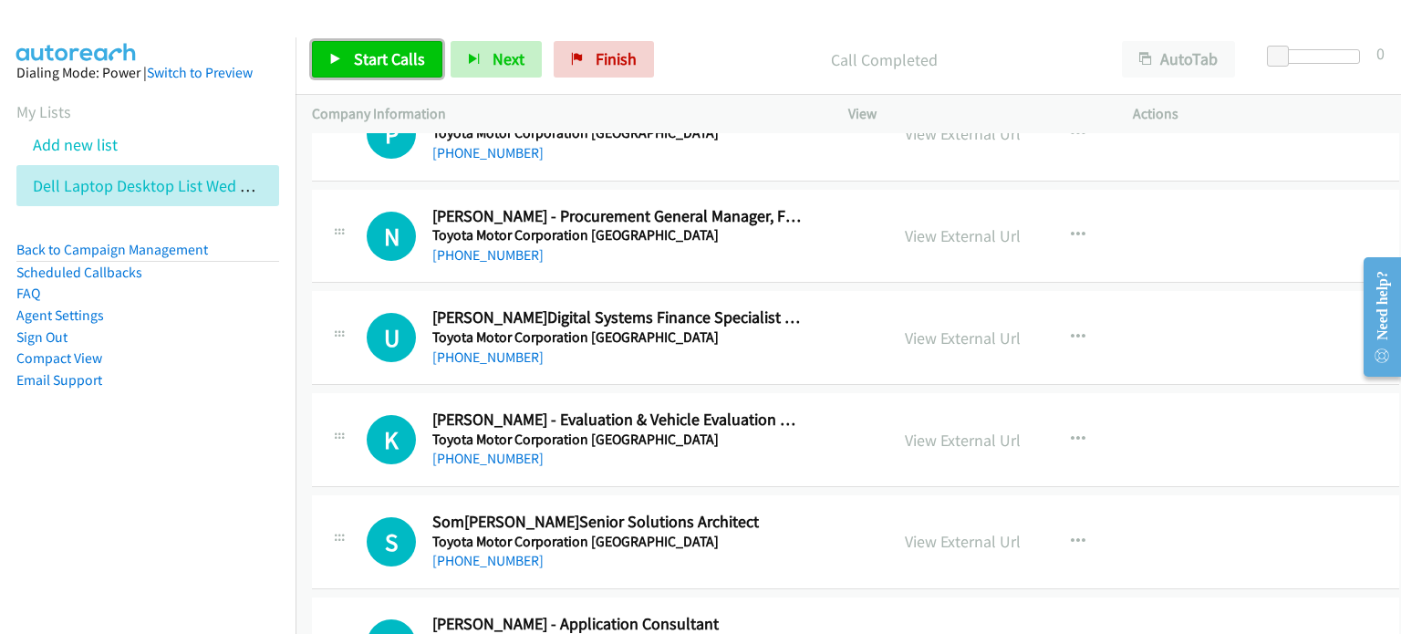
drag, startPoint x: 383, startPoint y: 47, endPoint x: 396, endPoint y: 47, distance: 12.8
click at [383, 47] on link "Start Calls" at bounding box center [377, 59] width 130 height 36
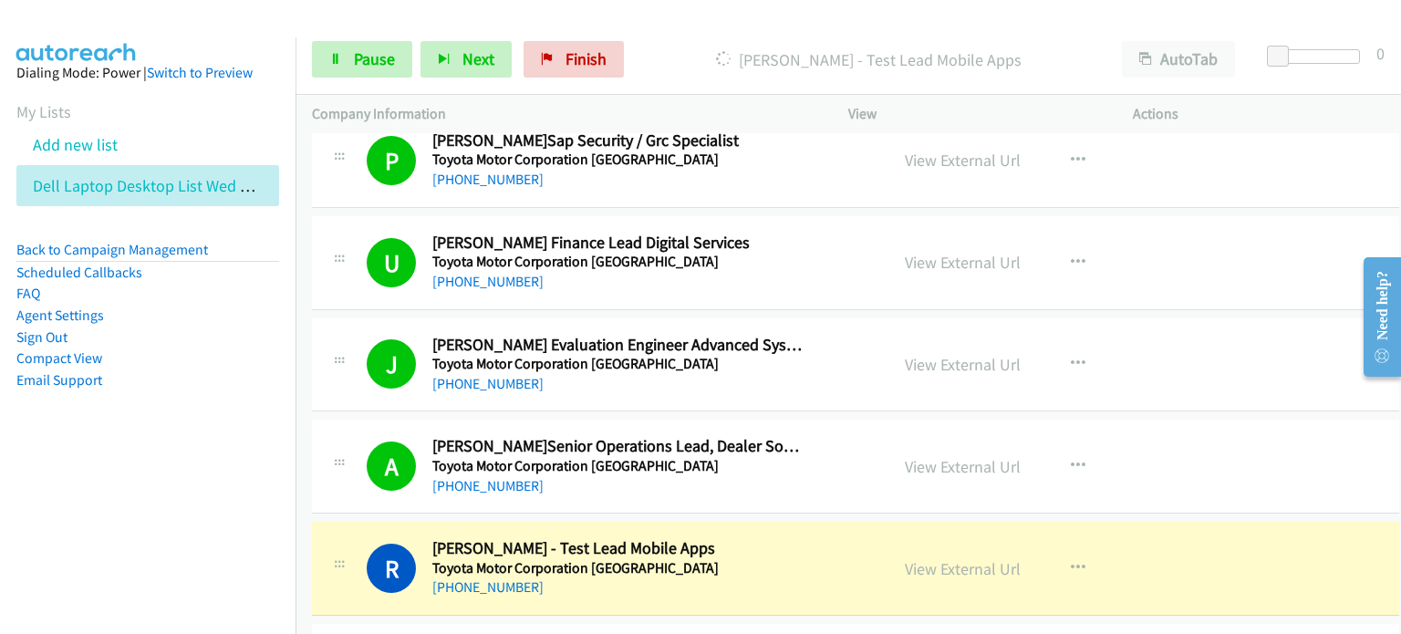
scroll to position [9854, 0]
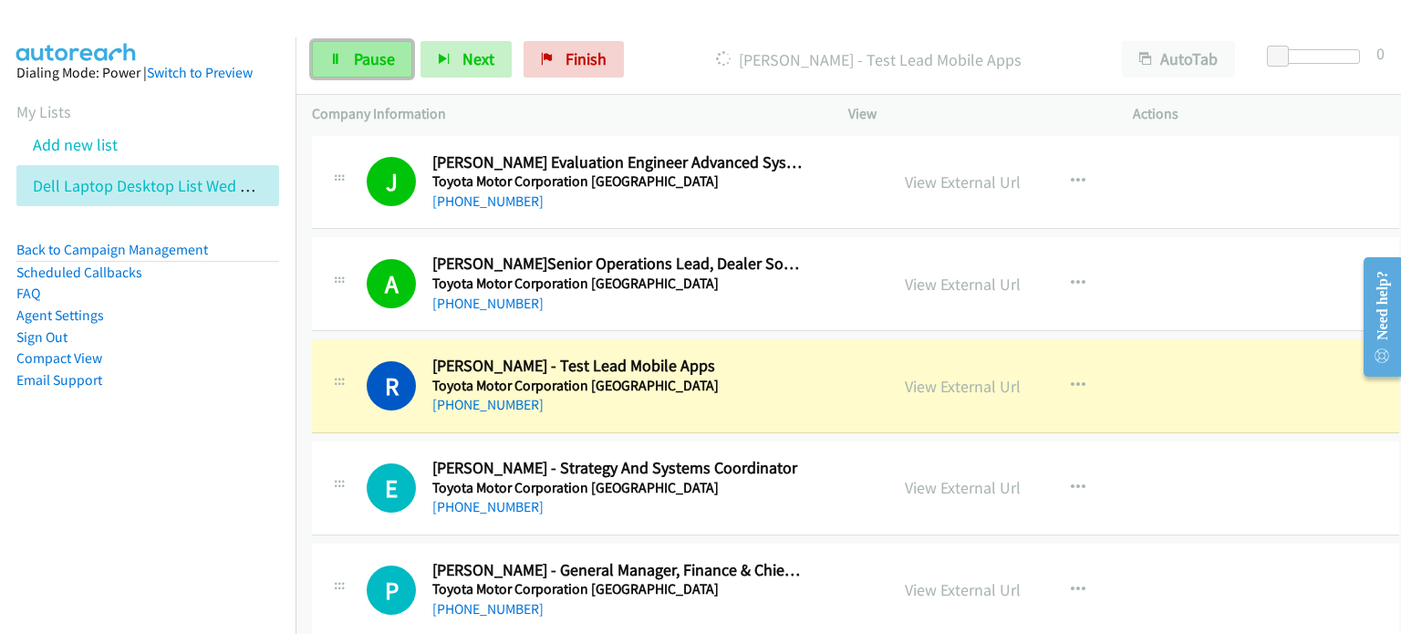
click at [372, 57] on span "Pause" at bounding box center [374, 58] width 41 height 21
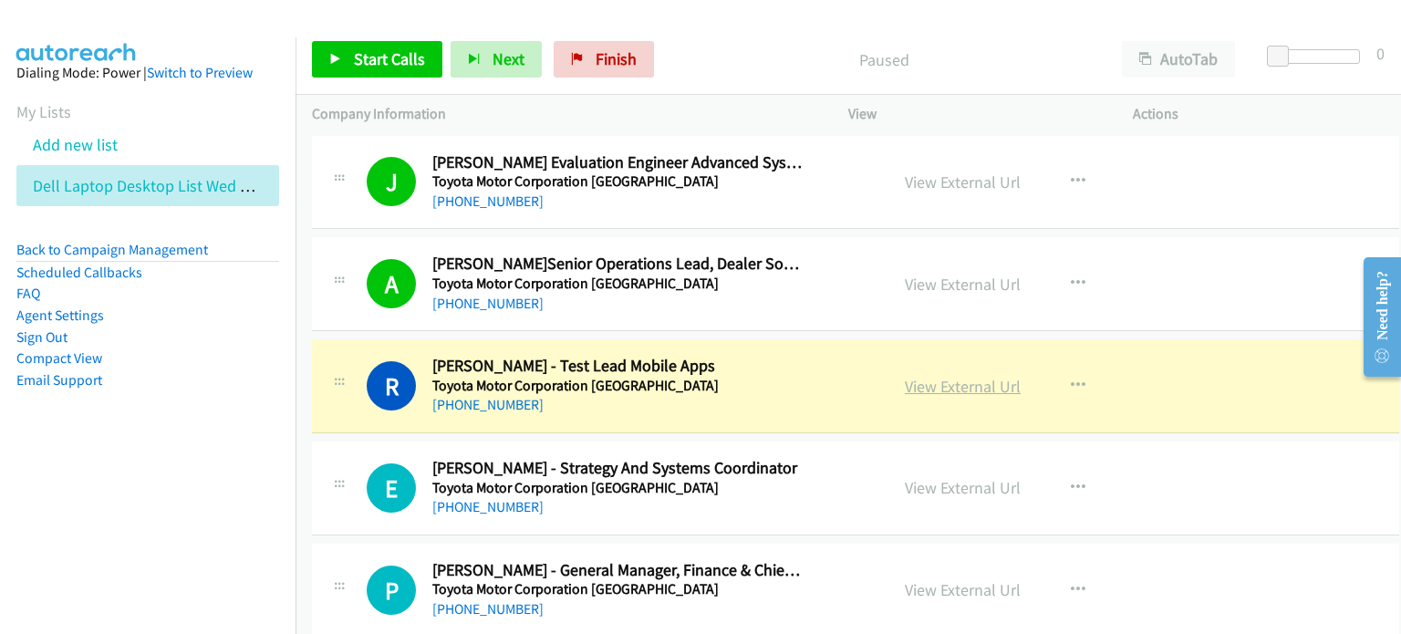
click at [745, 376] on link "View External Url" at bounding box center [963, 386] width 116 height 21
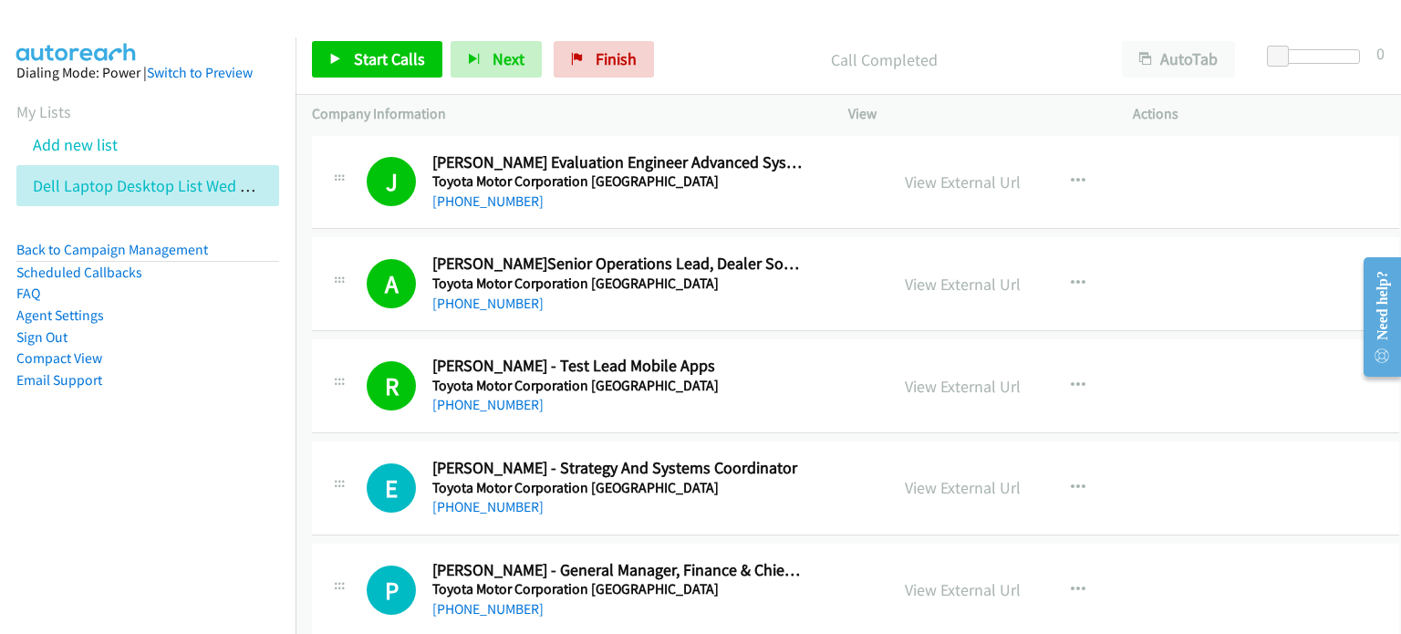
click at [665, 46] on div "Call Completed" at bounding box center [883, 59] width 443 height 36
click at [354, 50] on span "Start Calls" at bounding box center [389, 58] width 71 height 21
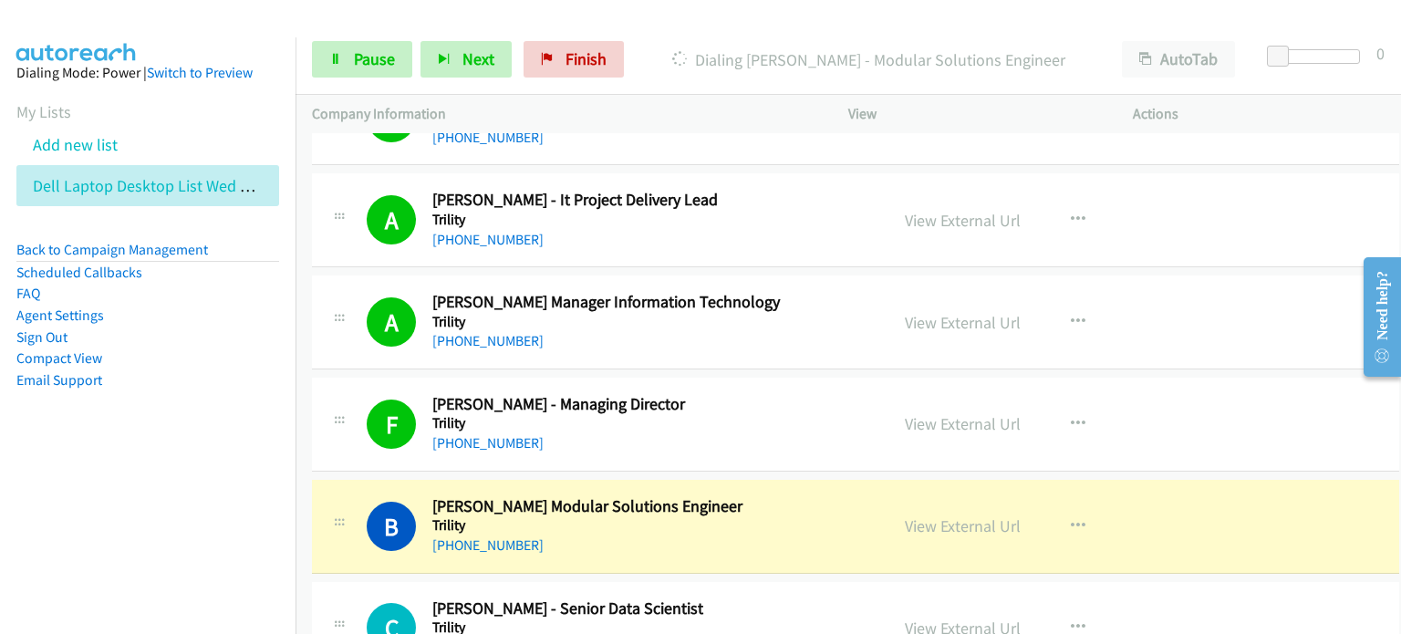
scroll to position [11223, 0]
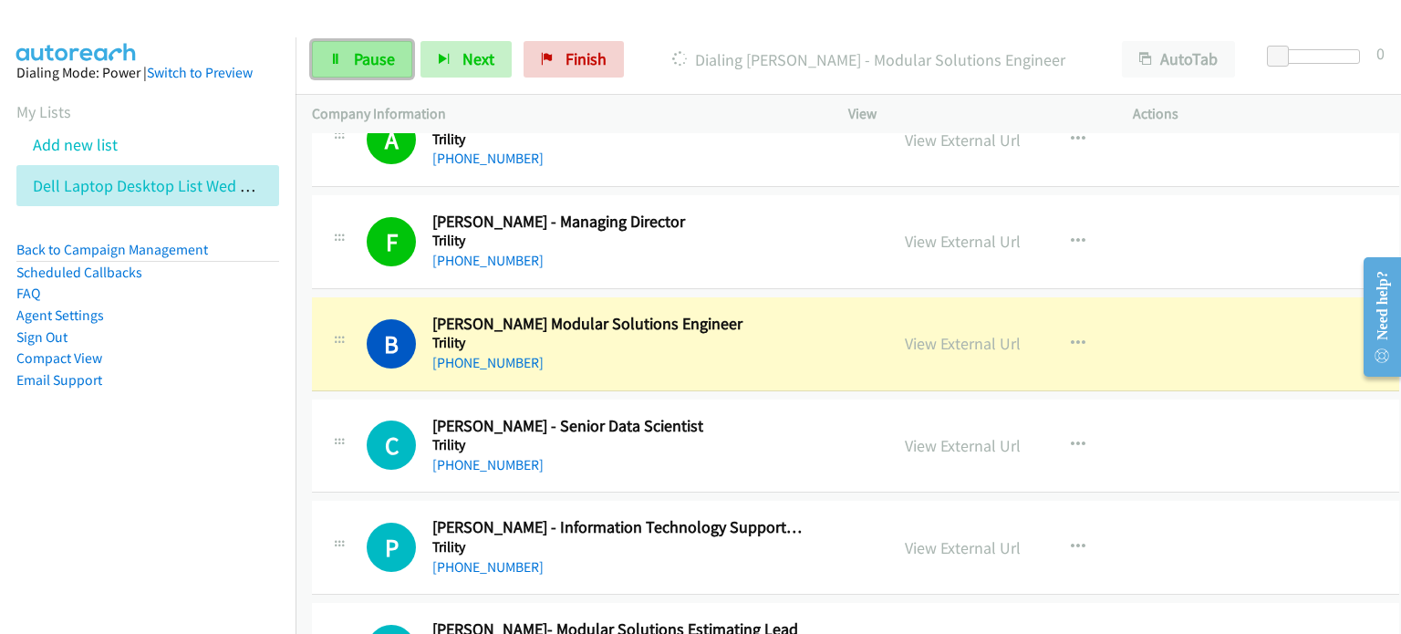
click at [378, 44] on link "Pause" at bounding box center [362, 59] width 100 height 36
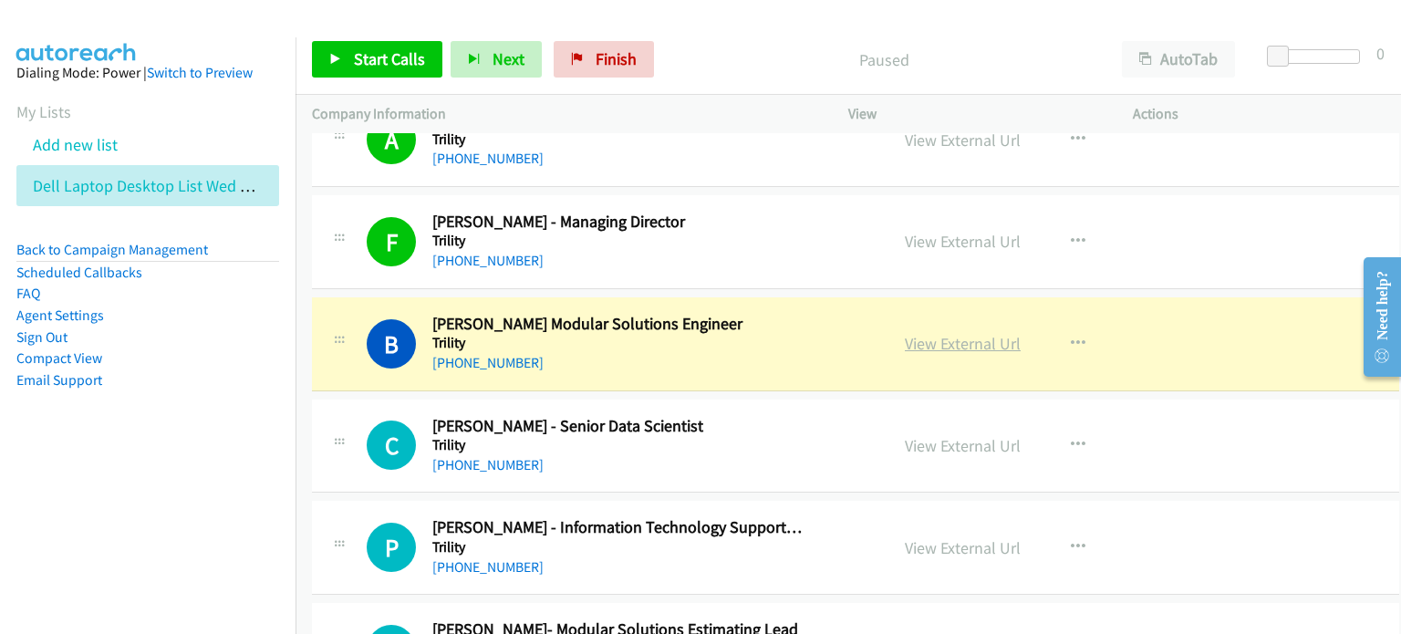
click at [745, 333] on link "View External Url" at bounding box center [963, 343] width 116 height 21
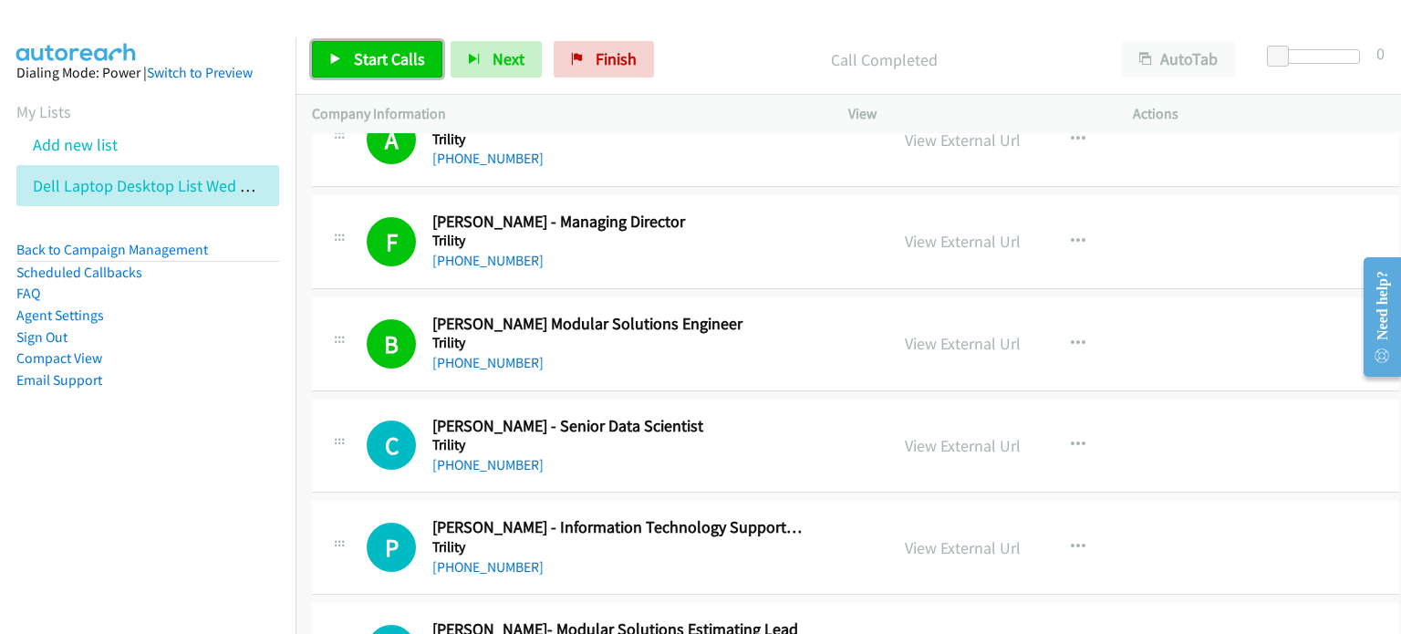
click at [377, 49] on span "Start Calls" at bounding box center [389, 58] width 71 height 21
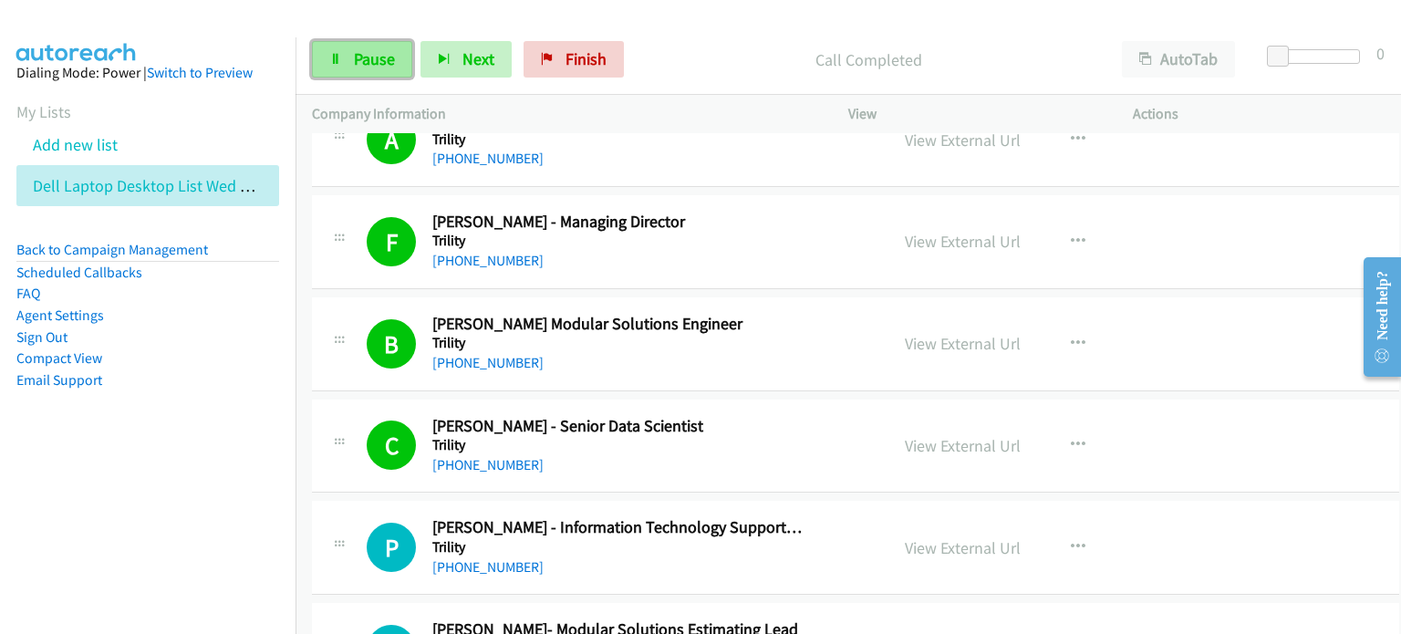
click at [358, 56] on span "Pause" at bounding box center [374, 58] width 41 height 21
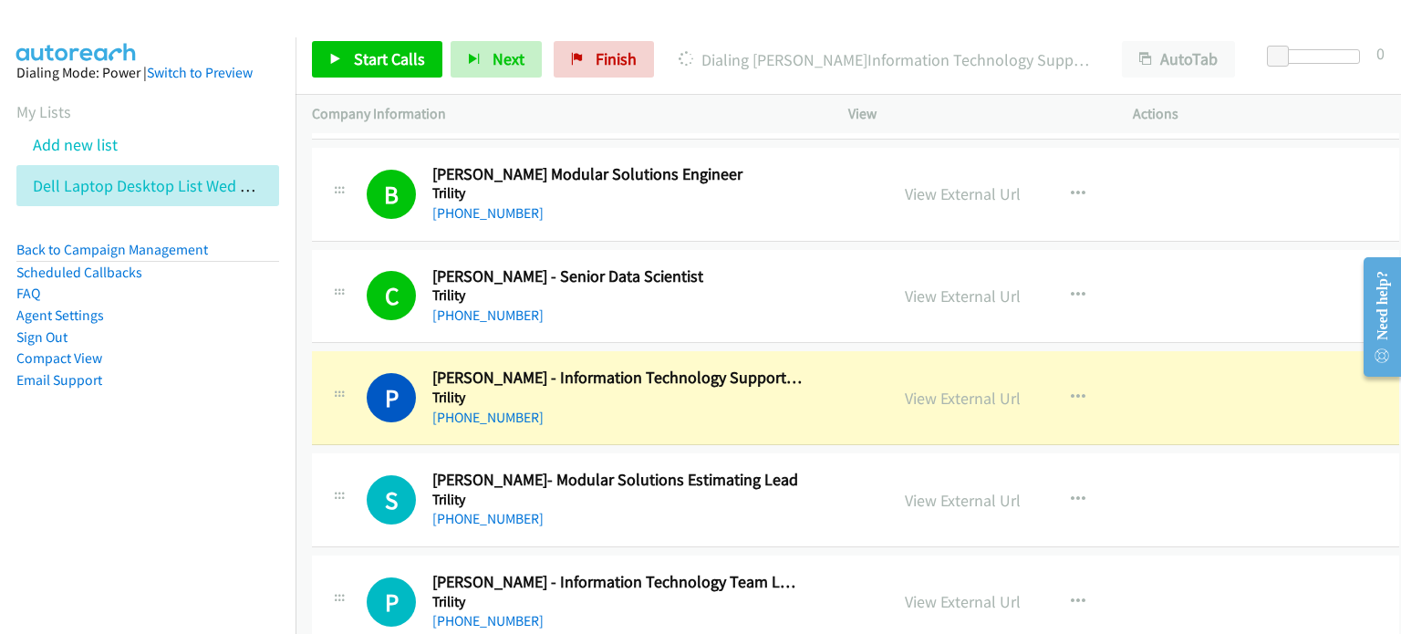
scroll to position [11405, 0]
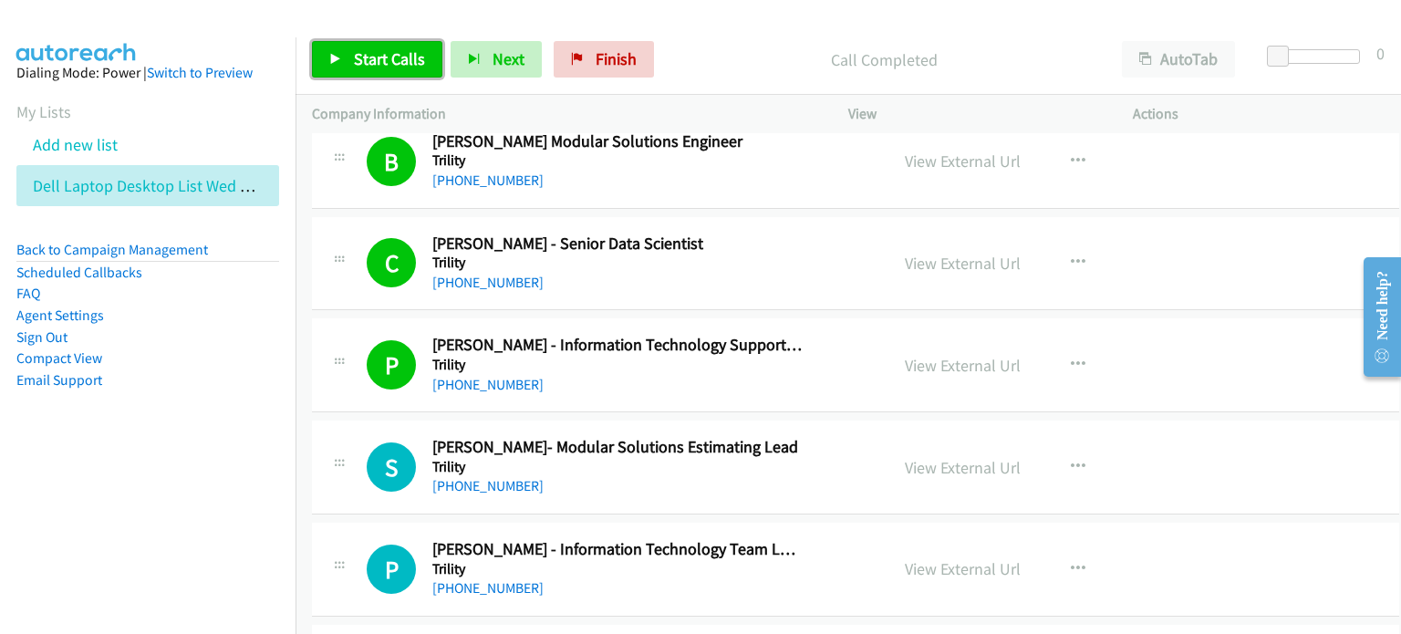
click at [348, 50] on link "Start Calls" at bounding box center [377, 59] width 130 height 36
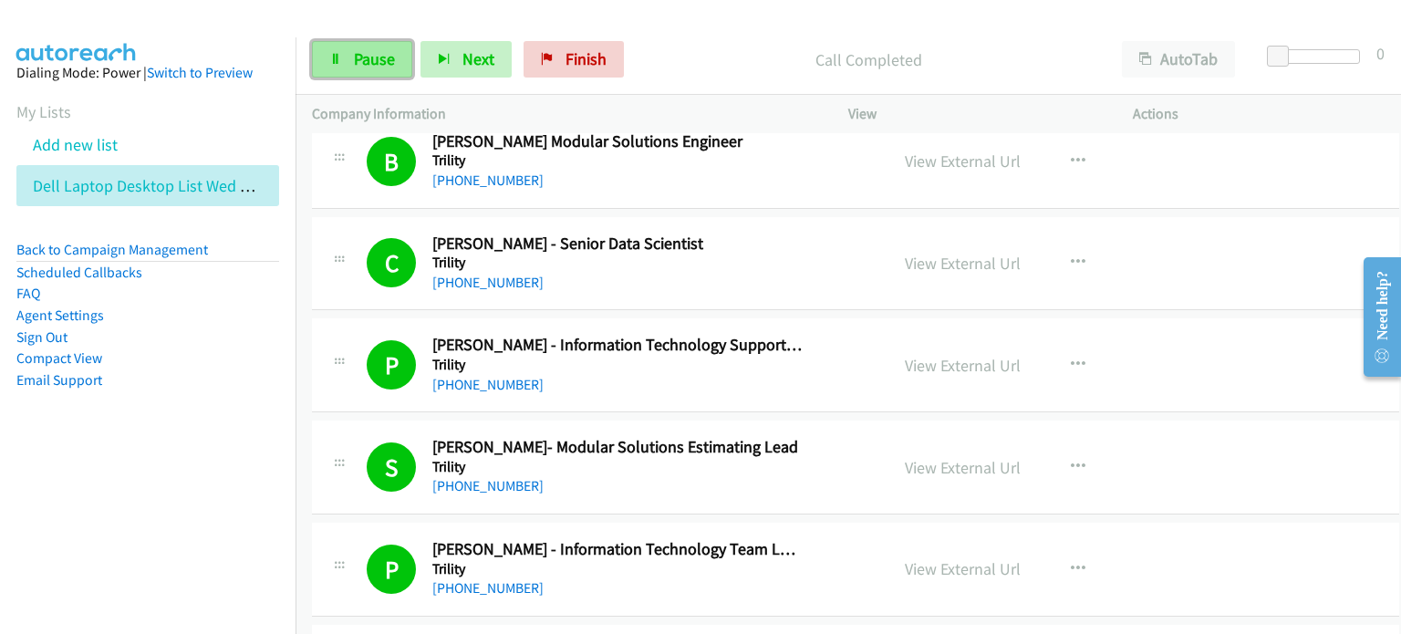
click at [361, 53] on span "Pause" at bounding box center [374, 58] width 41 height 21
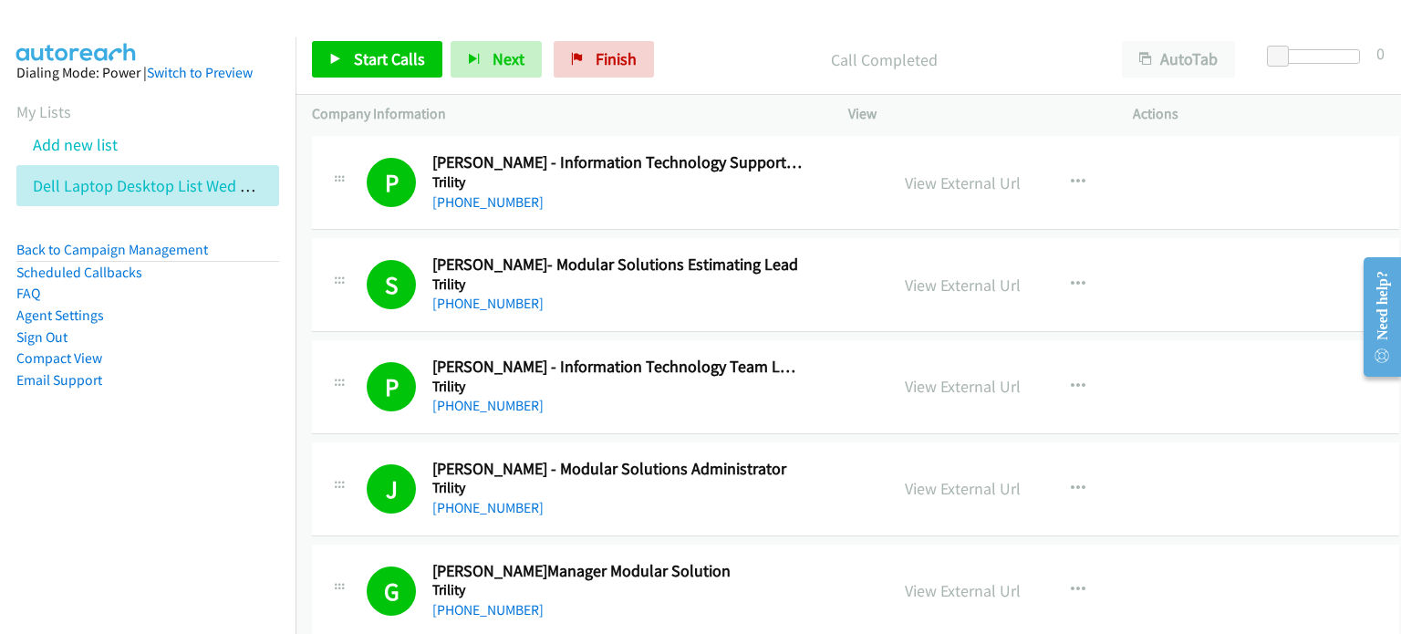
scroll to position [11679, 0]
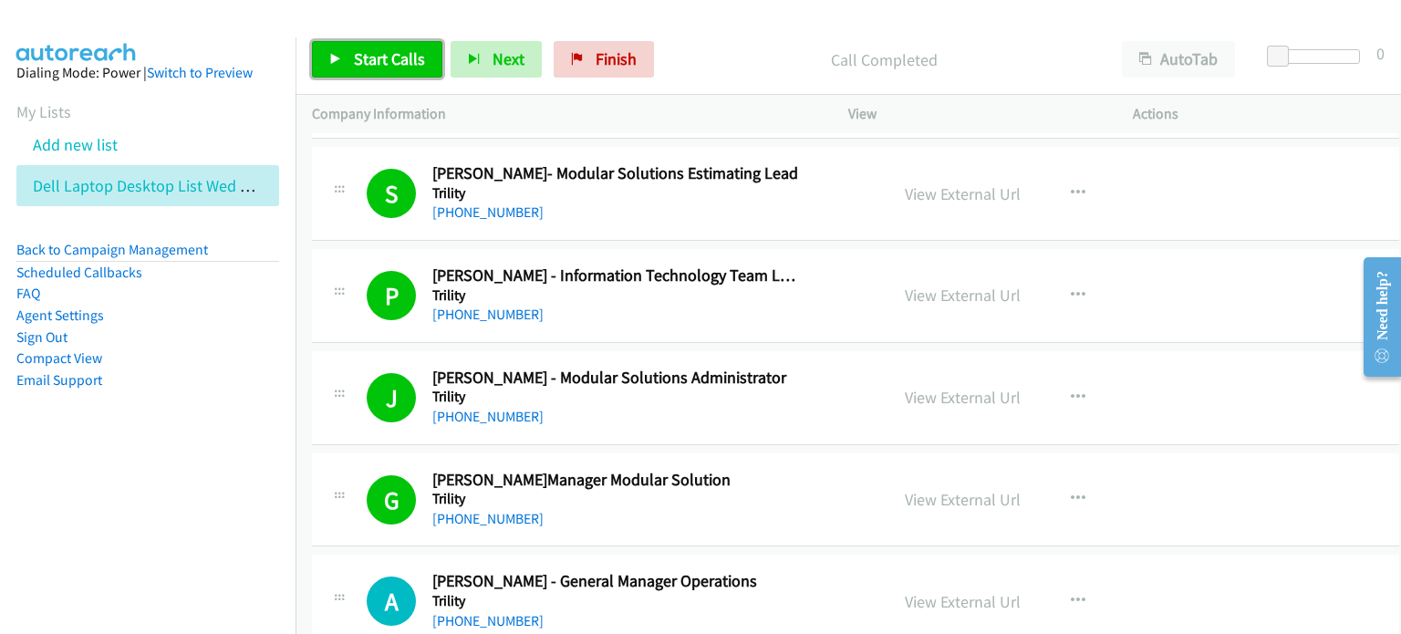
click at [387, 50] on span "Start Calls" at bounding box center [389, 58] width 71 height 21
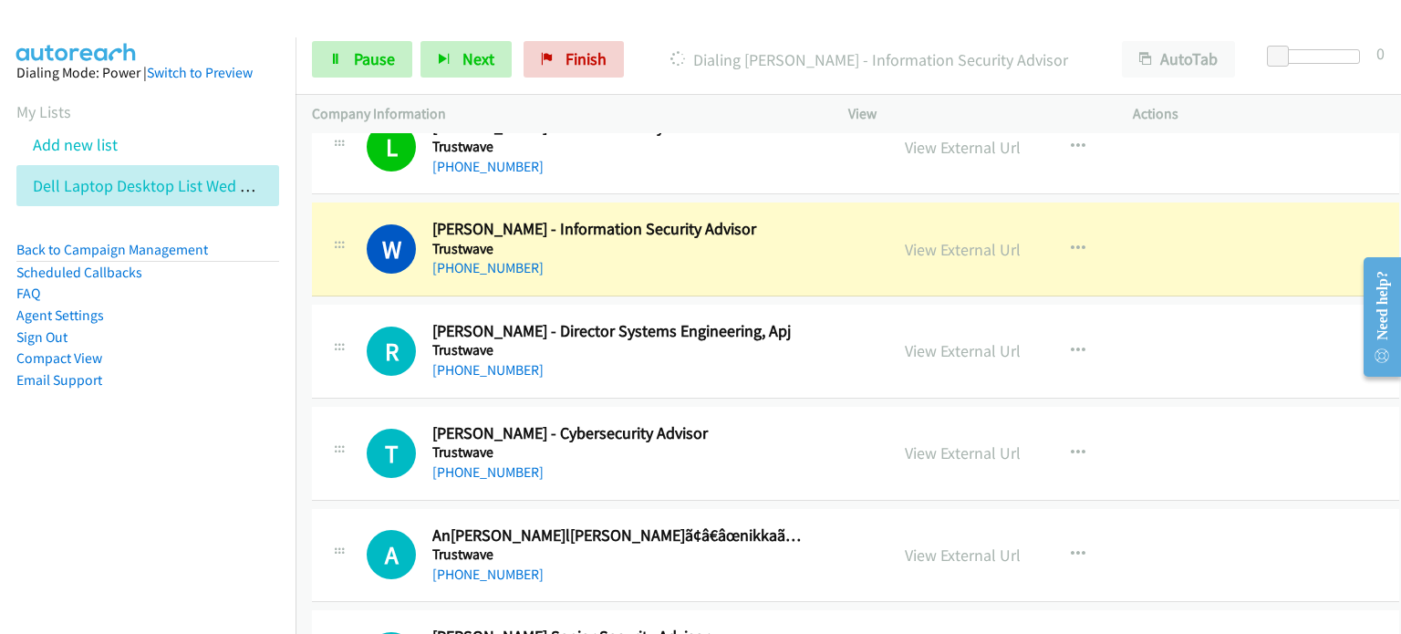
scroll to position [12591, 0]
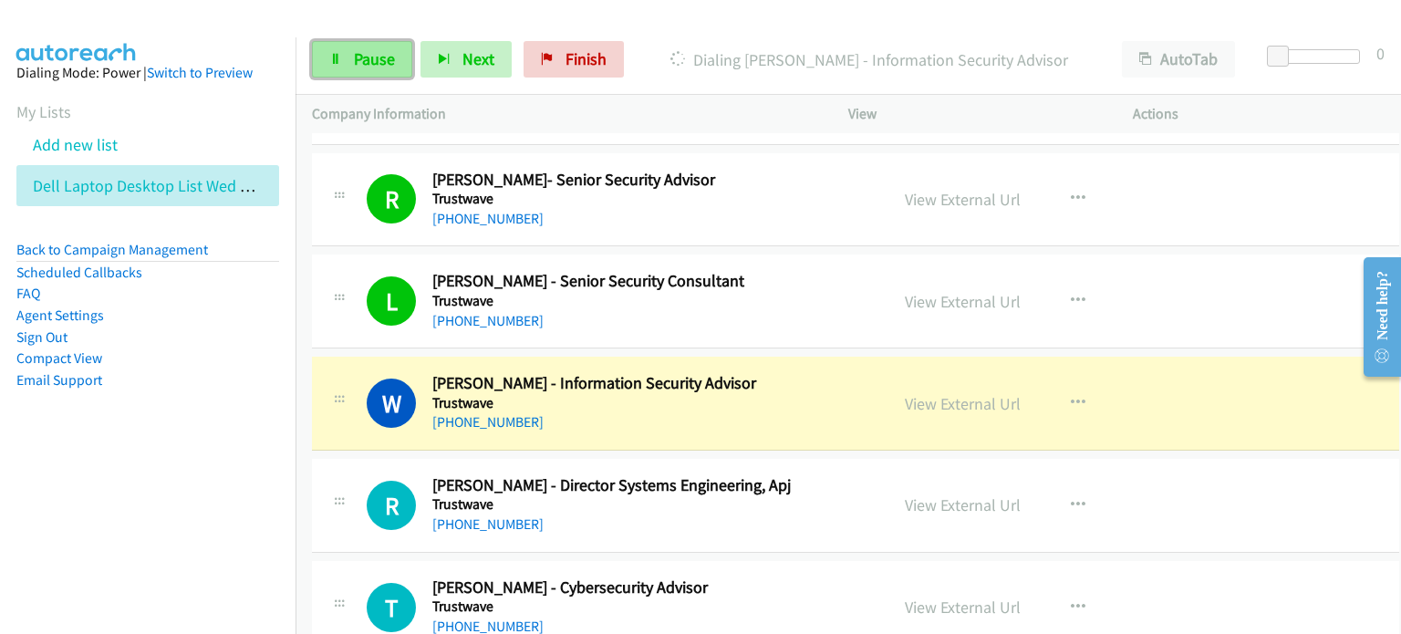
click at [340, 47] on link "Pause" at bounding box center [362, 59] width 100 height 36
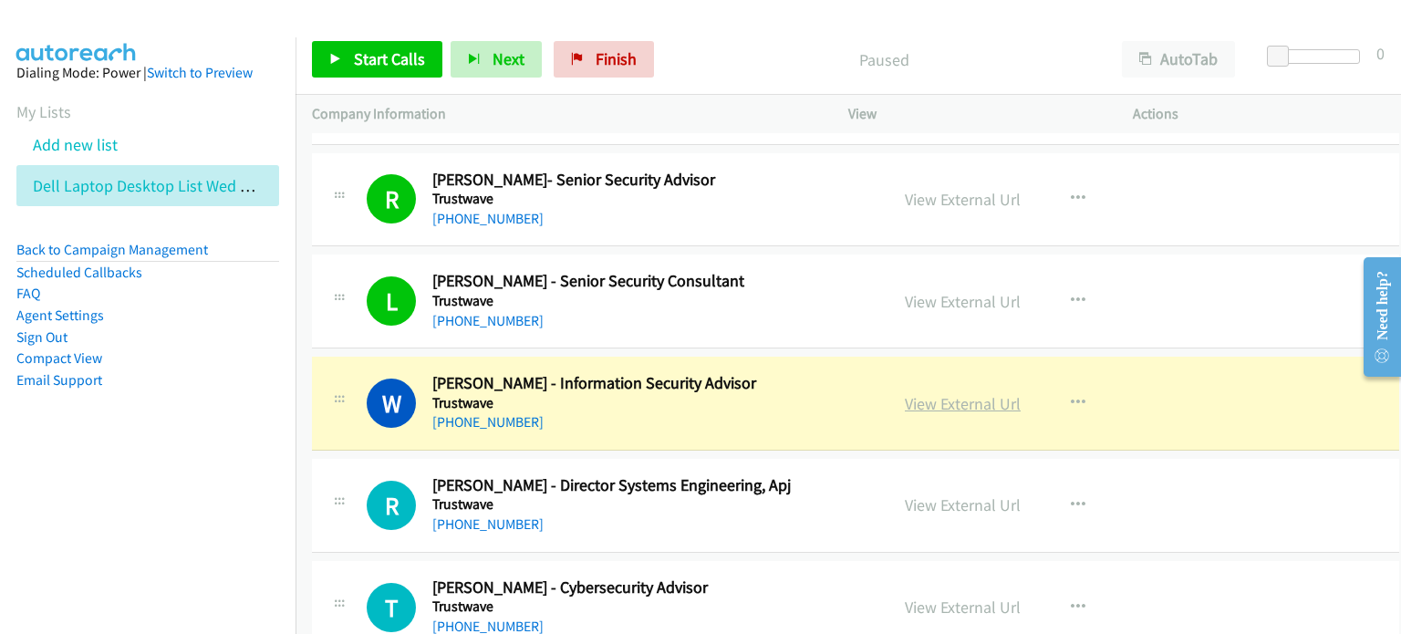
click at [745, 393] on link "View External Url" at bounding box center [963, 403] width 116 height 21
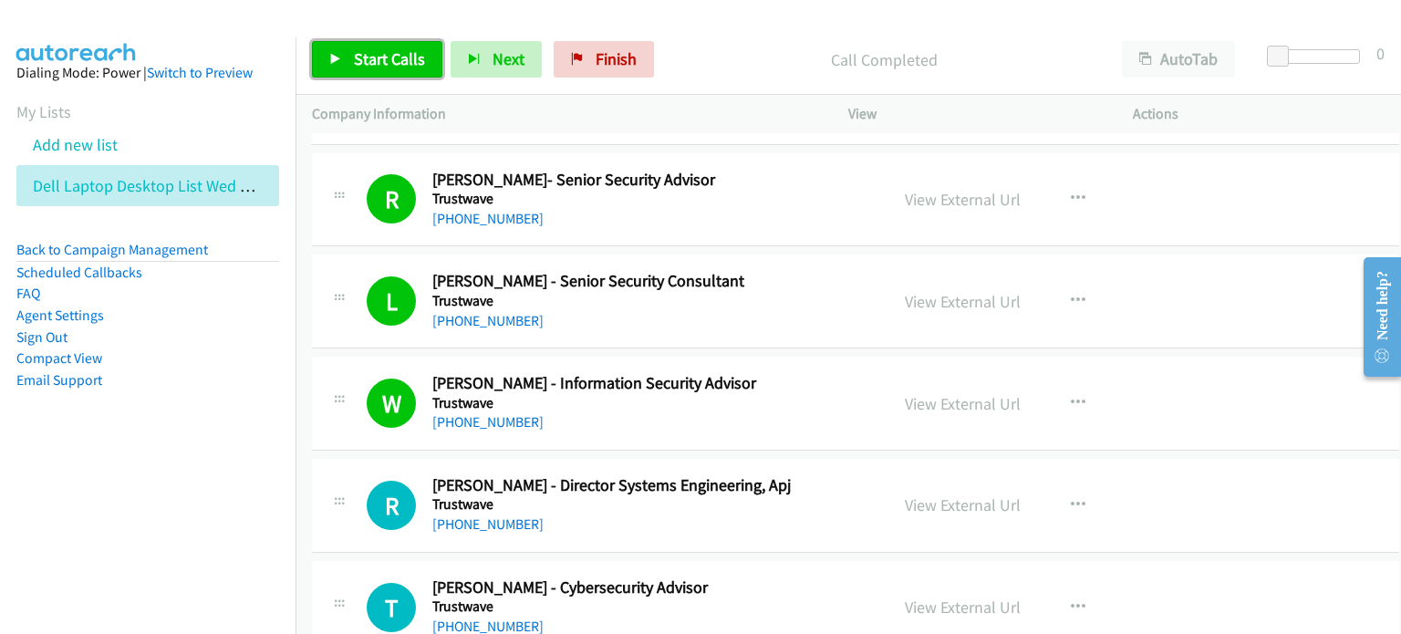
click at [347, 64] on link "Start Calls" at bounding box center [377, 59] width 130 height 36
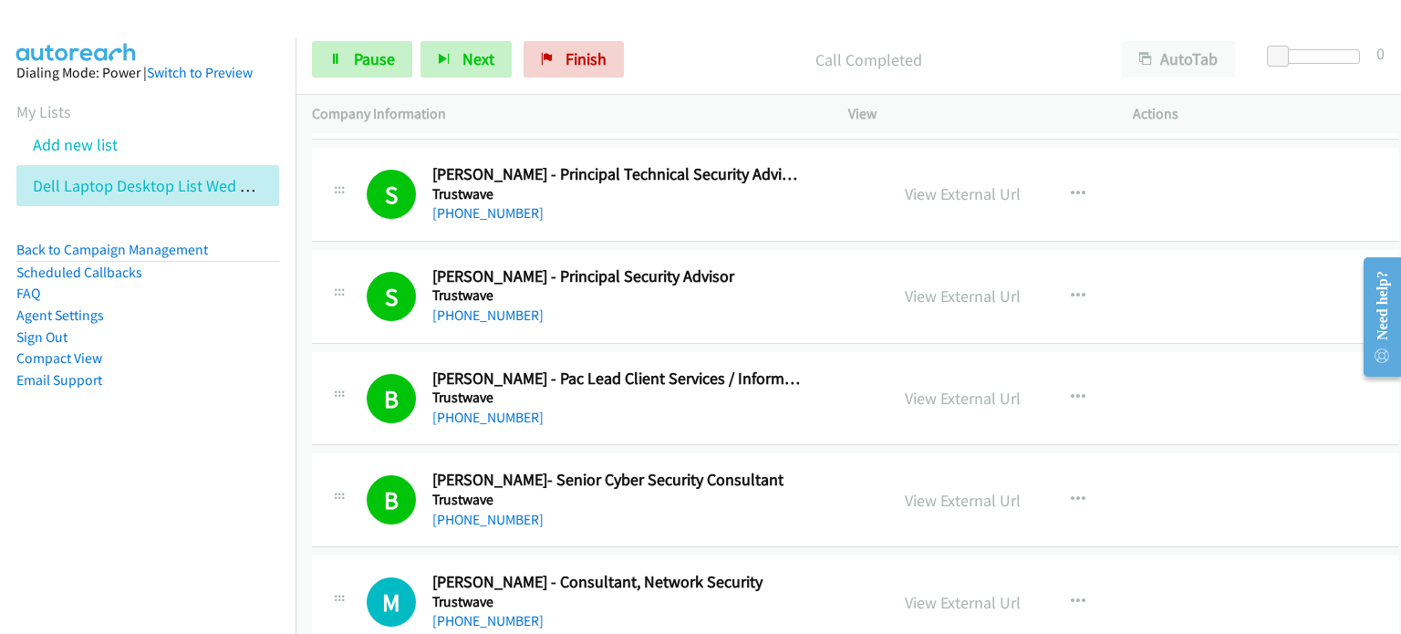
scroll to position [13595, 0]
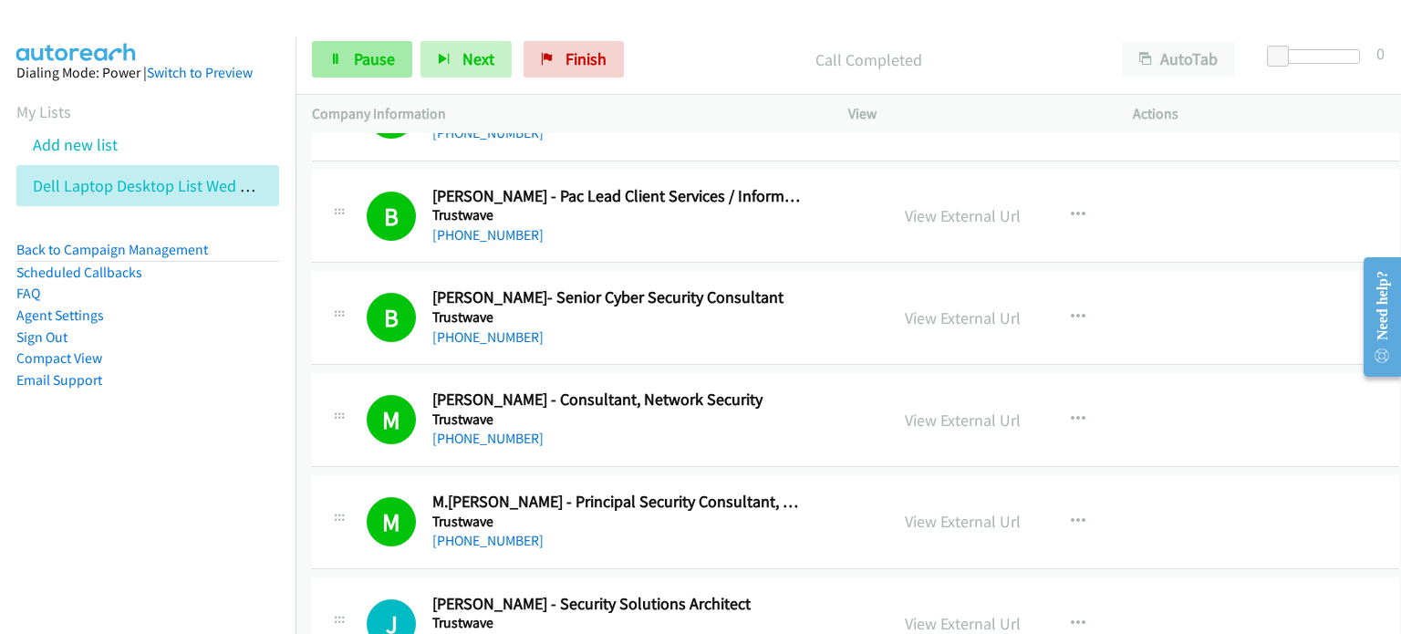
click at [364, 54] on span "Pause" at bounding box center [374, 58] width 41 height 21
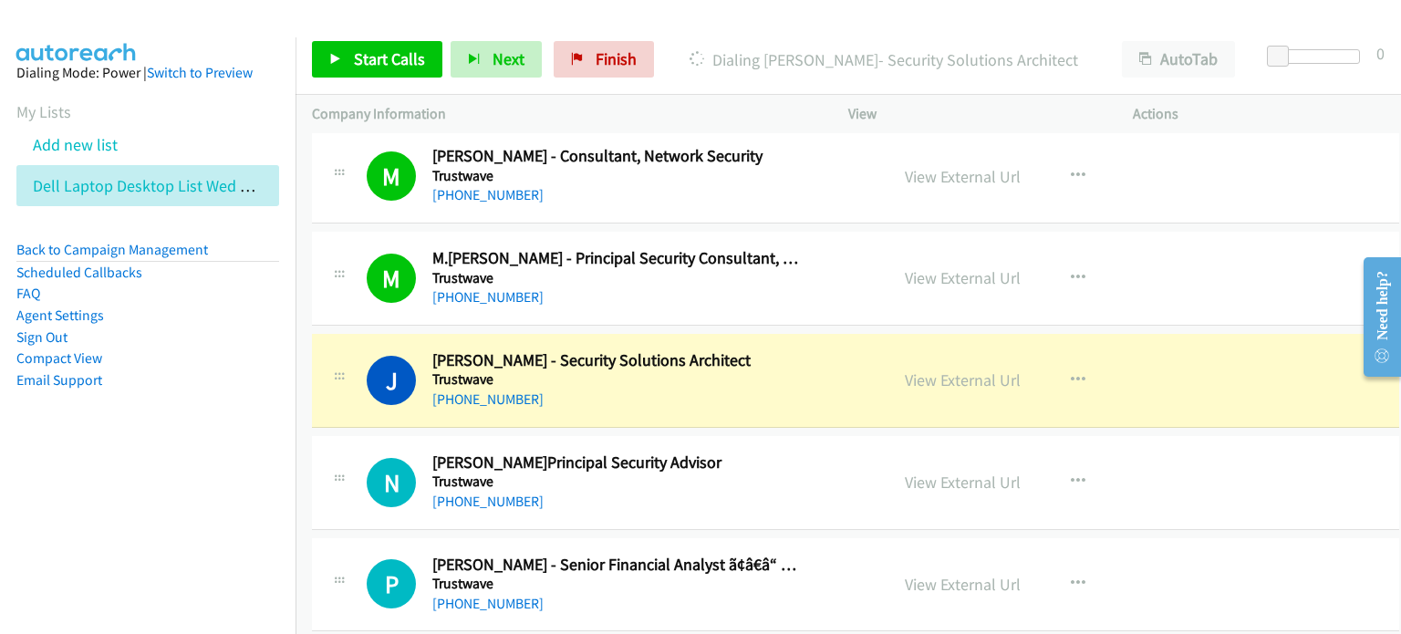
scroll to position [13869, 0]
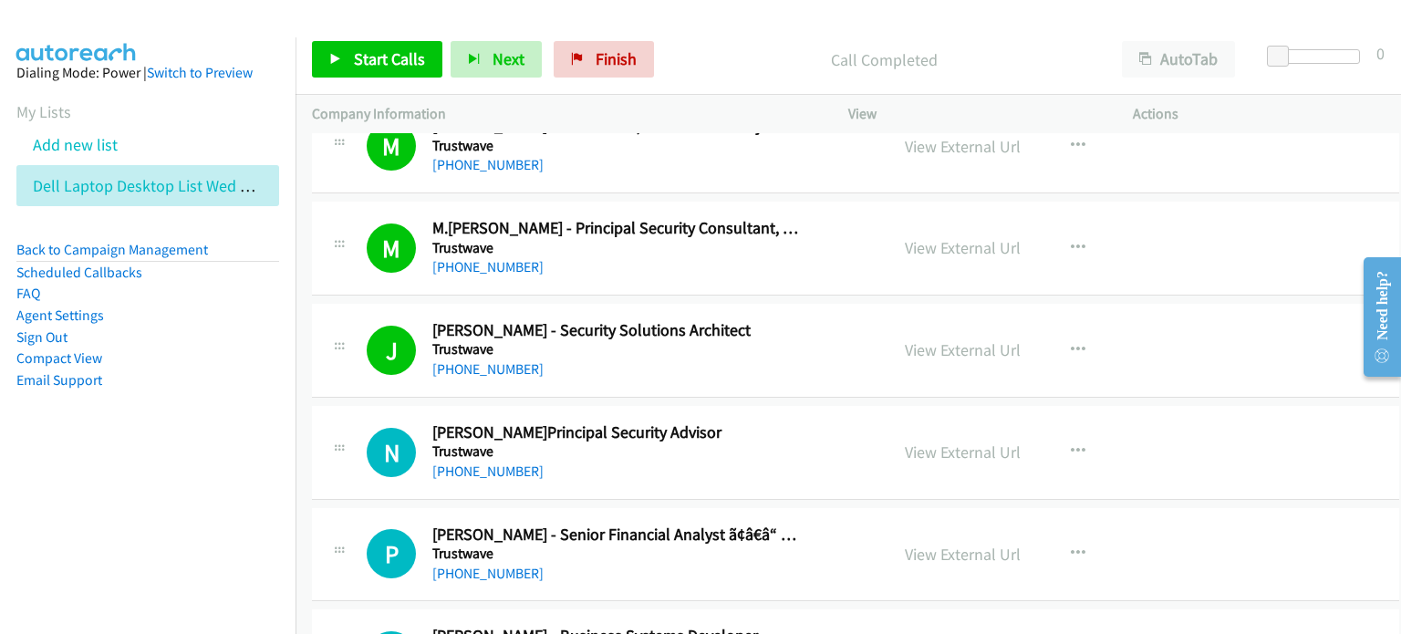
click at [209, 368] on li "Compact View" at bounding box center [147, 359] width 263 height 22
click at [380, 62] on span "Start Calls" at bounding box center [389, 58] width 71 height 21
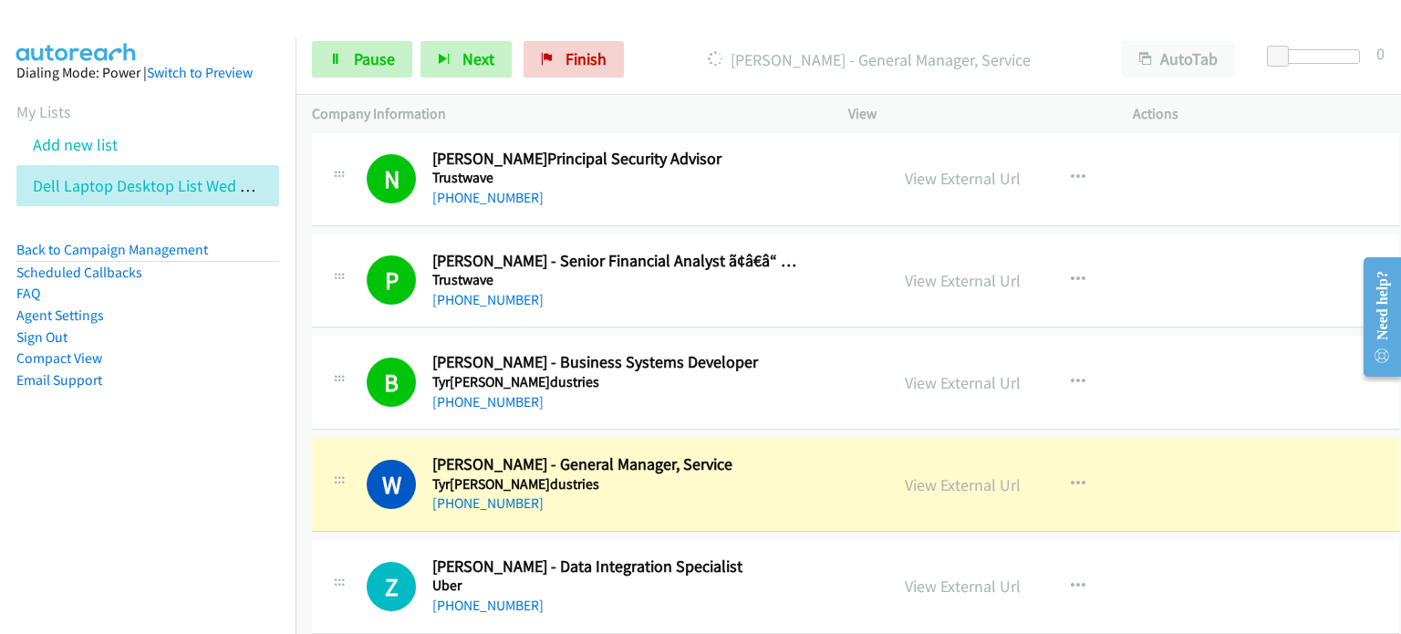
scroll to position [14234, 0]
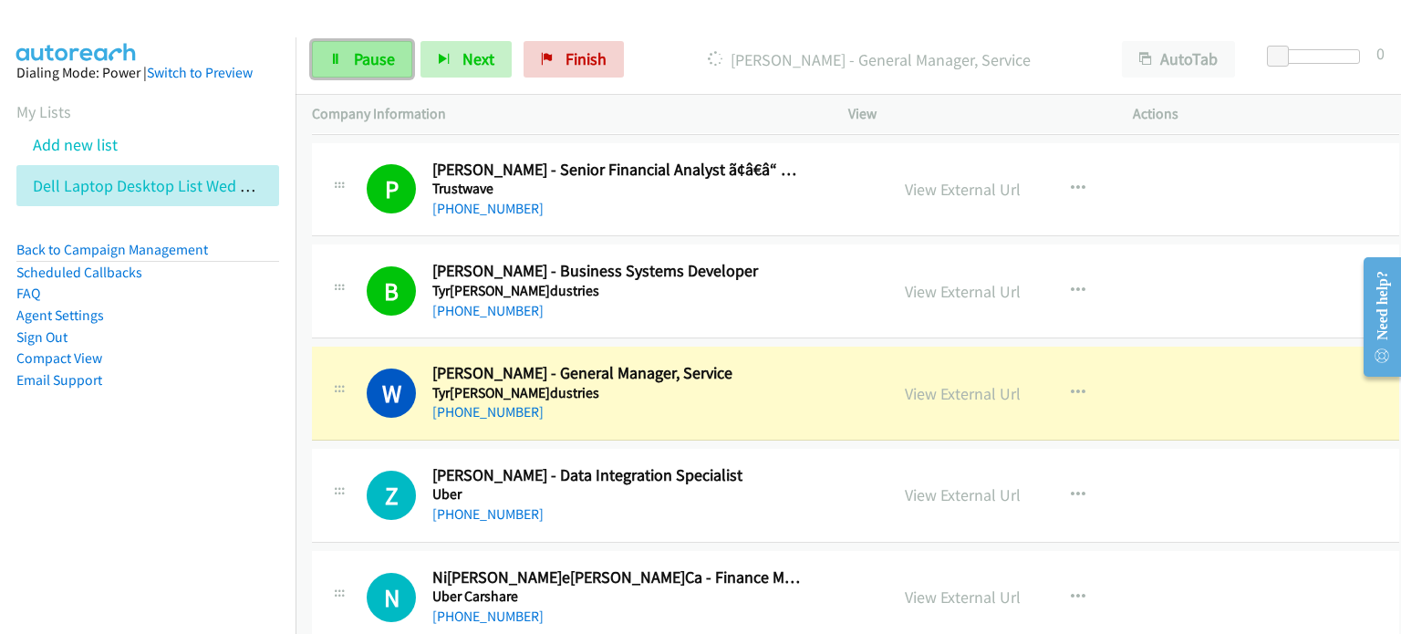
click at [369, 55] on span "Pause" at bounding box center [374, 58] width 41 height 21
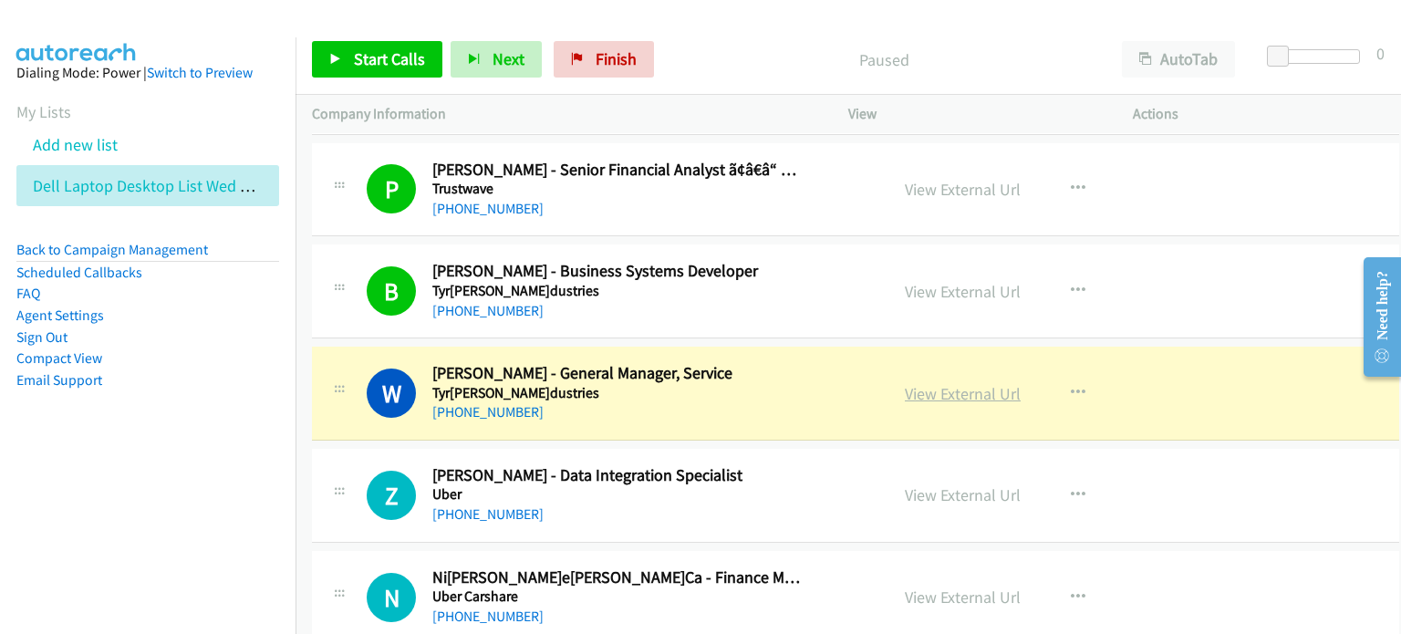
click at [745, 383] on link "View External Url" at bounding box center [963, 393] width 116 height 21
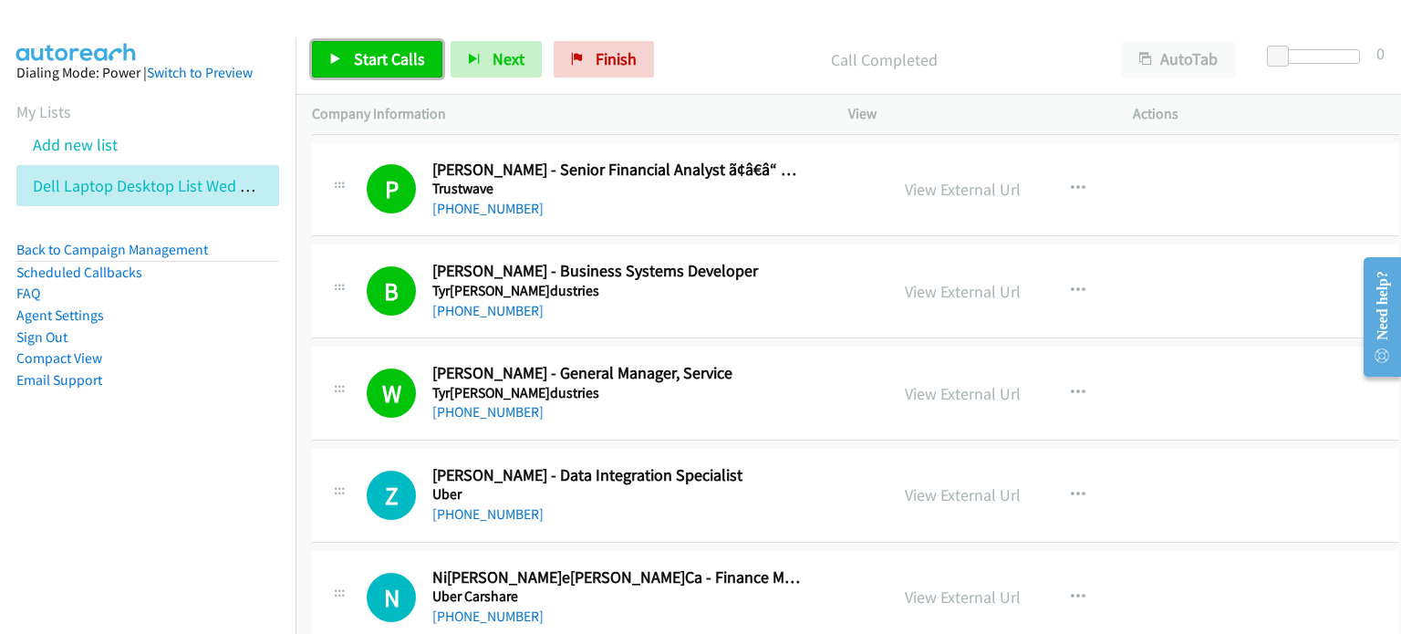
click at [357, 63] on span "Start Calls" at bounding box center [389, 58] width 71 height 21
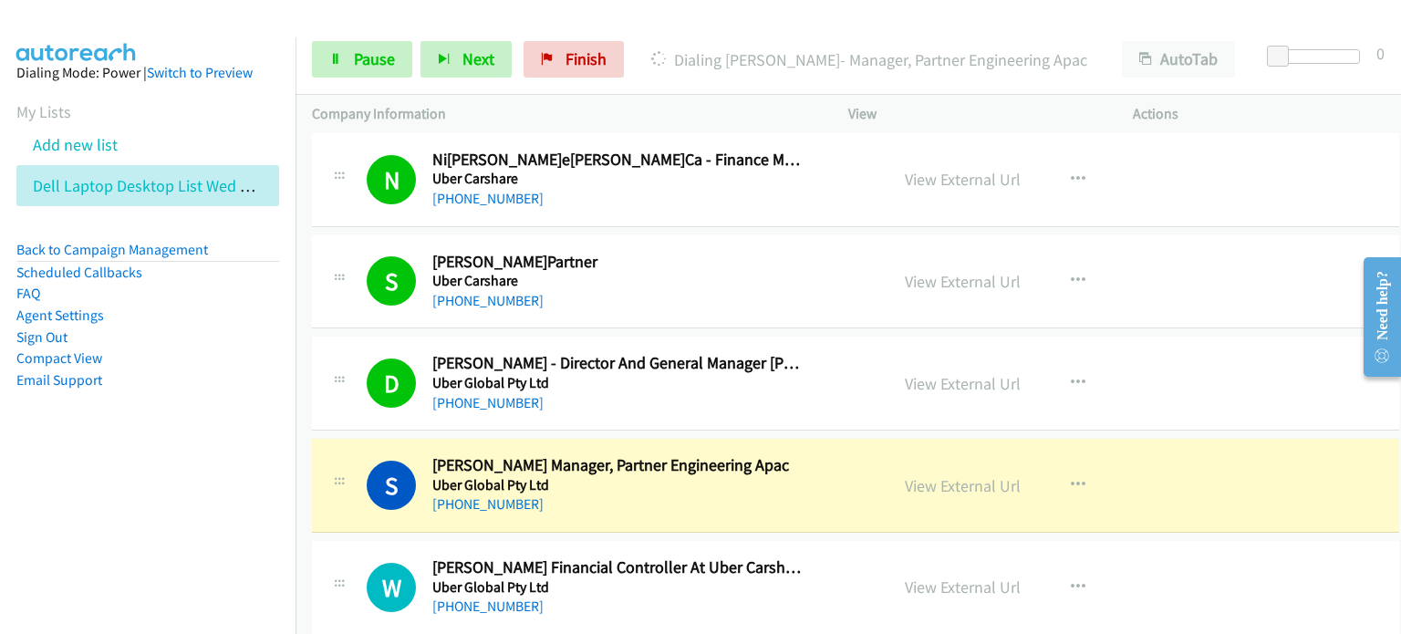
scroll to position [14690, 0]
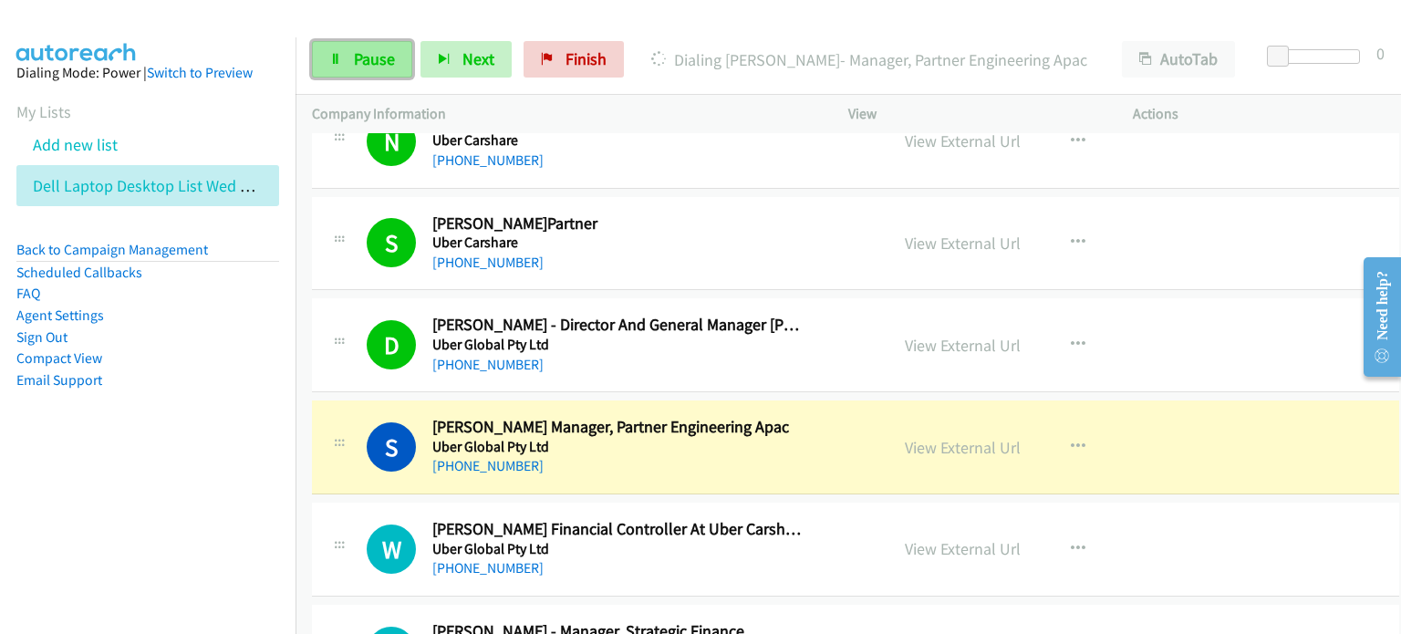
click at [362, 57] on span "Pause" at bounding box center [374, 58] width 41 height 21
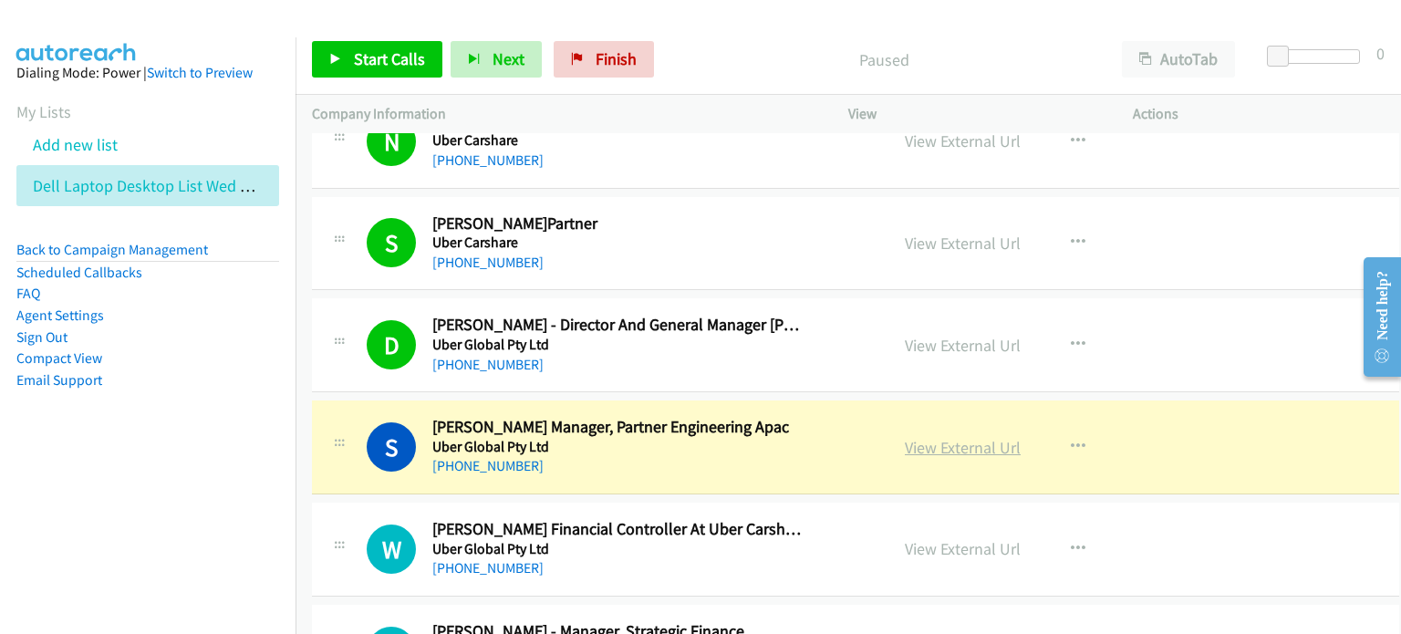
click at [745, 437] on link "View External Url" at bounding box center [963, 447] width 116 height 21
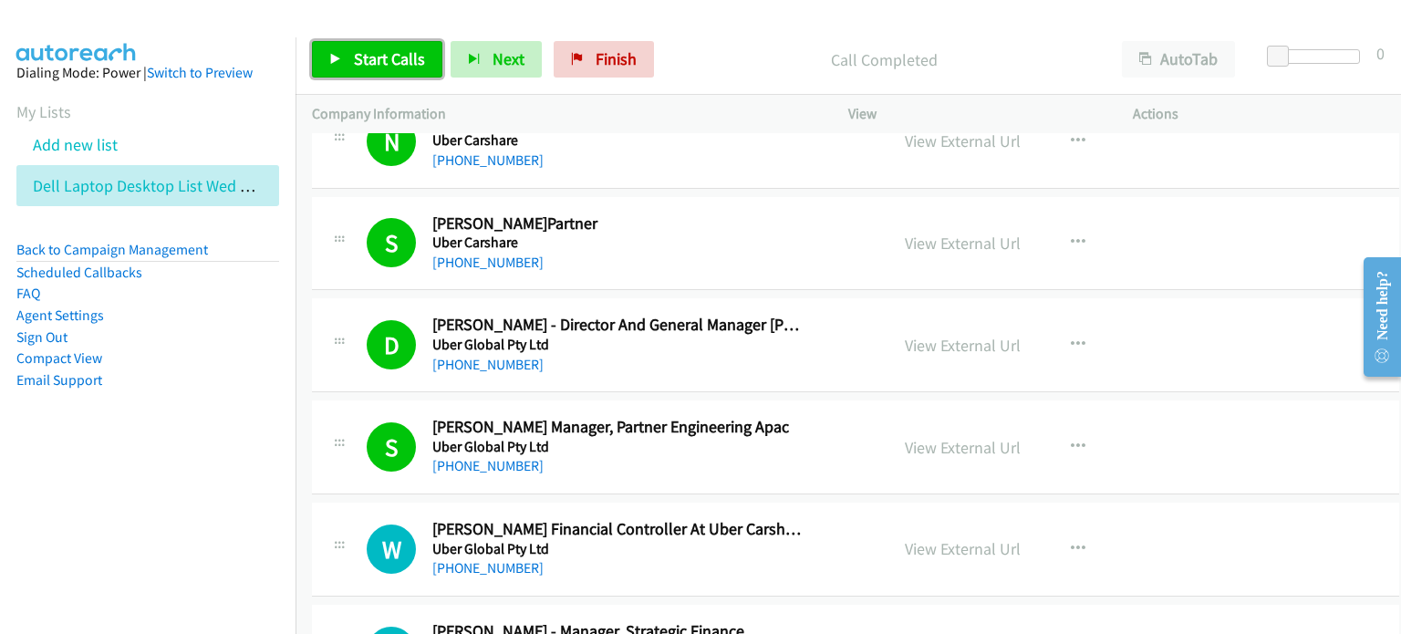
click at [385, 58] on span "Start Calls" at bounding box center [389, 58] width 71 height 21
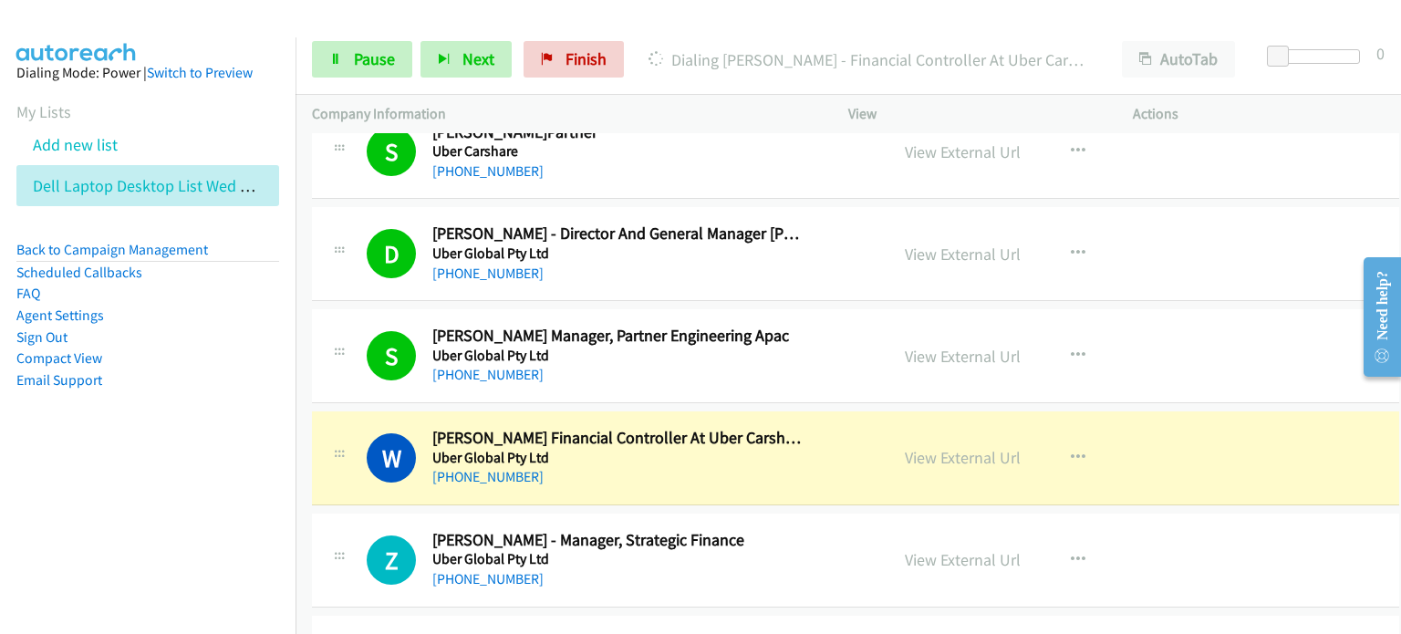
scroll to position [14872, 0]
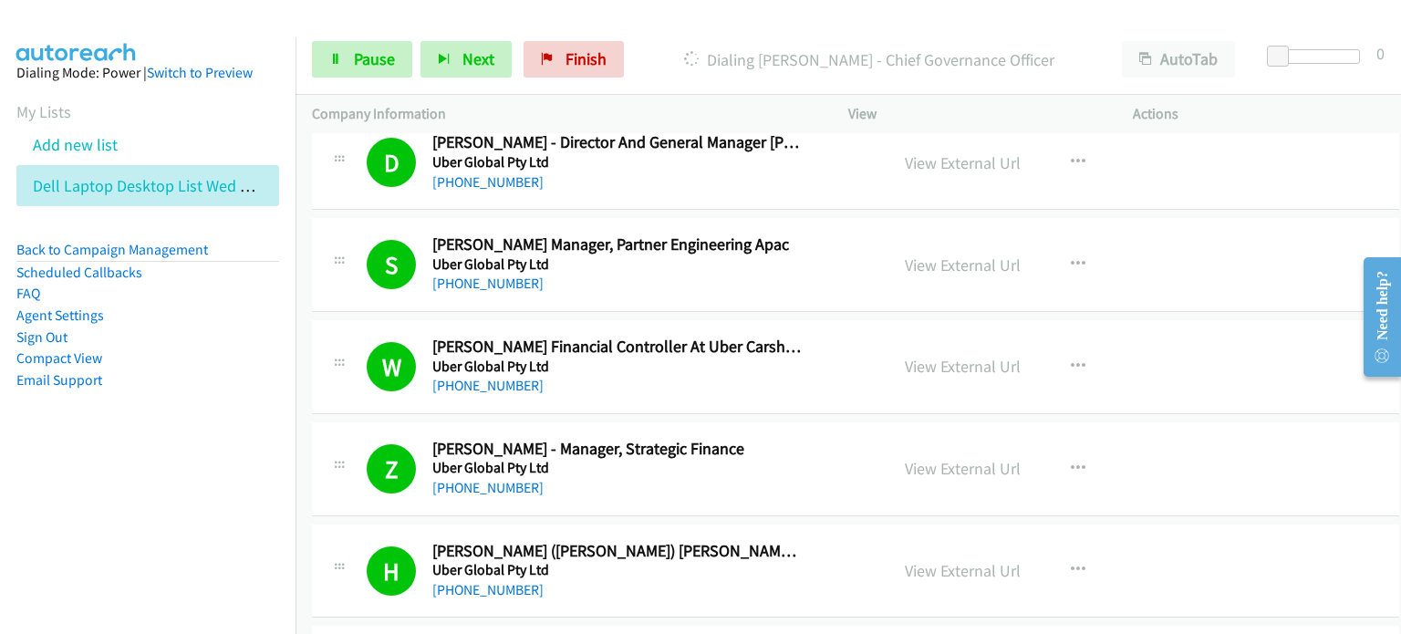
click at [357, 26] on div "Start Calls Pause Next Finish [PERSON_NAME]- Chief Governance Officer AutoTab A…" at bounding box center [849, 60] width 1106 height 70
click at [358, 51] on span "Pause" at bounding box center [374, 58] width 41 height 21
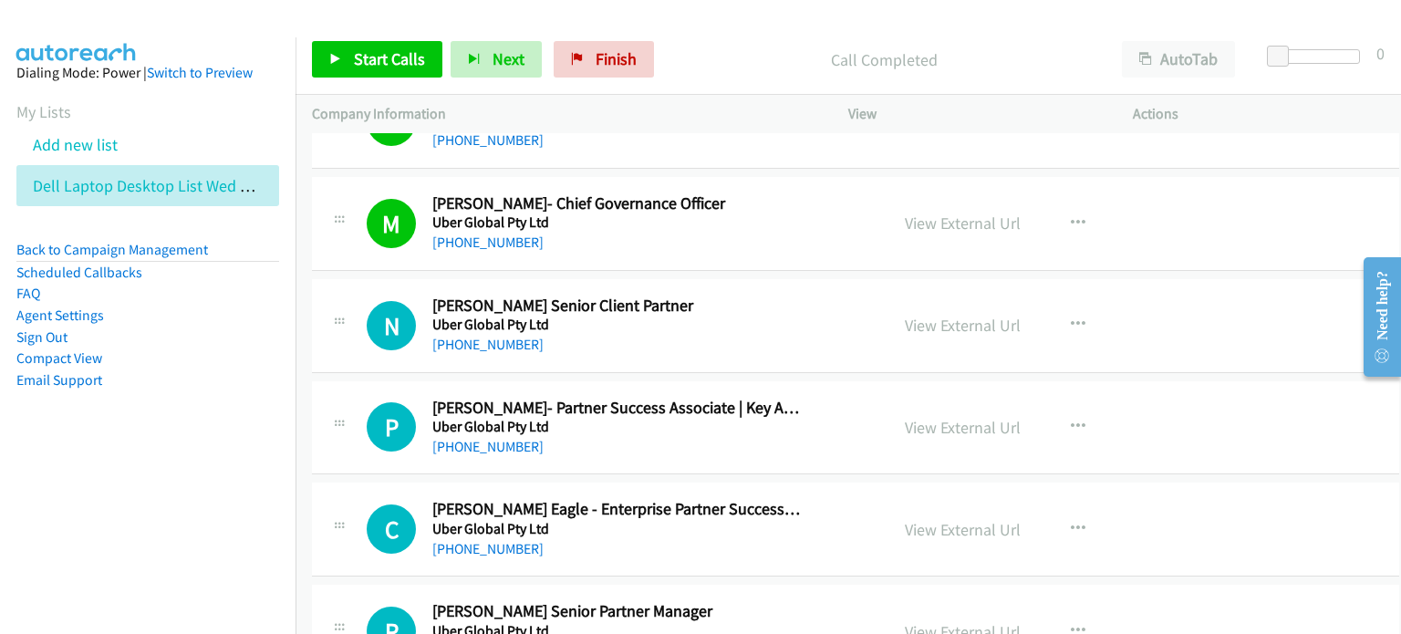
scroll to position [15694, 0]
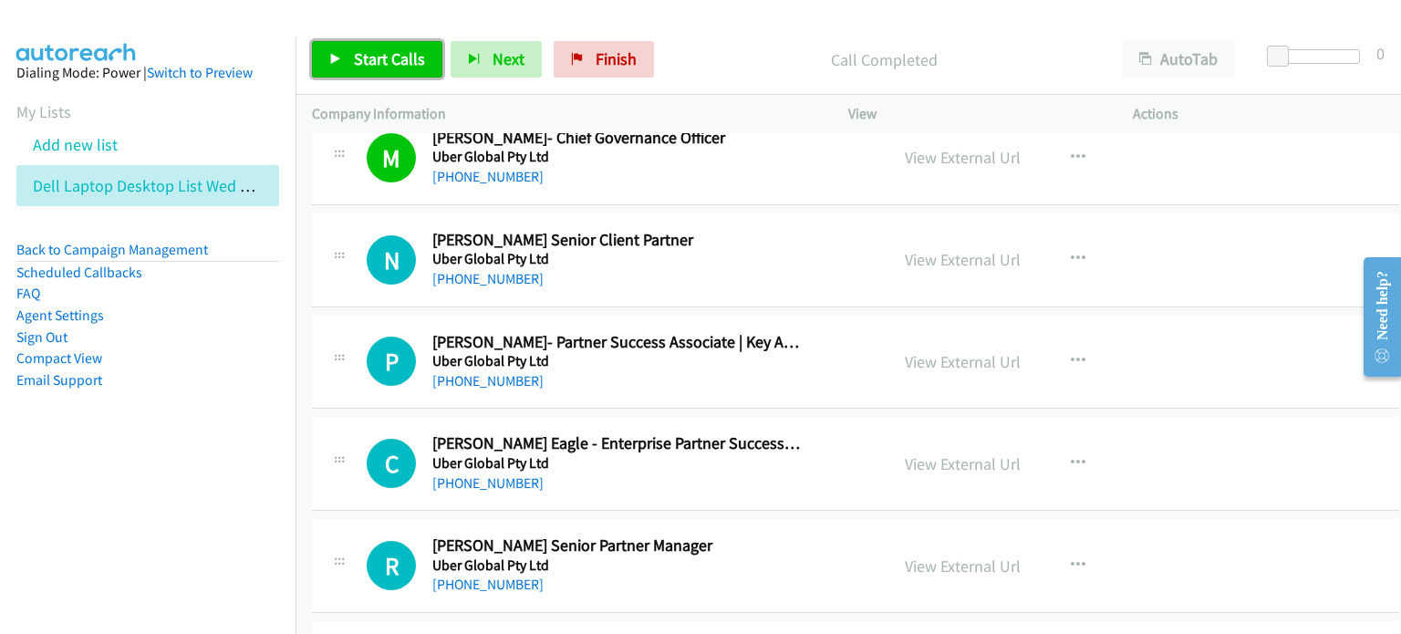
click at [361, 43] on link "Start Calls" at bounding box center [377, 59] width 130 height 36
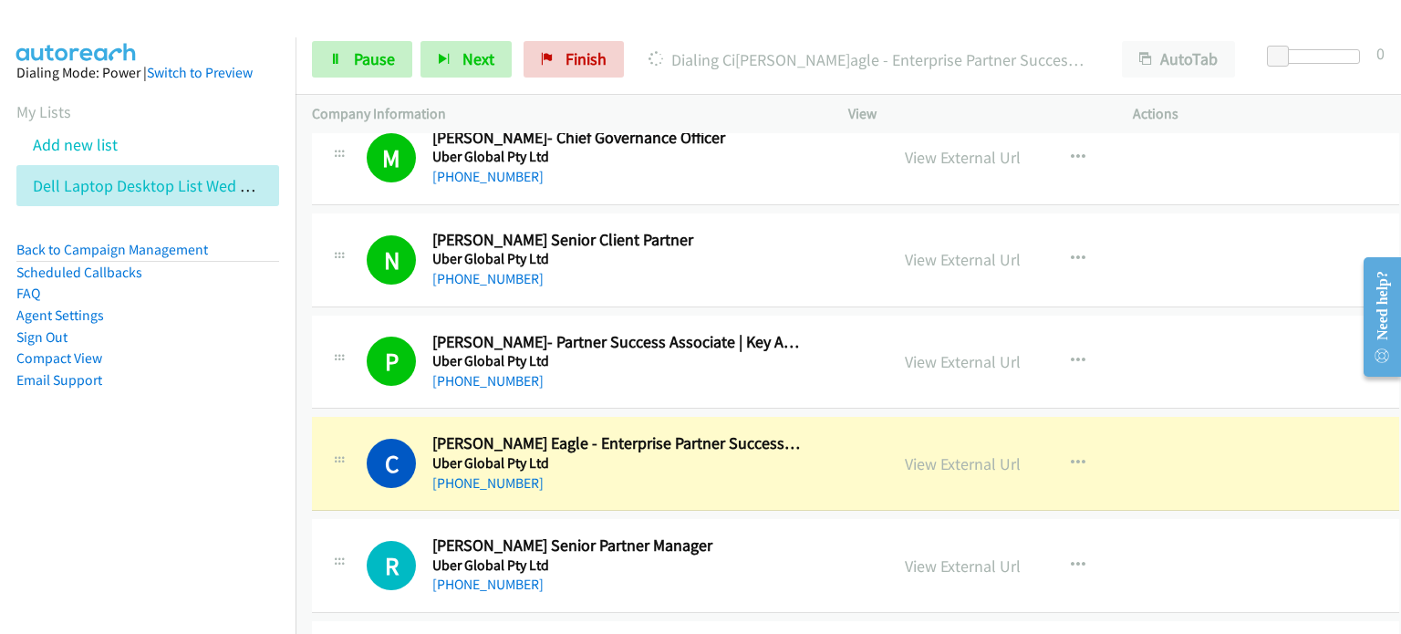
scroll to position [15785, 0]
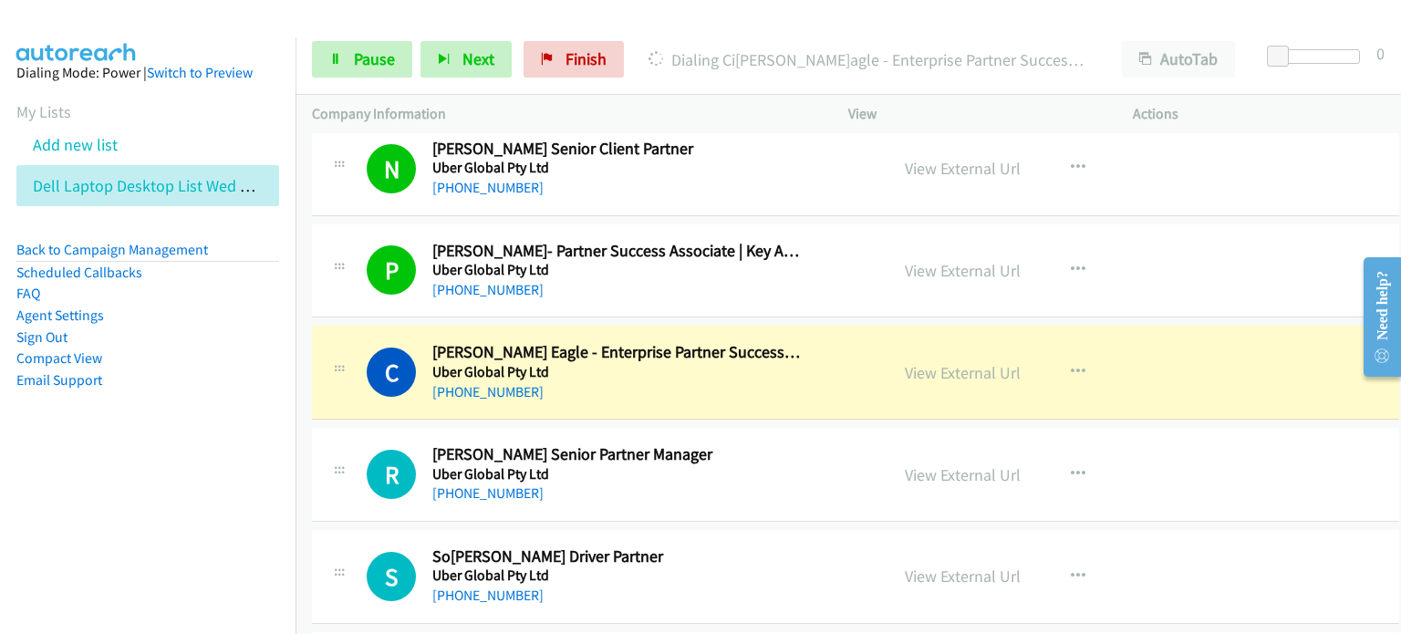
click at [337, 36] on div "Start Calls Pause Next Finish Dialing C[PERSON_NAME]Eagle - Enterprise Partner …" at bounding box center [849, 60] width 1106 height 70
click at [363, 57] on span "Pause" at bounding box center [374, 58] width 41 height 21
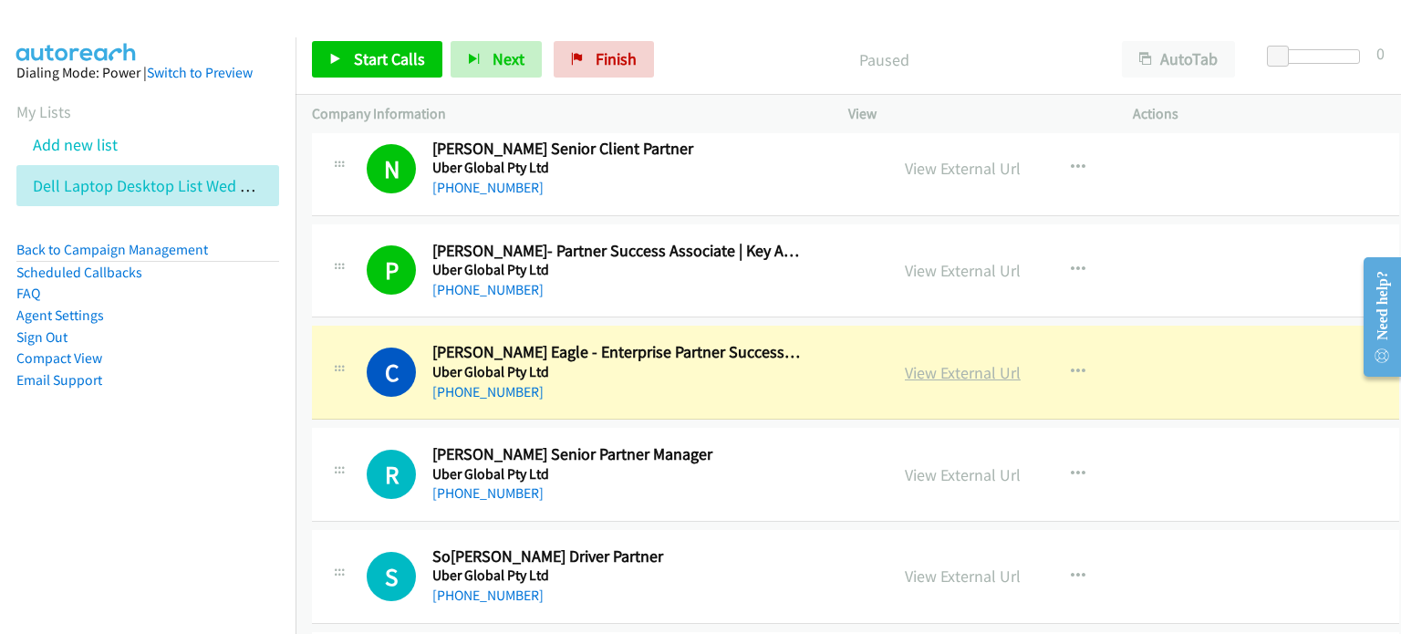
click at [745, 362] on link "View External Url" at bounding box center [963, 372] width 116 height 21
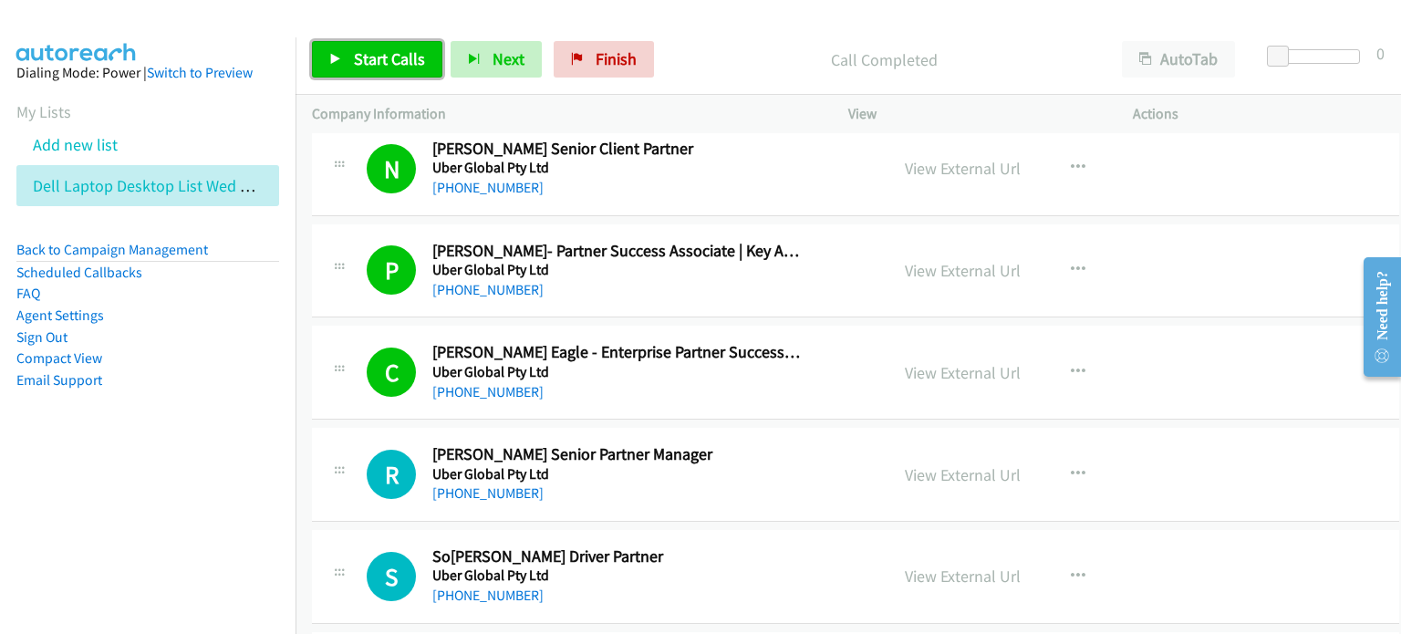
click at [382, 57] on span "Start Calls" at bounding box center [389, 58] width 71 height 21
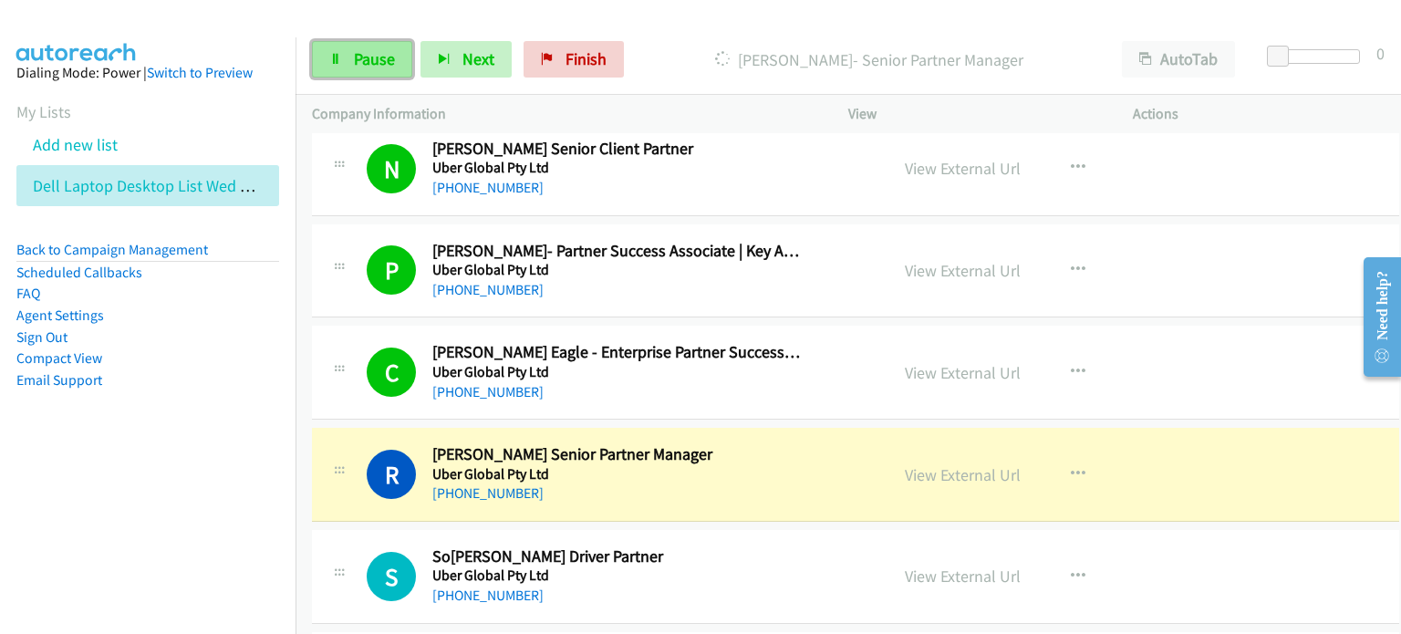
click at [363, 51] on span "Pause" at bounding box center [374, 58] width 41 height 21
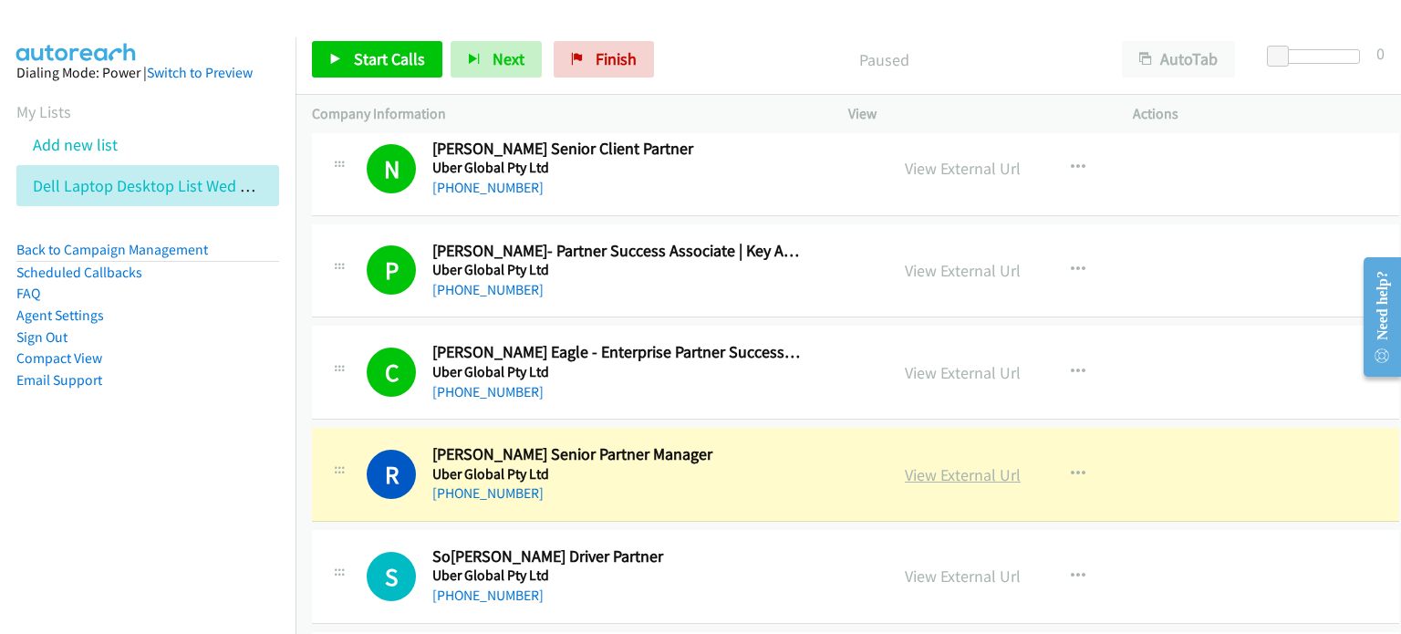
click at [745, 464] on link "View External Url" at bounding box center [963, 474] width 116 height 21
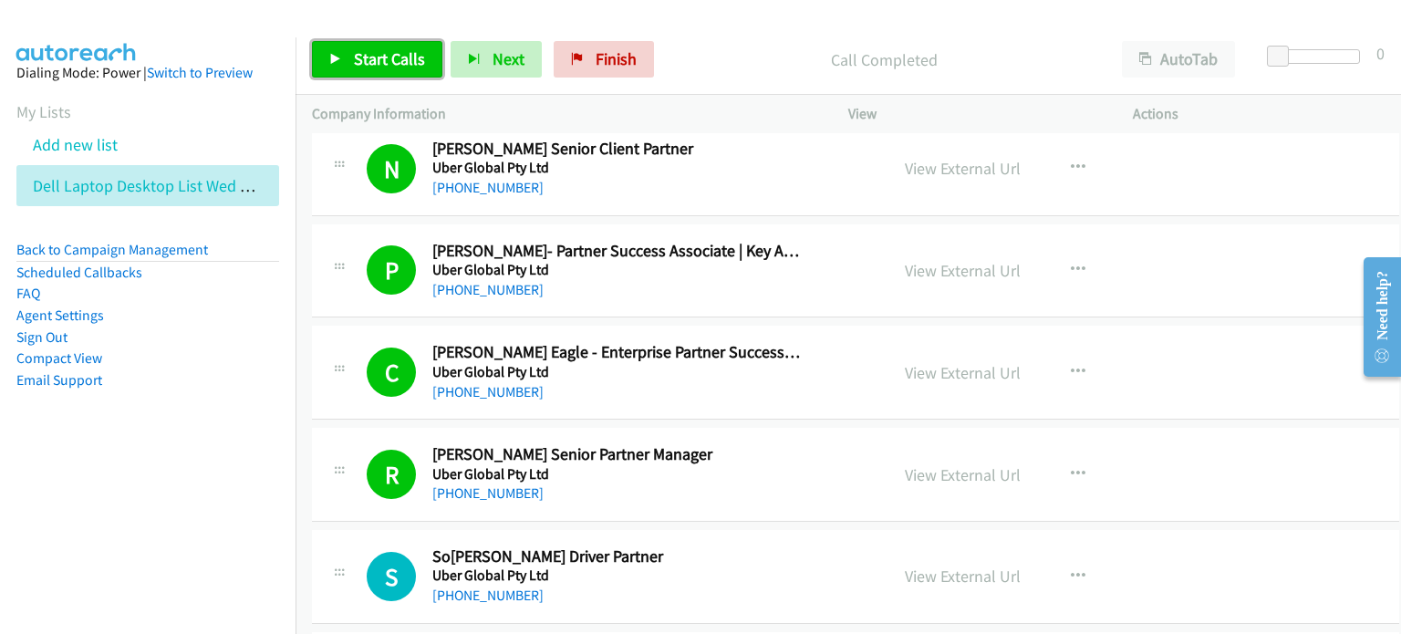
click at [377, 57] on span "Start Calls" at bounding box center [389, 58] width 71 height 21
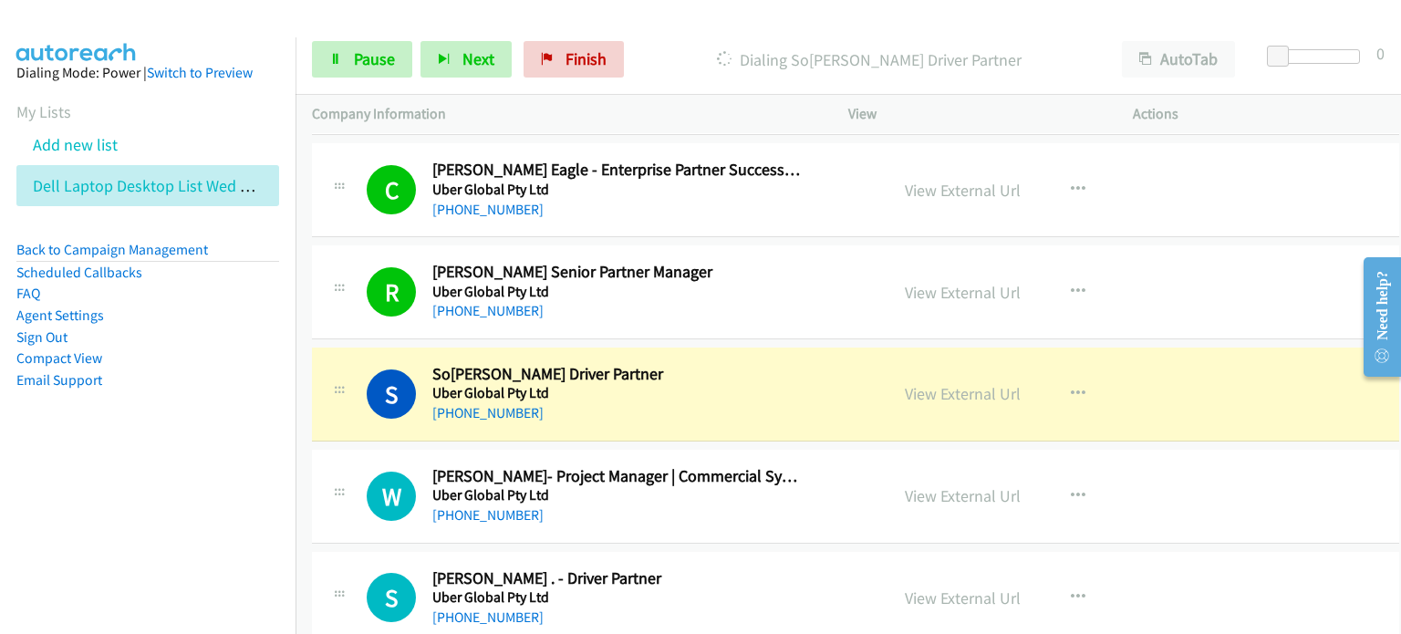
scroll to position [16150, 0]
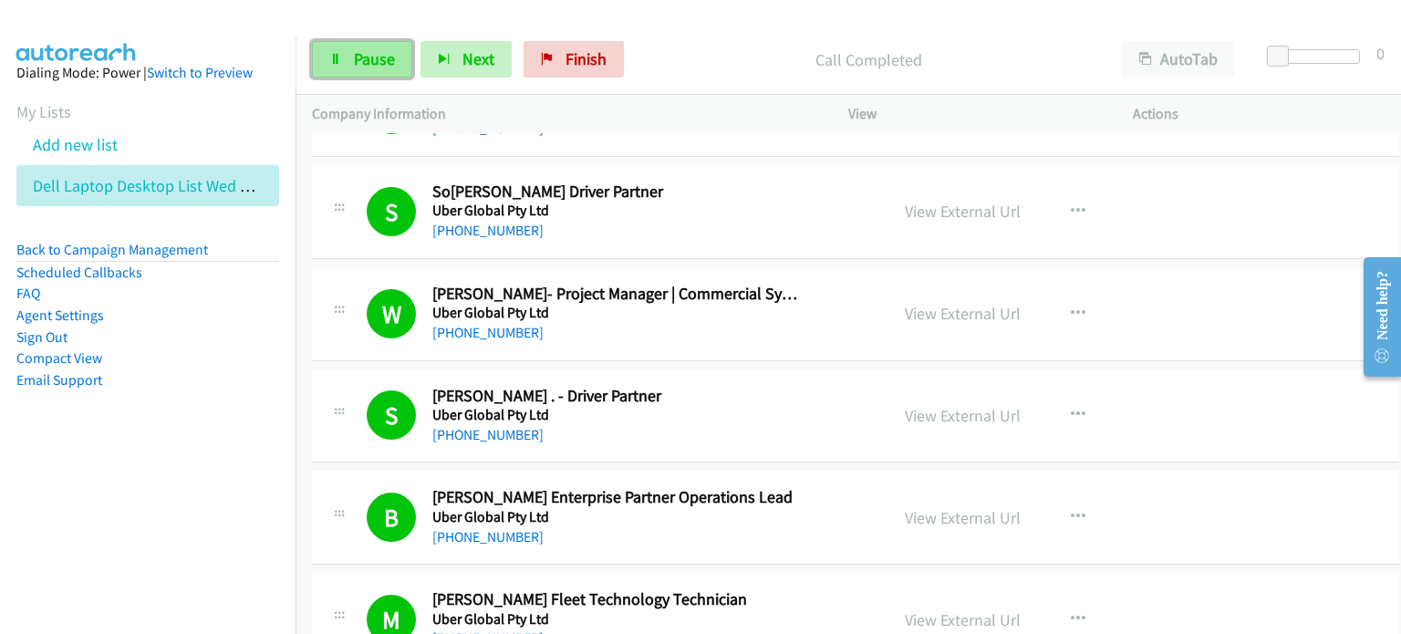
click at [358, 59] on span "Pause" at bounding box center [374, 58] width 41 height 21
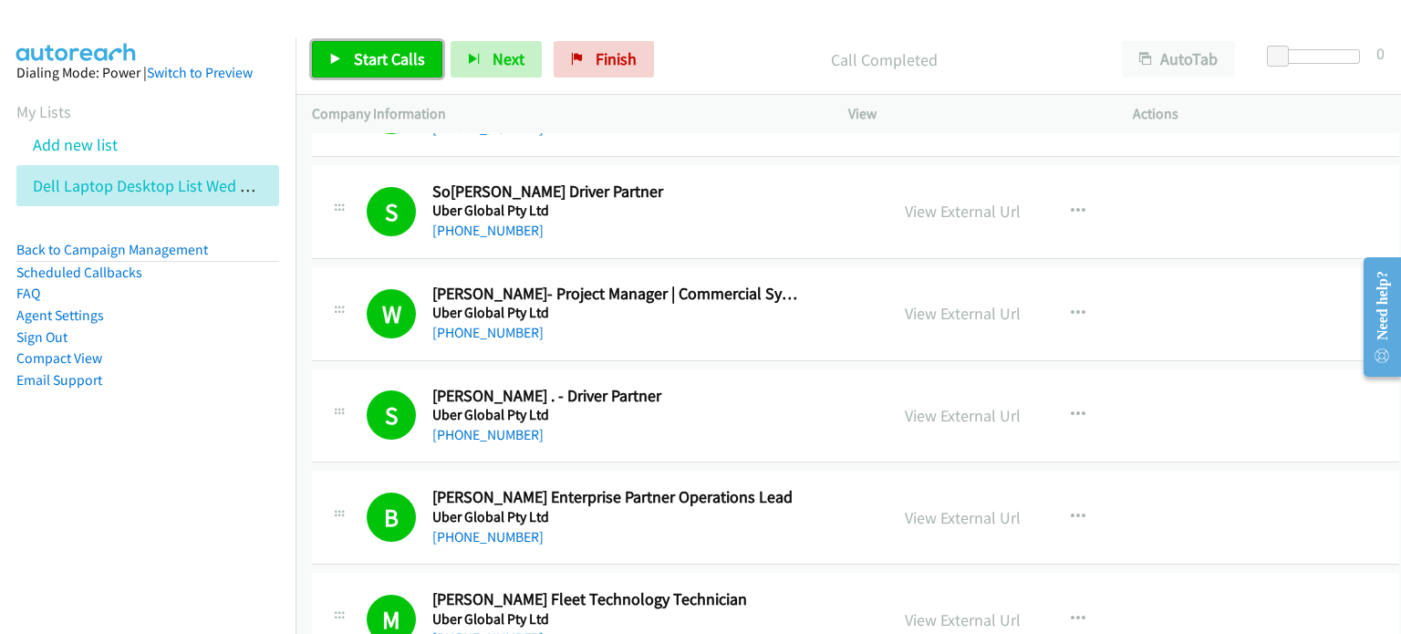
click at [359, 57] on span "Start Calls" at bounding box center [389, 58] width 71 height 21
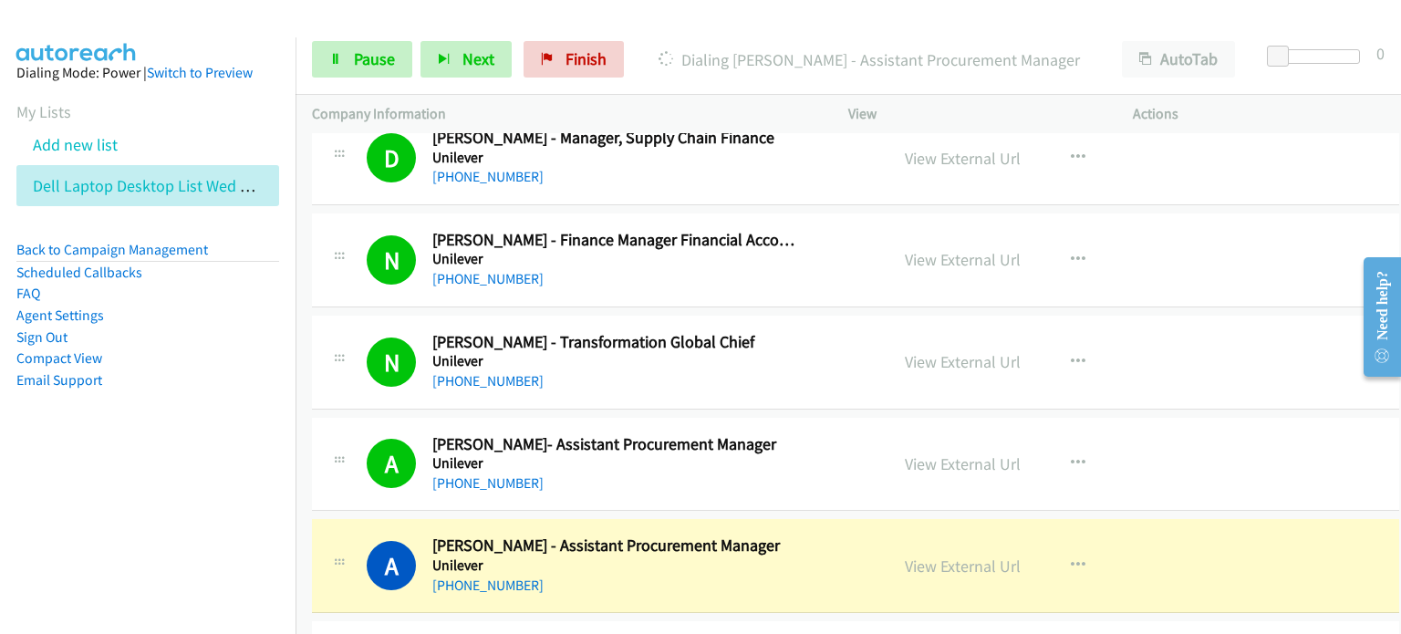
scroll to position [17883, 0]
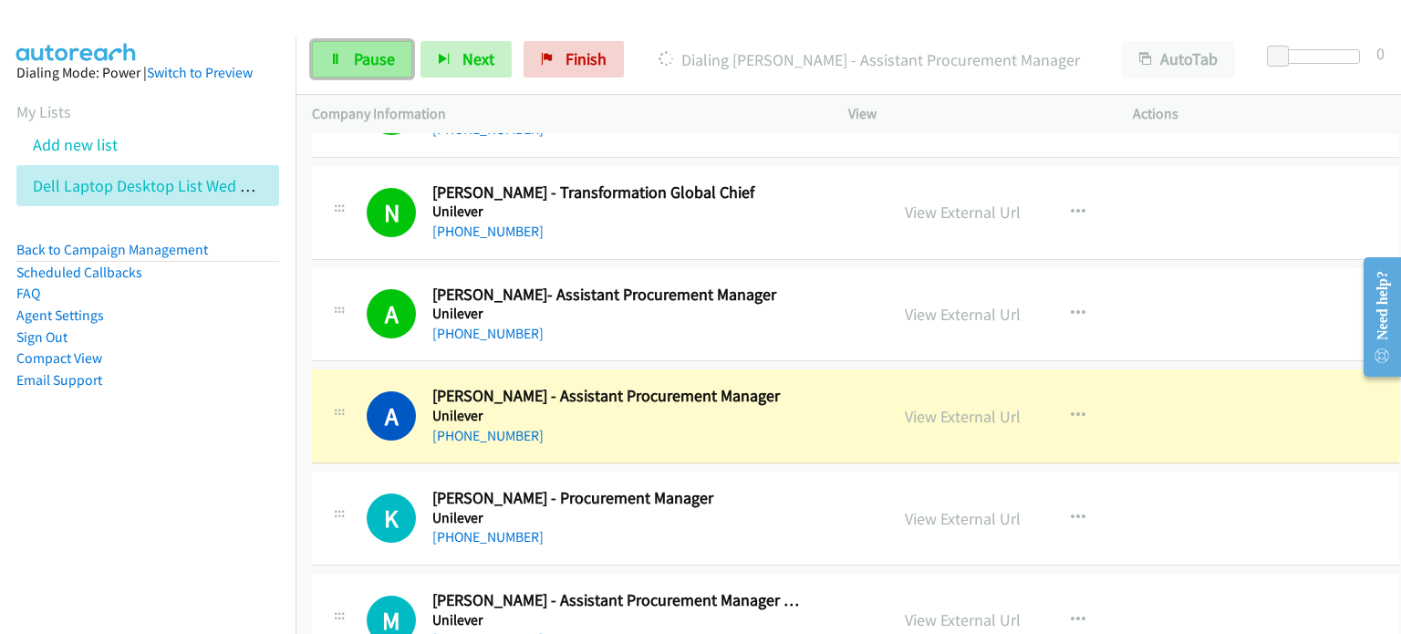
click at [382, 54] on span "Pause" at bounding box center [374, 58] width 41 height 21
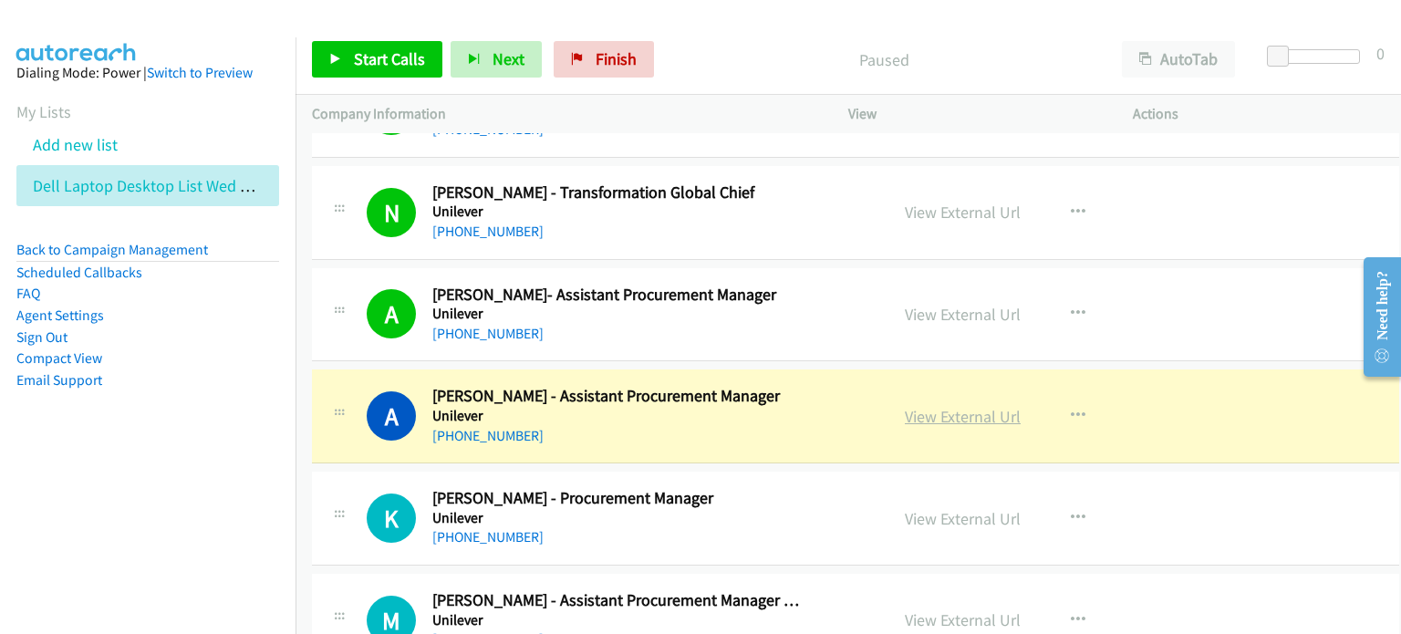
click at [745, 406] on link "View External Url" at bounding box center [963, 416] width 116 height 21
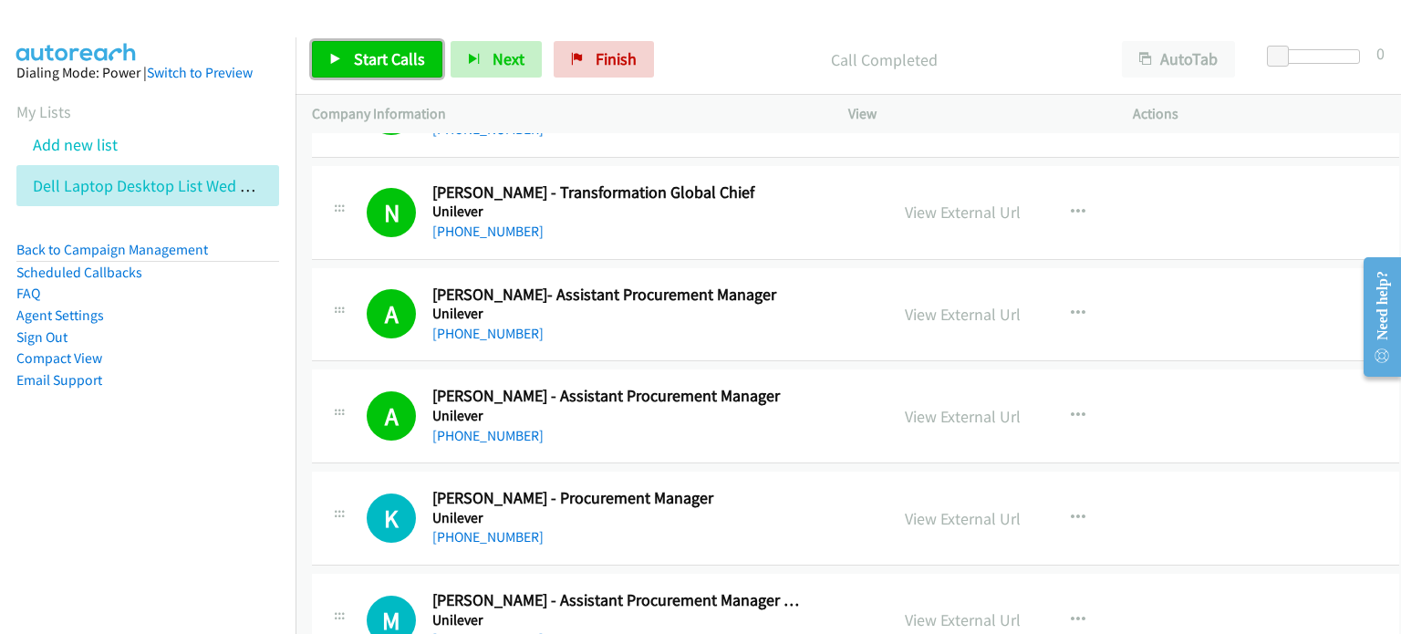
click at [380, 52] on span "Start Calls" at bounding box center [389, 58] width 71 height 21
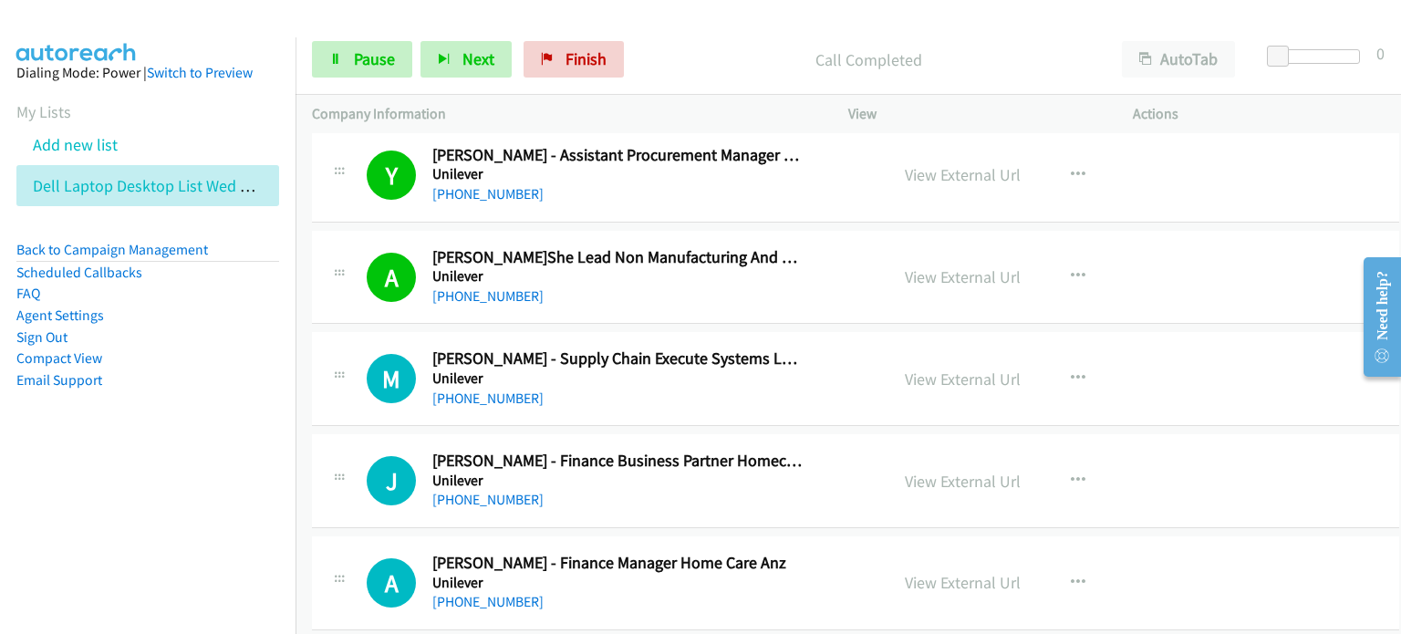
scroll to position [18522, 0]
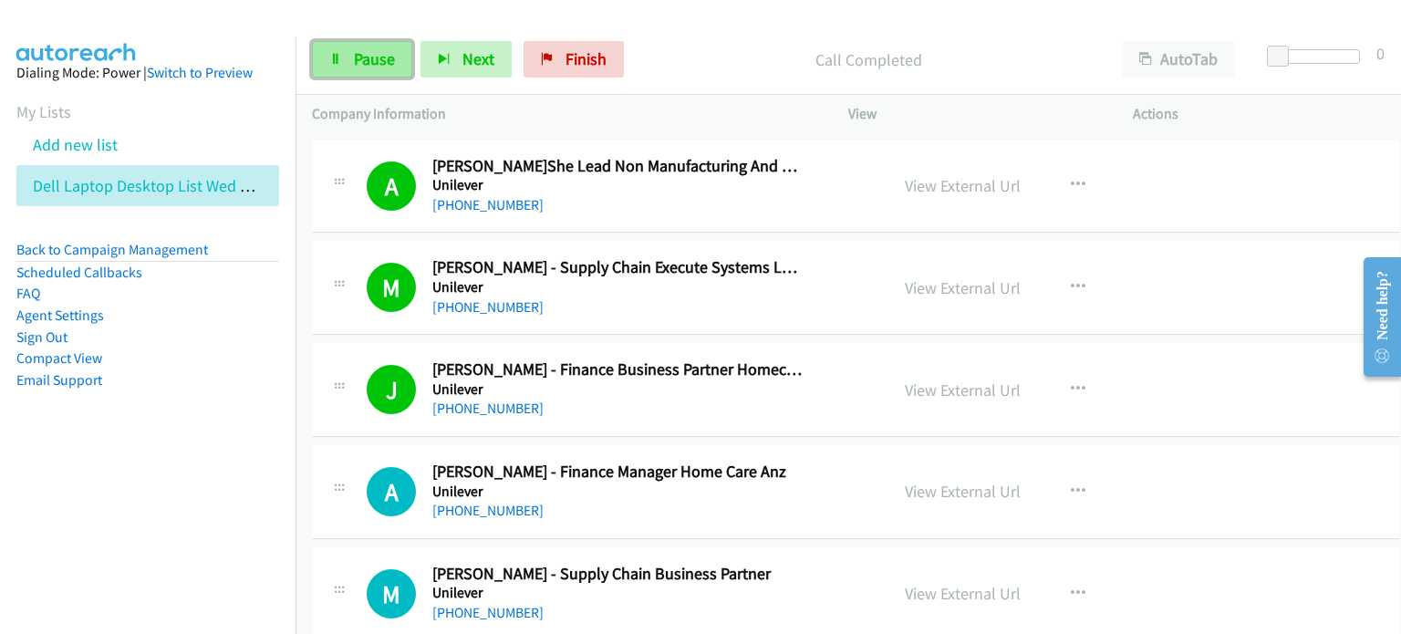
click at [380, 56] on span "Pause" at bounding box center [374, 58] width 41 height 21
